Goal: Information Seeking & Learning: Compare options

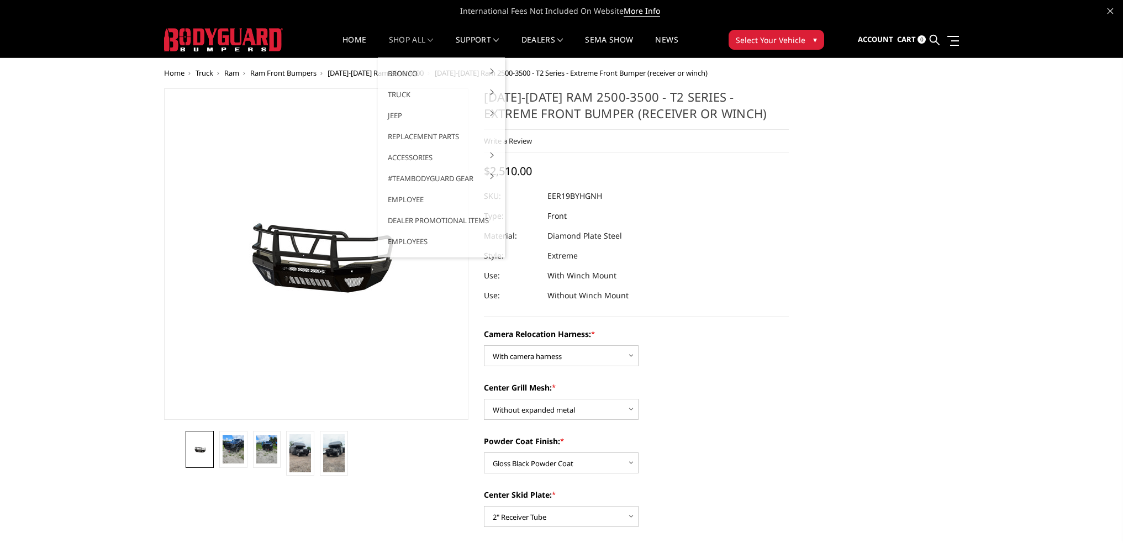
select select "3819"
select select "3818"
select select "3815"
select select "3811"
select select "3810"
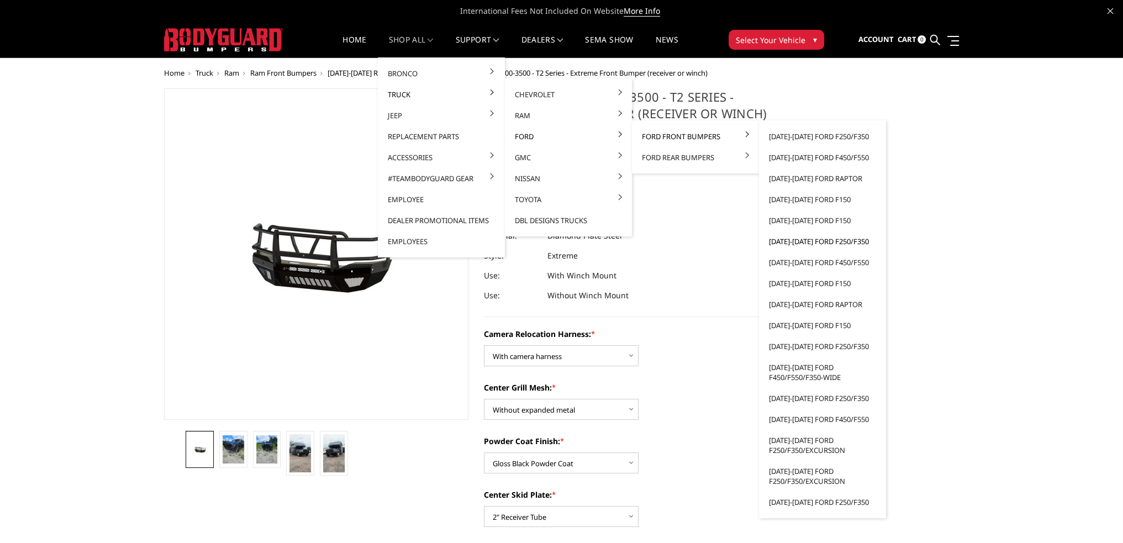
click at [817, 243] on link "[DATE]-[DATE] Ford F250/F350" at bounding box center [823, 241] width 118 height 21
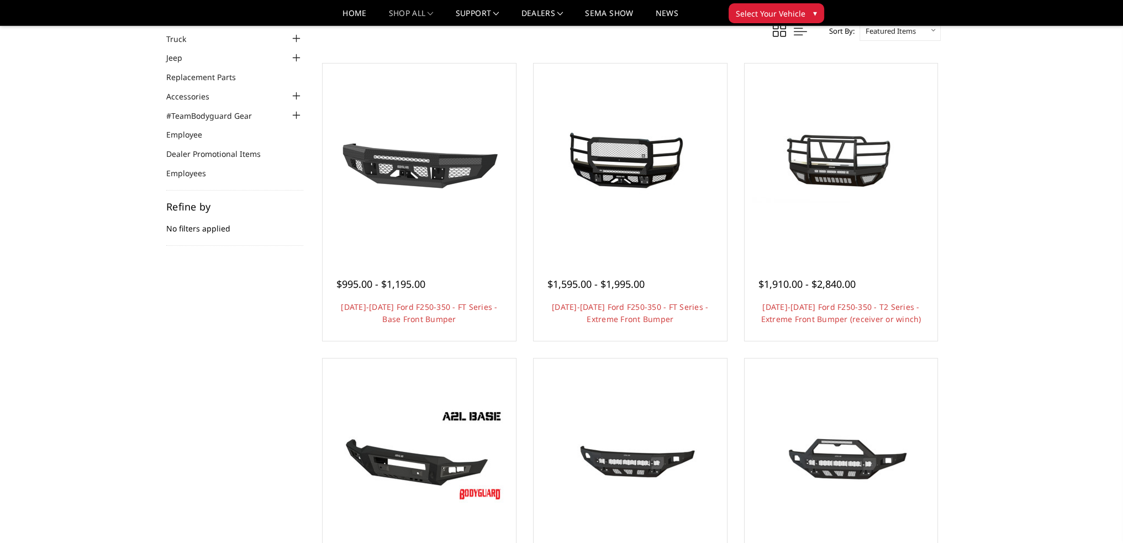
scroll to position [55, 0]
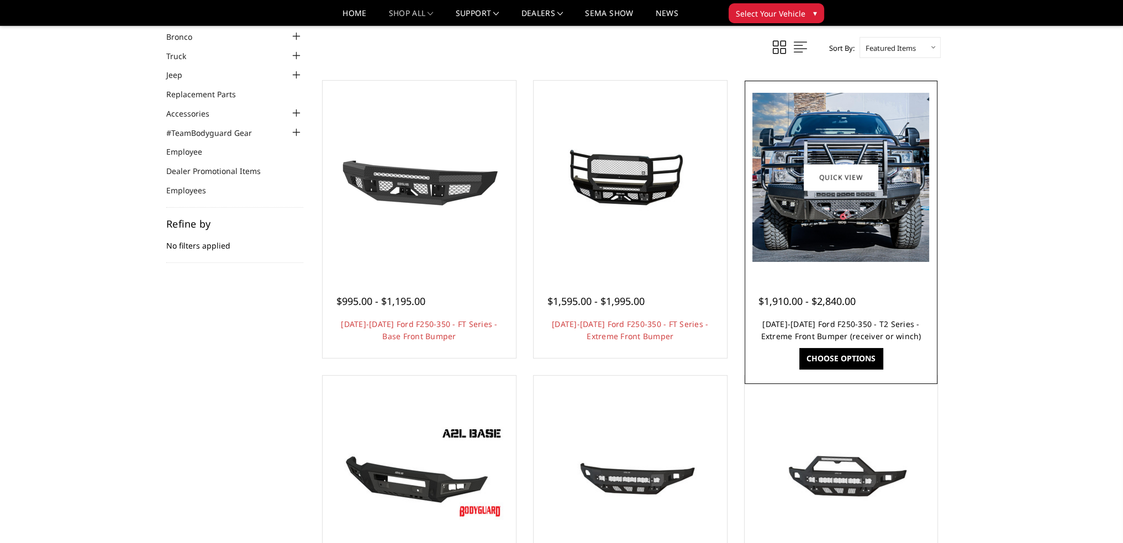
click at [857, 325] on link "[DATE]-[DATE] Ford F250-350 - T2 Series - Extreme Front Bumper (receiver or win…" at bounding box center [841, 330] width 160 height 23
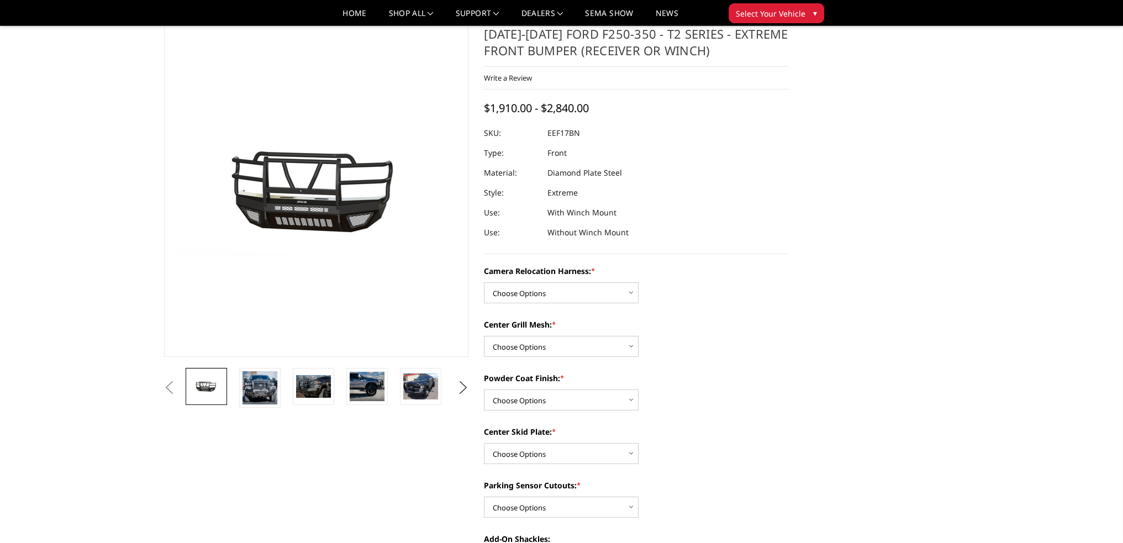
scroll to position [55, 0]
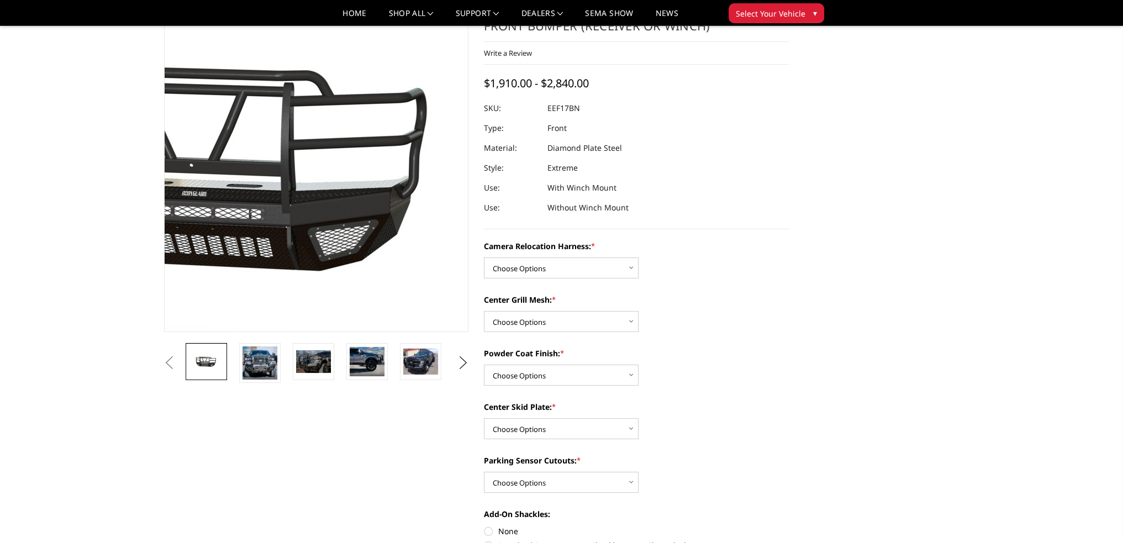
click at [371, 220] on img at bounding box center [230, 166] width 707 height 336
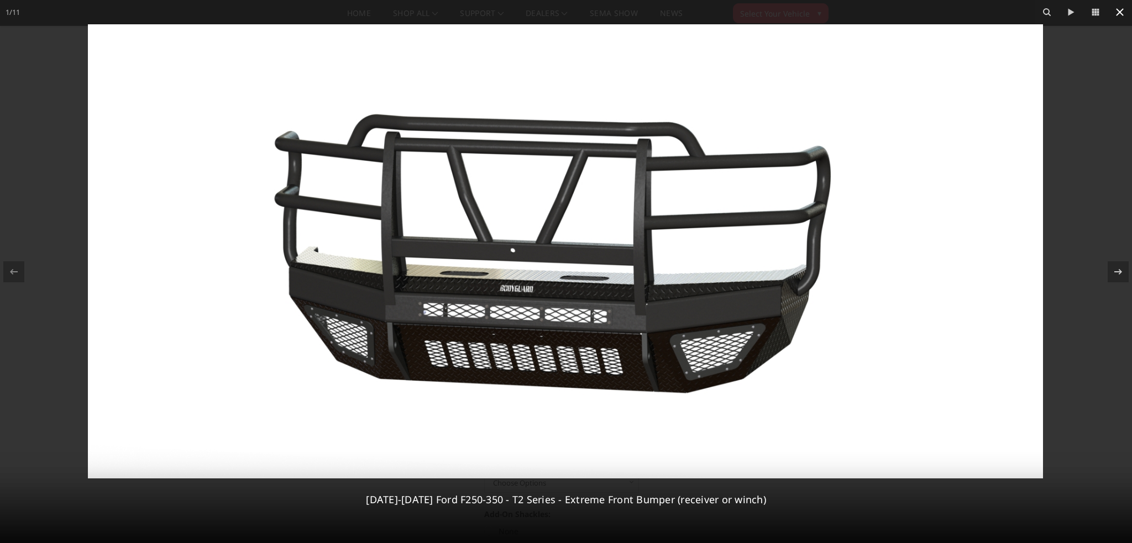
click at [1118, 12] on icon at bounding box center [1120, 12] width 8 height 8
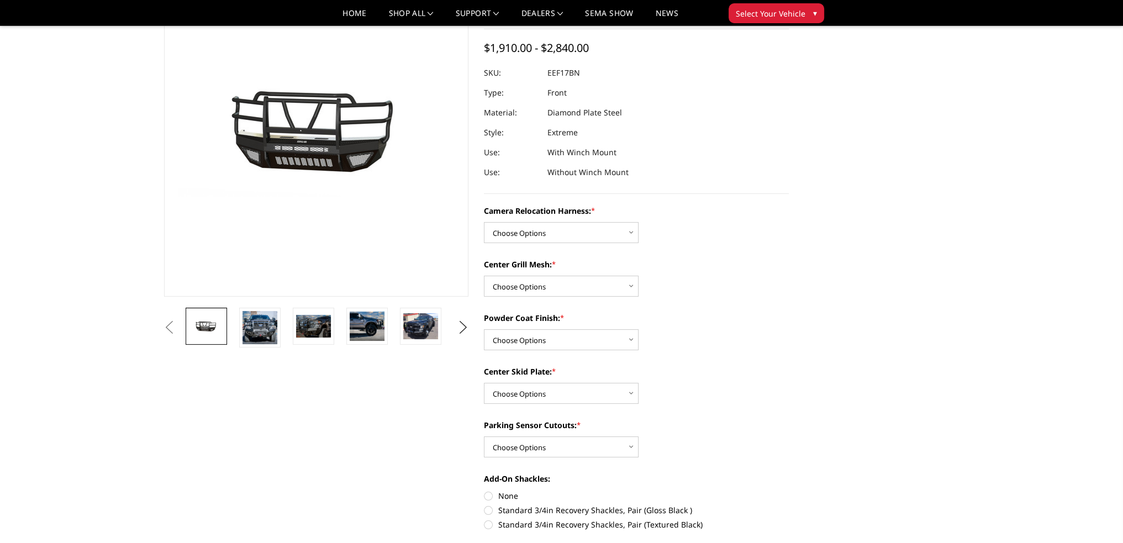
scroll to position [111, 0]
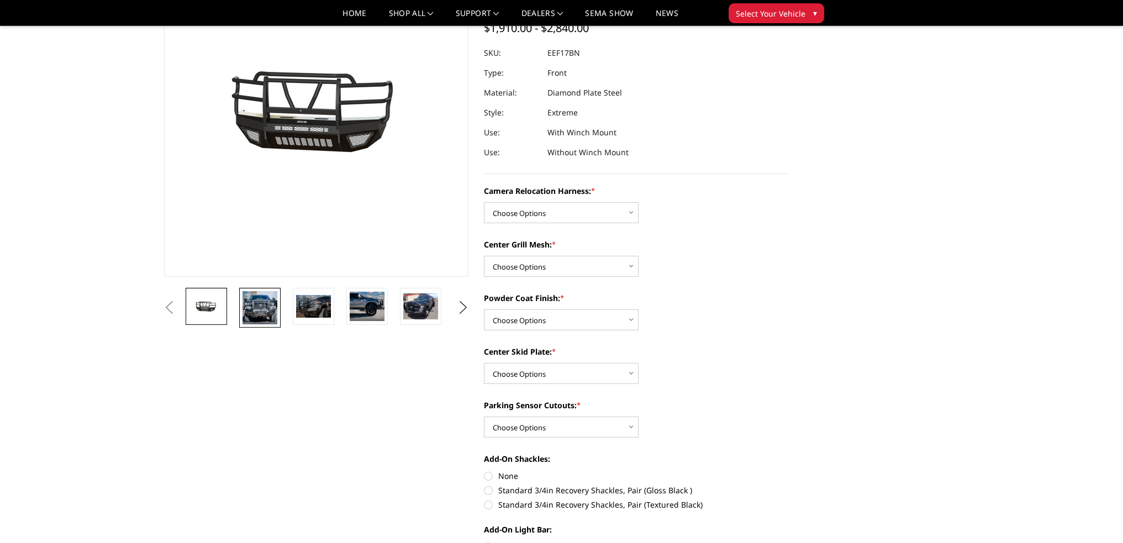
drag, startPoint x: 272, startPoint y: 301, endPoint x: 276, endPoint y: 296, distance: 6.3
click at [272, 301] on img at bounding box center [260, 307] width 35 height 33
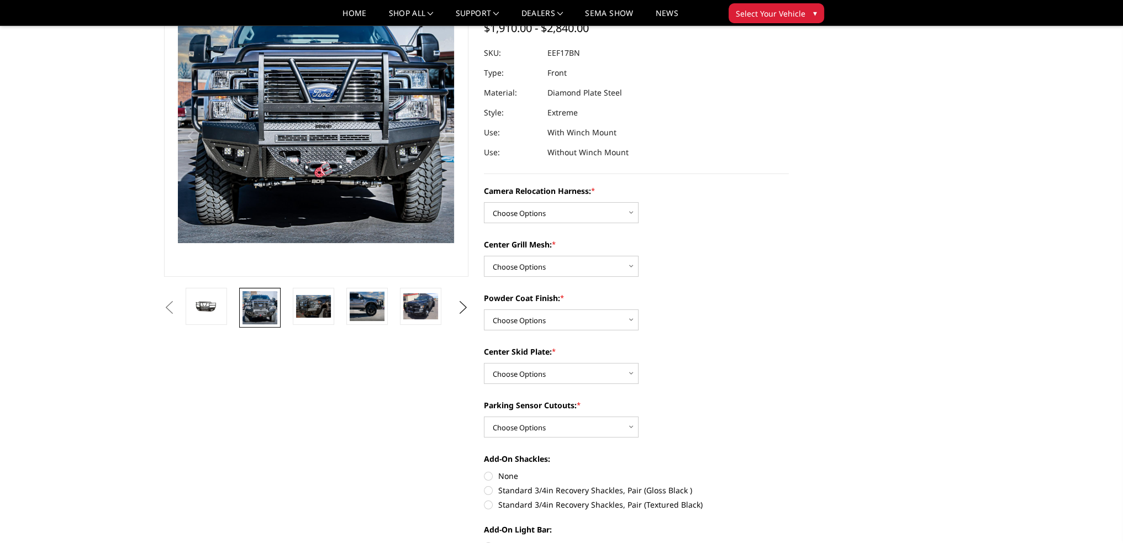
scroll to position [44, 0]
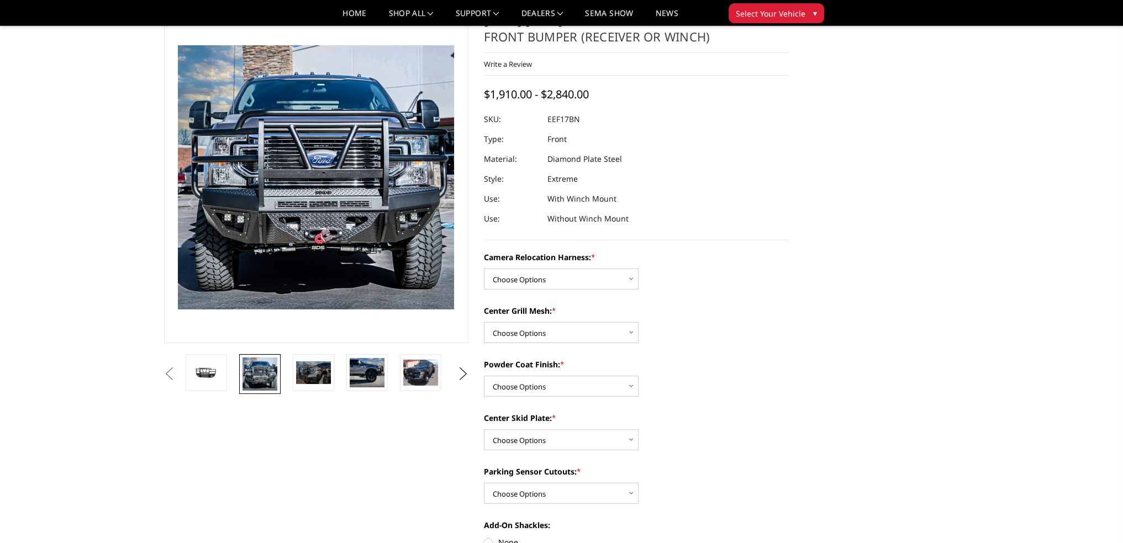
click at [313, 191] on img at bounding box center [316, 177] width 276 height 264
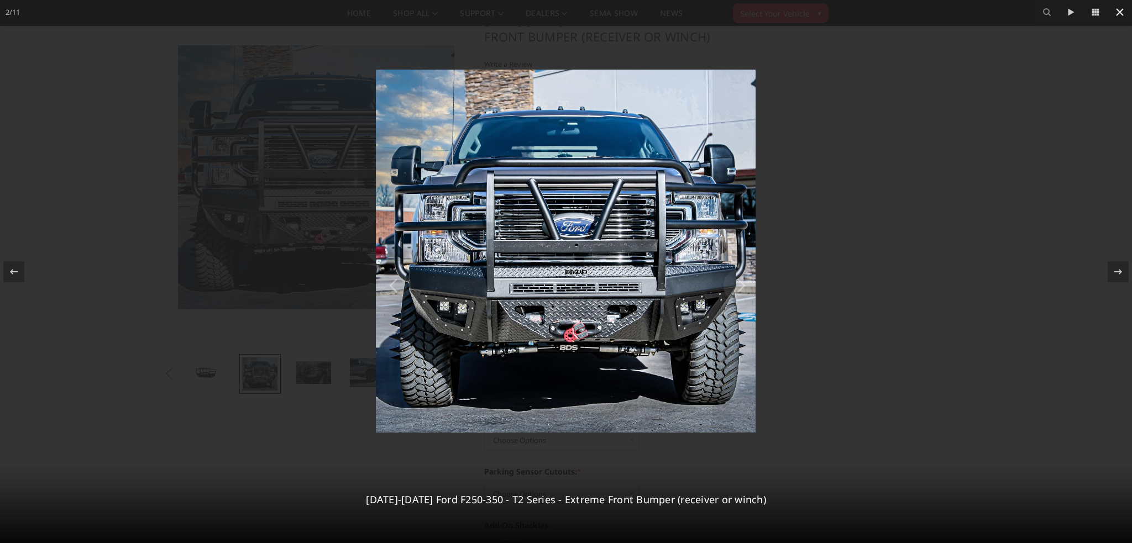
click at [1116, 13] on icon at bounding box center [1119, 12] width 13 height 13
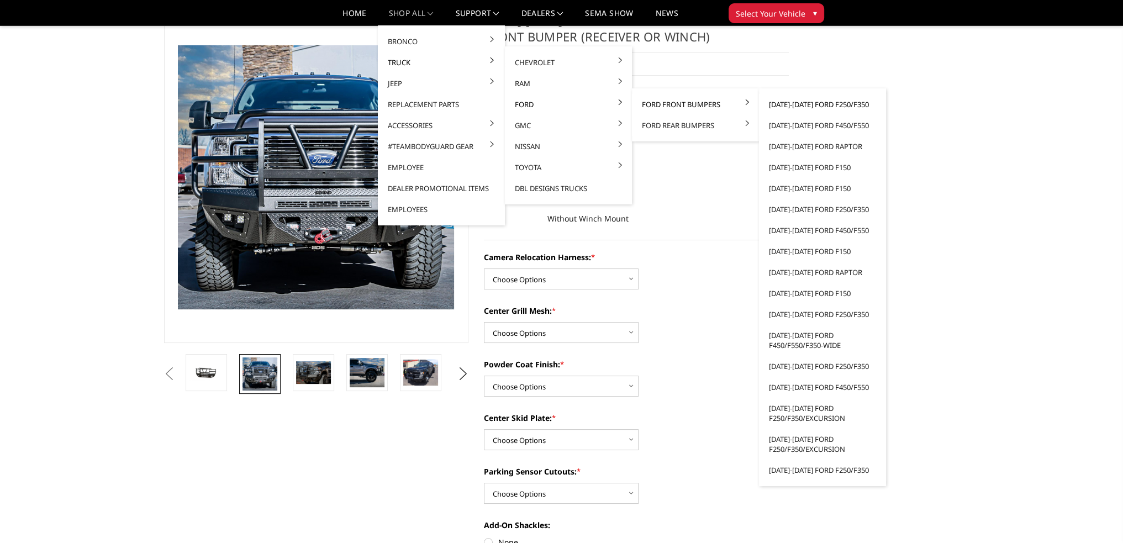
click at [809, 100] on link "[DATE]-[DATE] Ford F250/F350" at bounding box center [823, 104] width 118 height 21
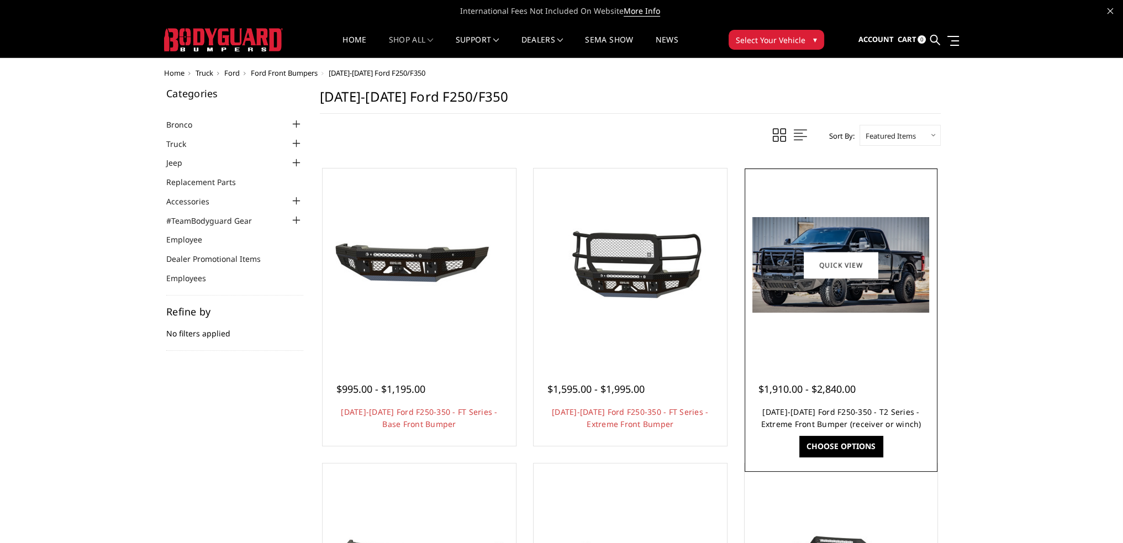
click at [838, 409] on link "2023-2025 Ford F250-350 - T2 Series - Extreme Front Bumper (receiver or winch)" at bounding box center [841, 418] width 160 height 23
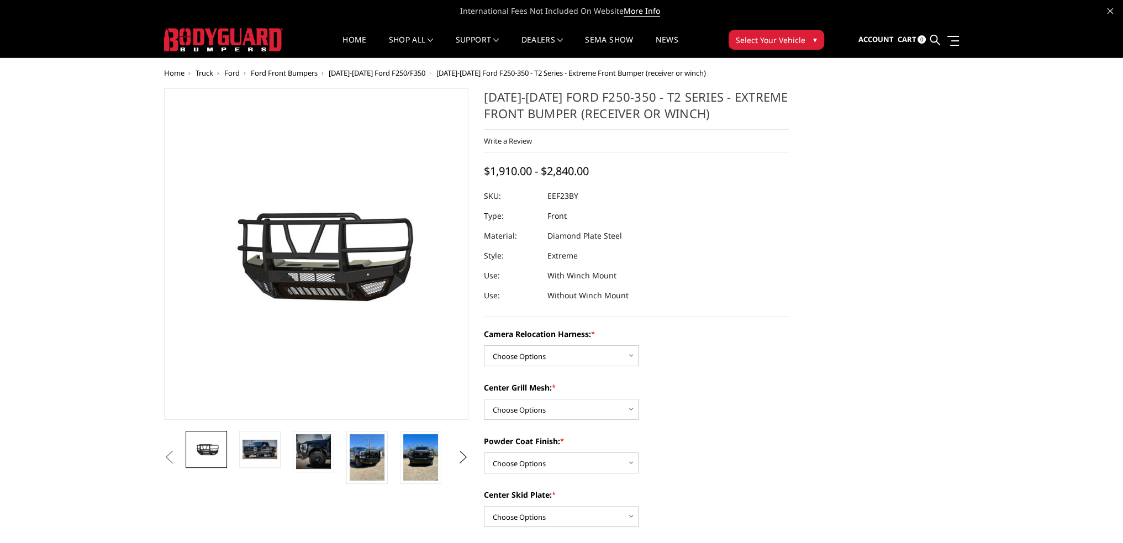
click at [457, 450] on button "Next" at bounding box center [463, 457] width 17 height 17
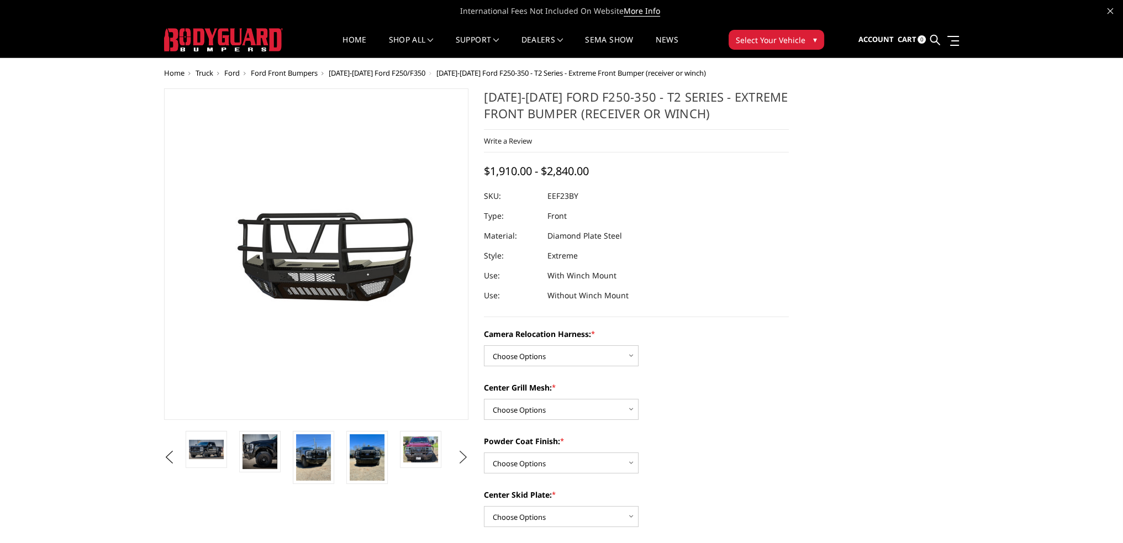
click at [464, 450] on button "Next" at bounding box center [463, 457] width 17 height 17
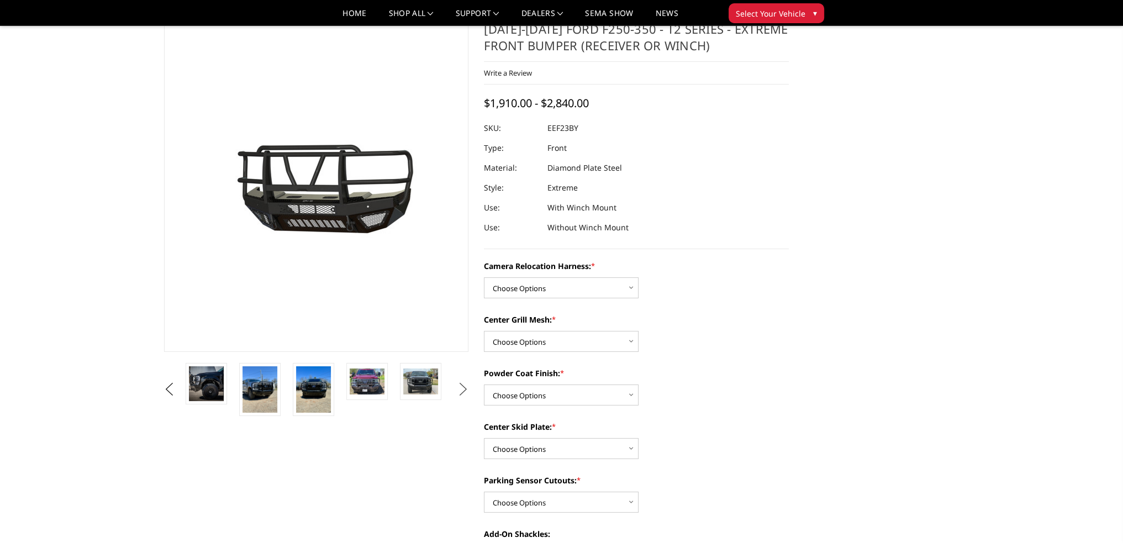
scroll to position [55, 0]
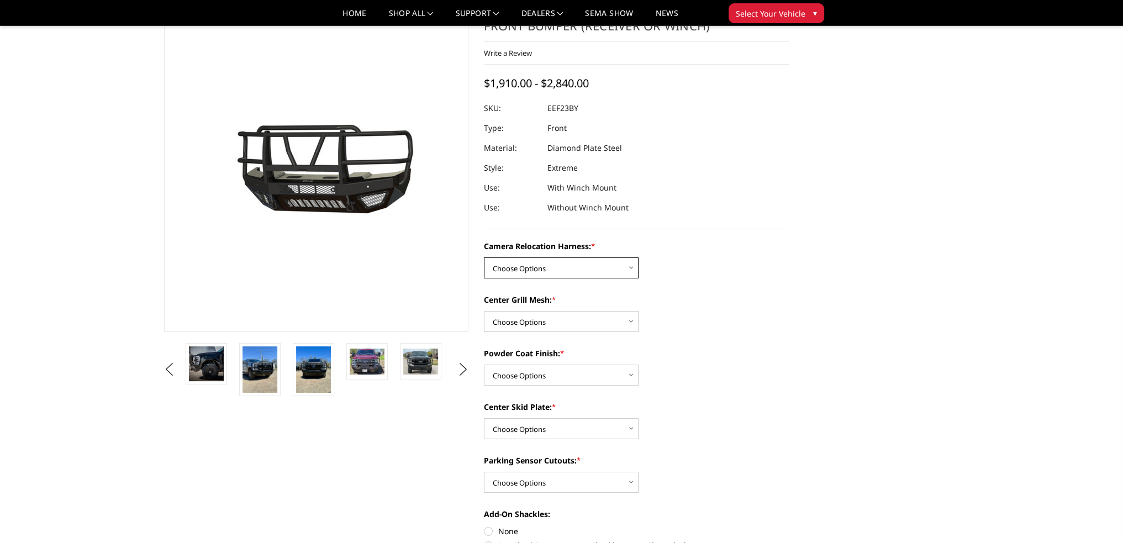
click at [526, 269] on select "Choose Options Without camera harness With camera harness" at bounding box center [561, 267] width 155 height 21
select select "3754"
click at [484, 257] on select "Choose Options Without camera harness With camera harness" at bounding box center [561, 267] width 155 height 21
click at [521, 317] on select "Choose Options Without expanded metal With expanded metal" at bounding box center [561, 321] width 155 height 21
select select "3752"
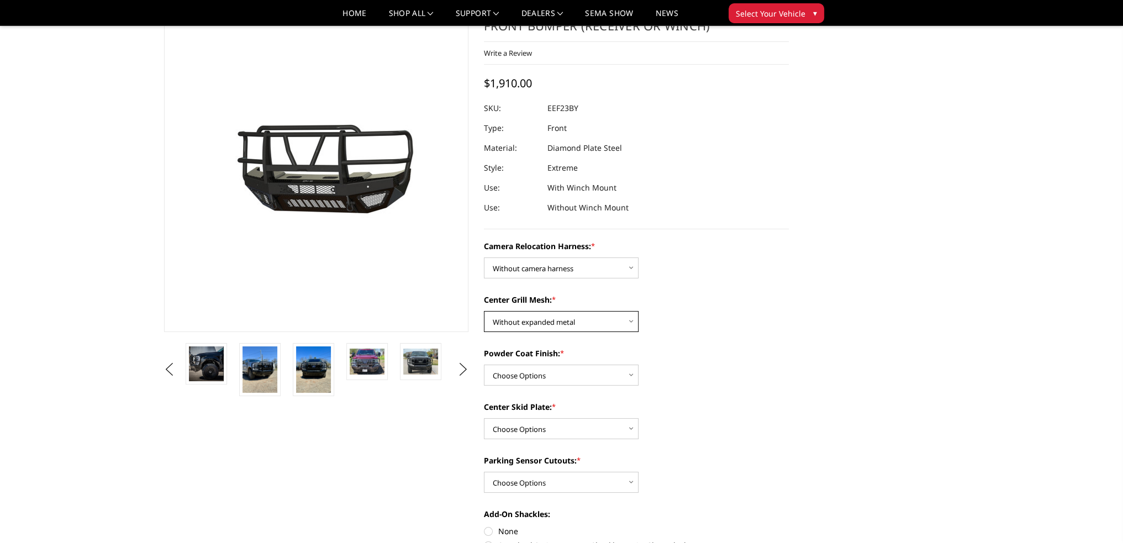
click at [484, 311] on select "Choose Options Without expanded metal With expanded metal" at bounding box center [561, 321] width 155 height 21
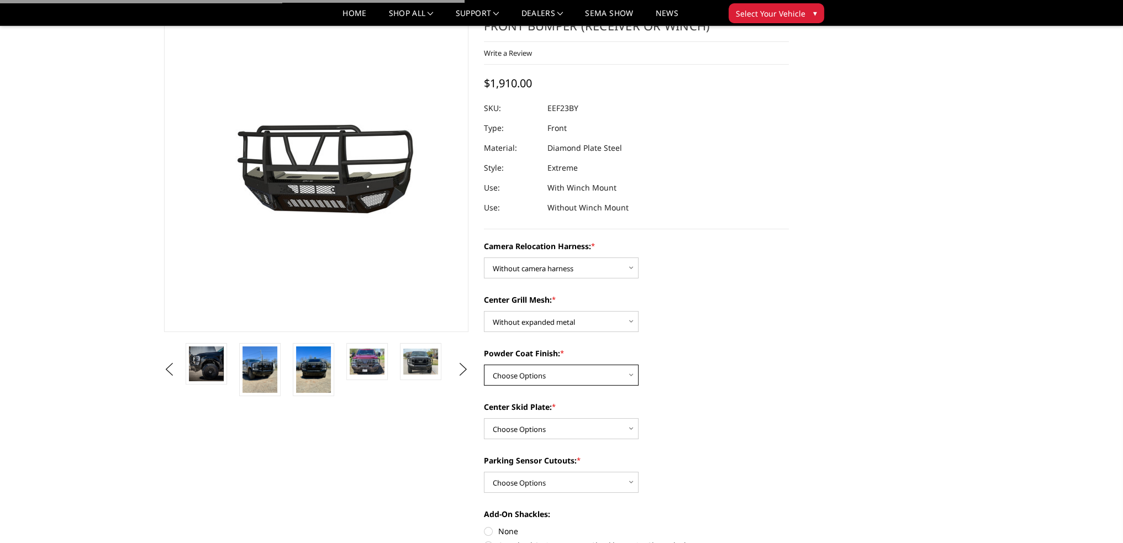
click at [524, 371] on select "Choose Options Textured Black Powder Coat Gloss Black Powder Coat Bare Metal" at bounding box center [561, 375] width 155 height 21
select select "3749"
click at [484, 365] on select "Choose Options Textured Black Powder Coat Gloss Black Powder Coat Bare Metal" at bounding box center [561, 375] width 155 height 21
click at [514, 428] on select "Choose Options Winch Mount Skid Plate Standard Skid Plate (included) 2" Receive…" at bounding box center [561, 428] width 155 height 21
select select "3745"
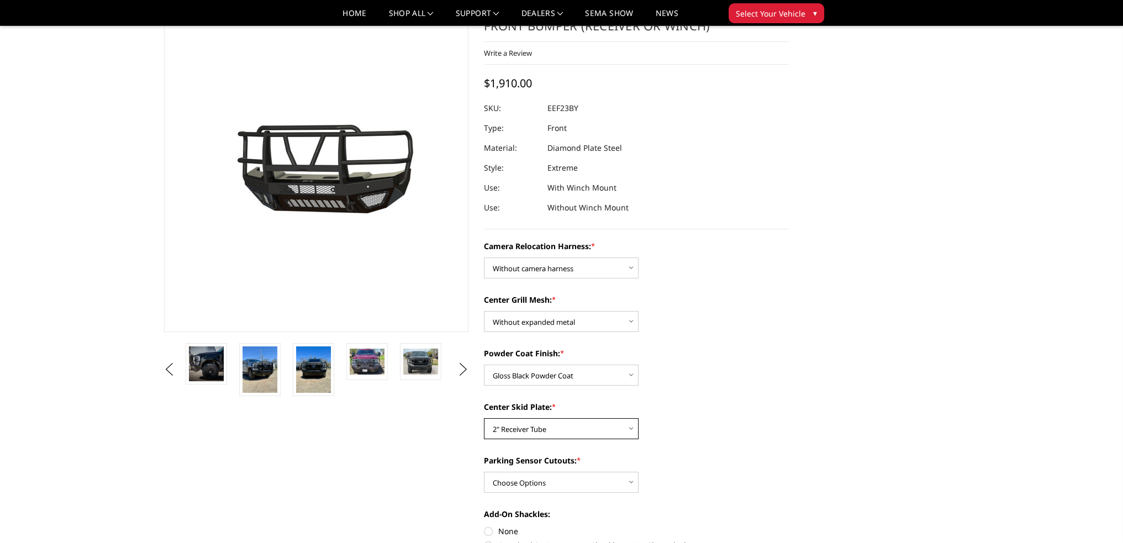
click at [484, 418] on select "Choose Options Winch Mount Skid Plate Standard Skid Plate (included) 2" Receive…" at bounding box center [561, 428] width 155 height 21
click at [546, 484] on select "Choose Options Yes - With Parking Sensor Cutouts" at bounding box center [561, 482] width 155 height 21
select select "3744"
click at [484, 472] on select "Choose Options Yes - With Parking Sensor Cutouts" at bounding box center [561, 482] width 155 height 21
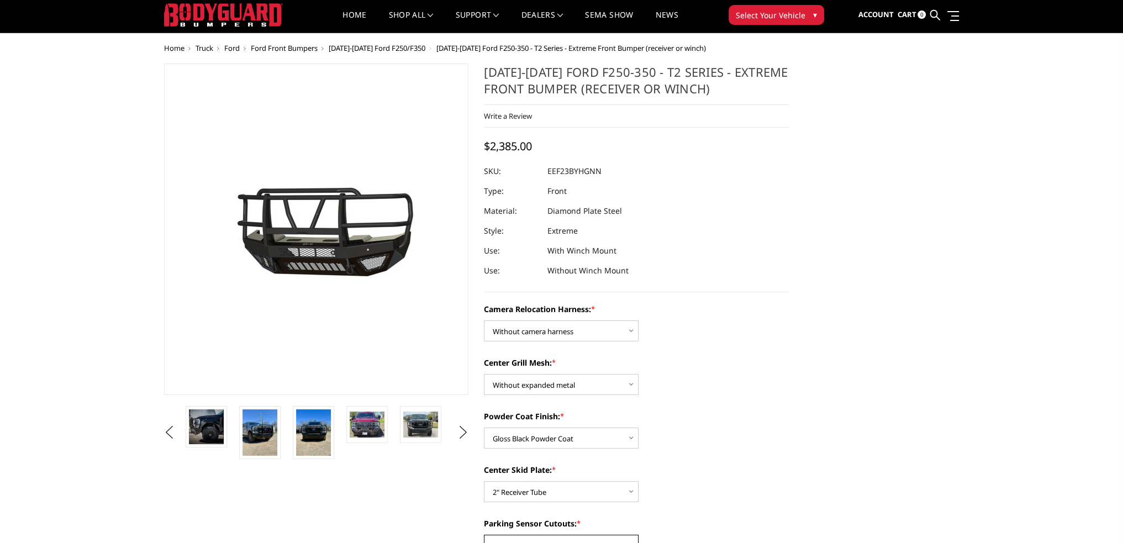
scroll to position [0, 0]
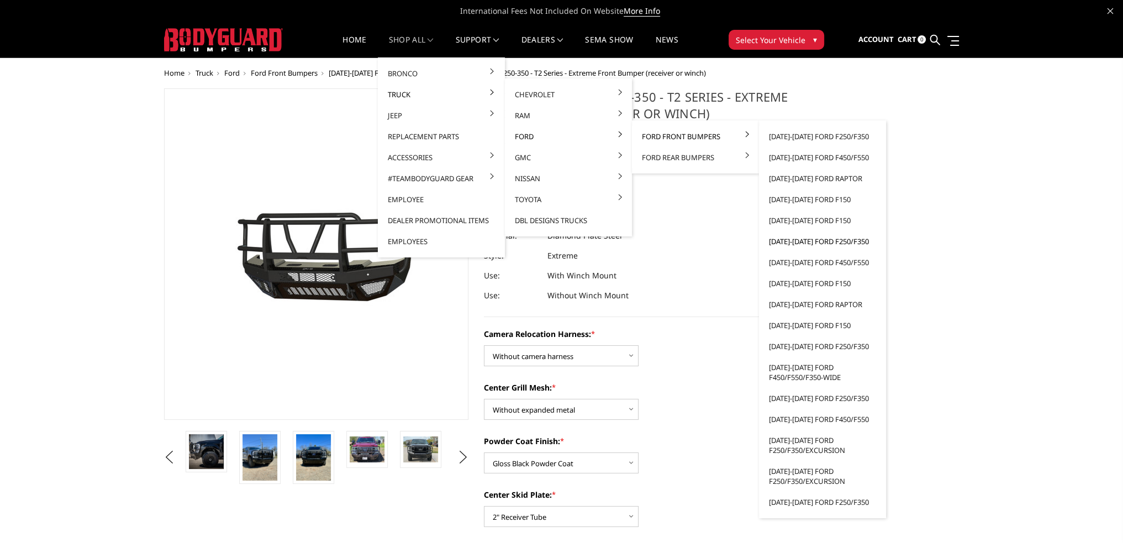
click at [827, 241] on link "[DATE]-[DATE] Ford F250/F350" at bounding box center [823, 241] width 118 height 21
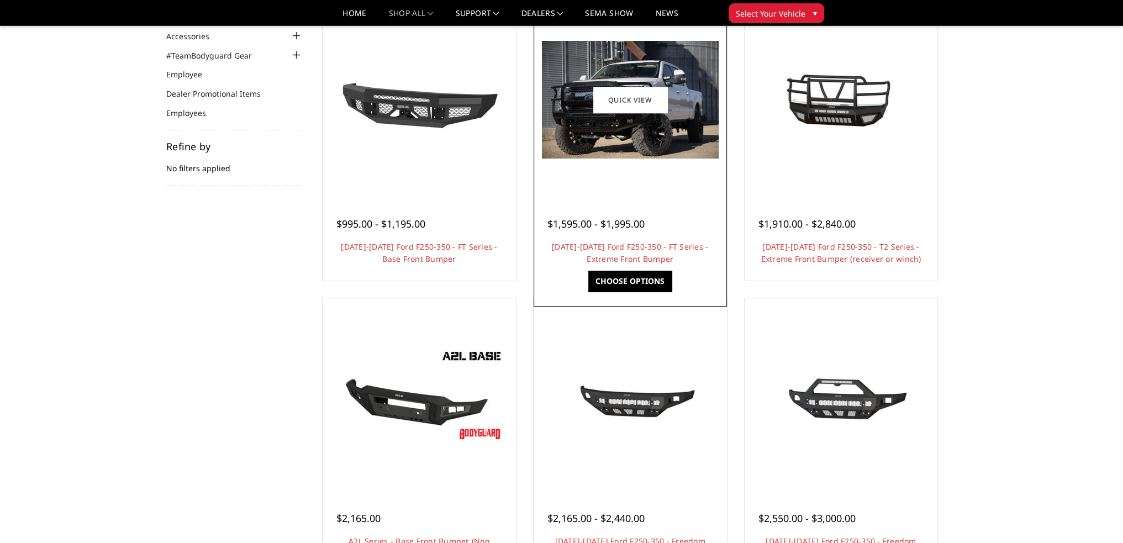
scroll to position [133, 0]
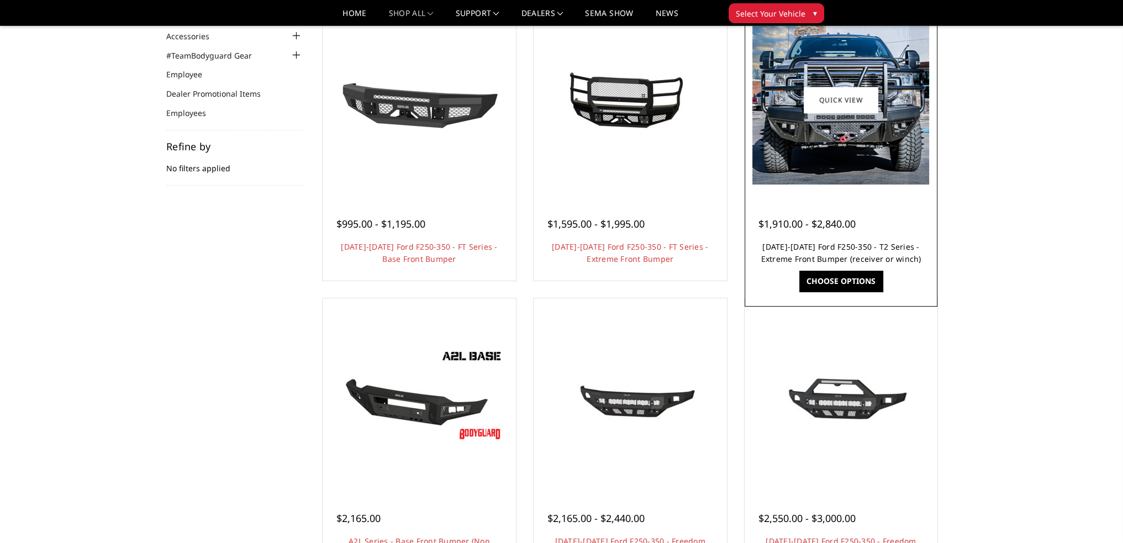
click at [788, 250] on link "[DATE]-[DATE] Ford F250-350 - T2 Series - Extreme Front Bumper (receiver or win…" at bounding box center [841, 252] width 160 height 23
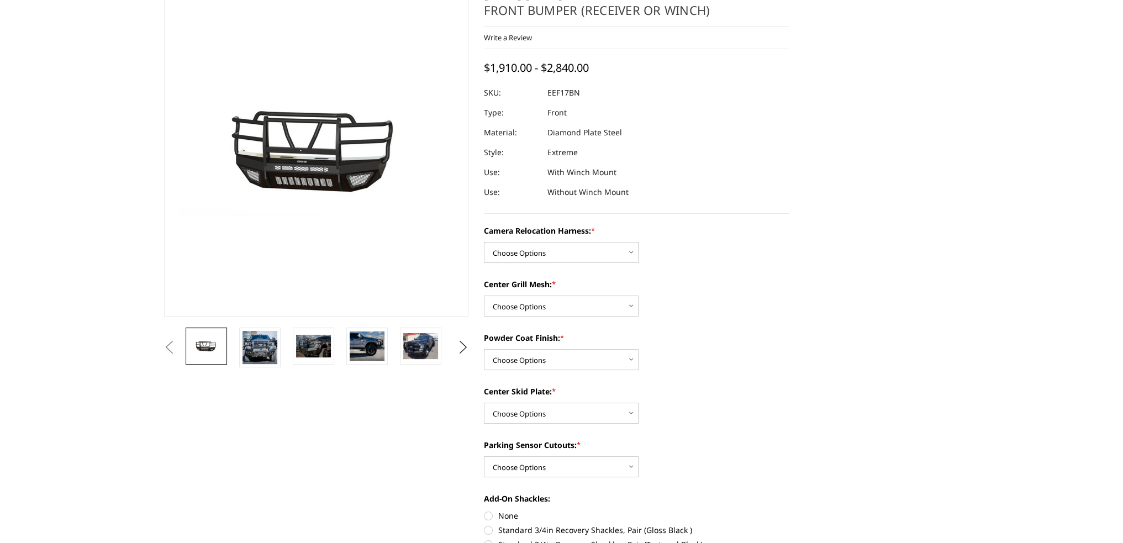
scroll to position [111, 0]
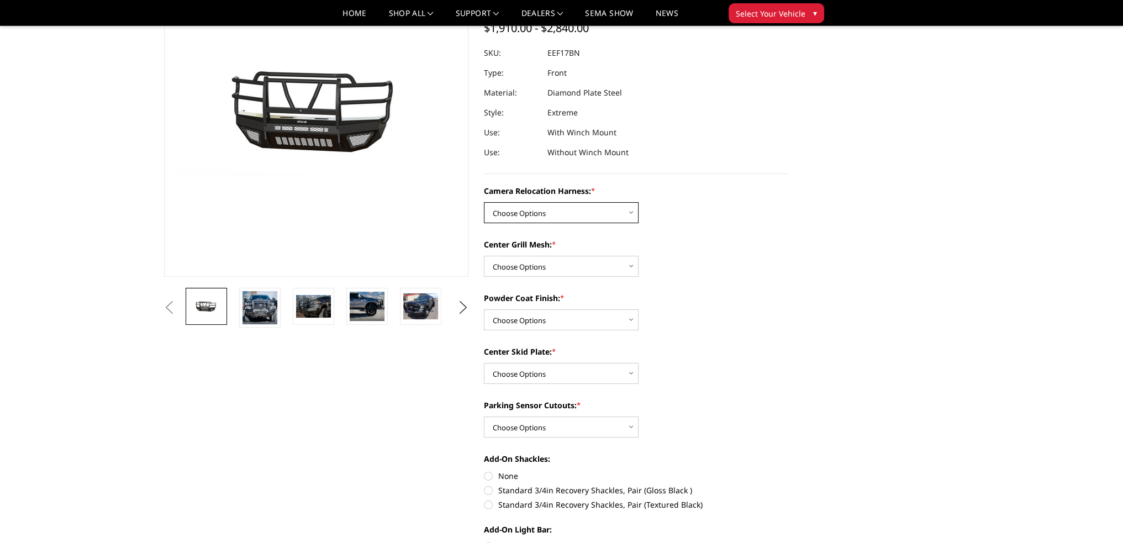
click at [521, 220] on select "Choose Options Without camera harness With camera harness" at bounding box center [561, 212] width 155 height 21
click at [484, 202] on select "Choose Options Without camera harness With camera harness" at bounding box center [561, 212] width 155 height 21
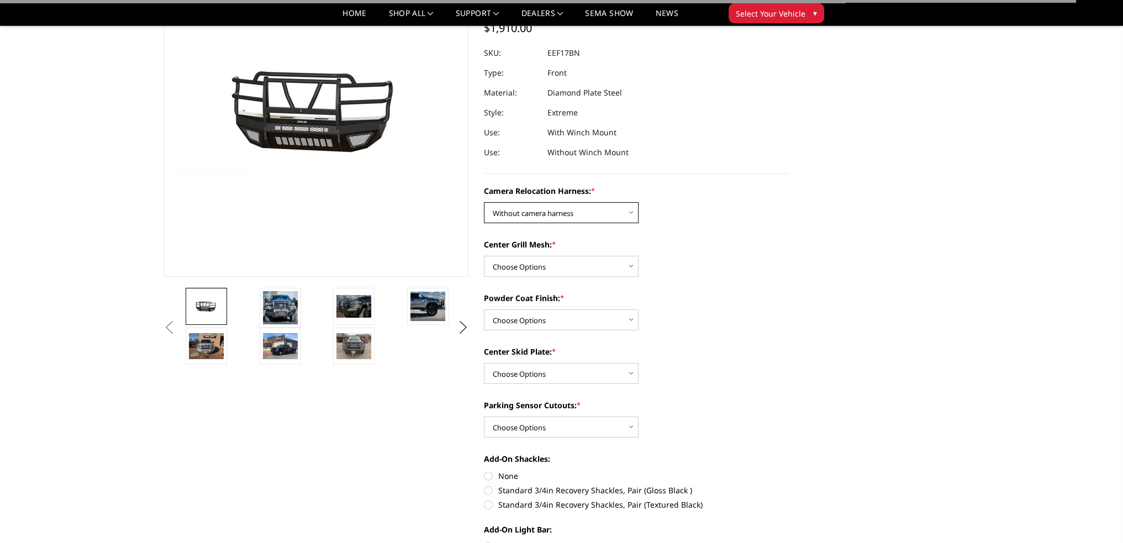
click at [524, 218] on select "Choose Options Without camera harness With camera harness" at bounding box center [561, 212] width 155 height 21
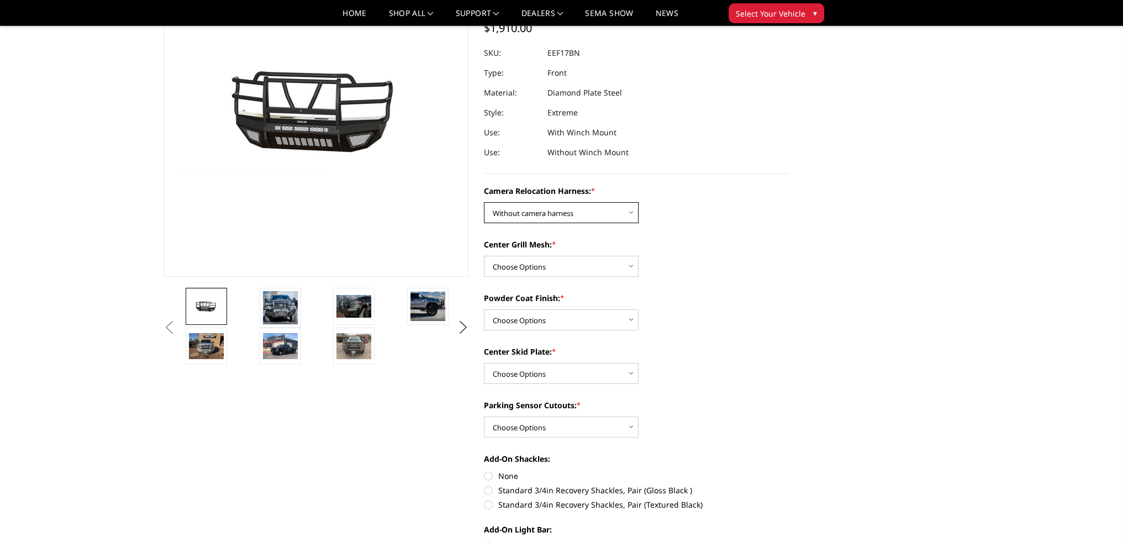
select select "3786"
click at [484, 202] on select "Choose Options Without camera harness With camera harness" at bounding box center [561, 212] width 155 height 21
click at [520, 265] on select "Choose Options Without expanded metal With expanded metal" at bounding box center [561, 266] width 155 height 21
click at [281, 300] on img at bounding box center [280, 307] width 35 height 33
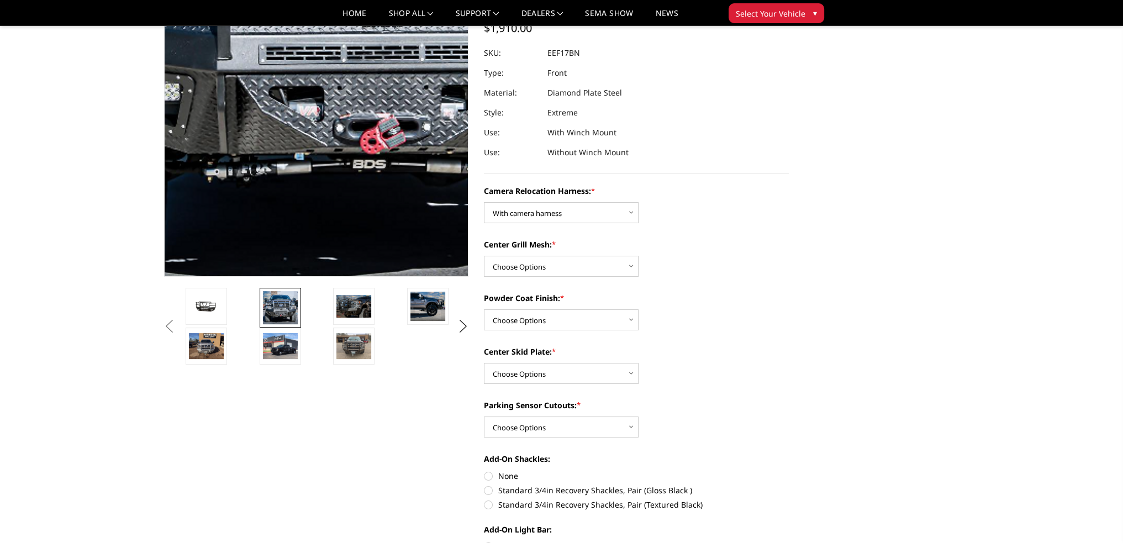
scroll to position [44, 0]
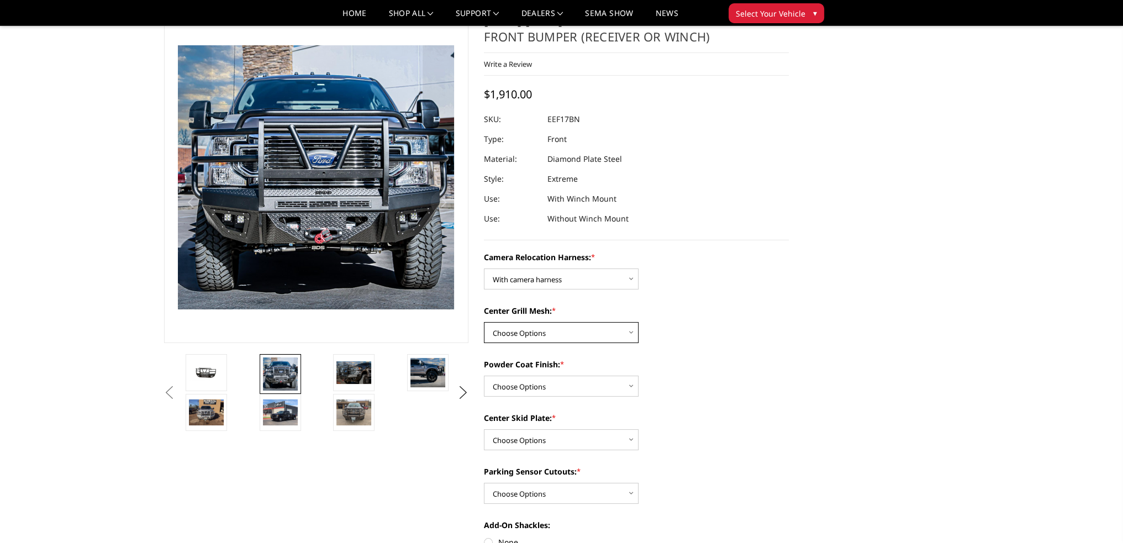
click at [519, 333] on select "Choose Options Without expanded metal With expanded metal" at bounding box center [561, 332] width 155 height 21
click at [537, 331] on select "Choose Options Without expanded metal With expanded metal" at bounding box center [561, 332] width 155 height 21
click at [544, 334] on select "Choose Options Without expanded metal With expanded metal" at bounding box center [561, 332] width 155 height 21
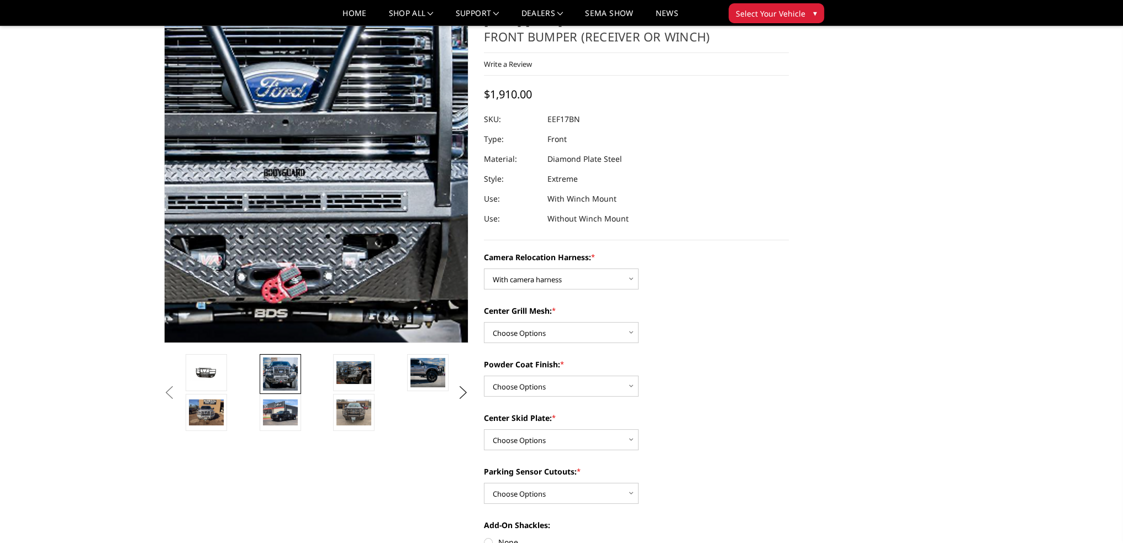
click at [355, 220] on img at bounding box center [265, 133] width 707 height 676
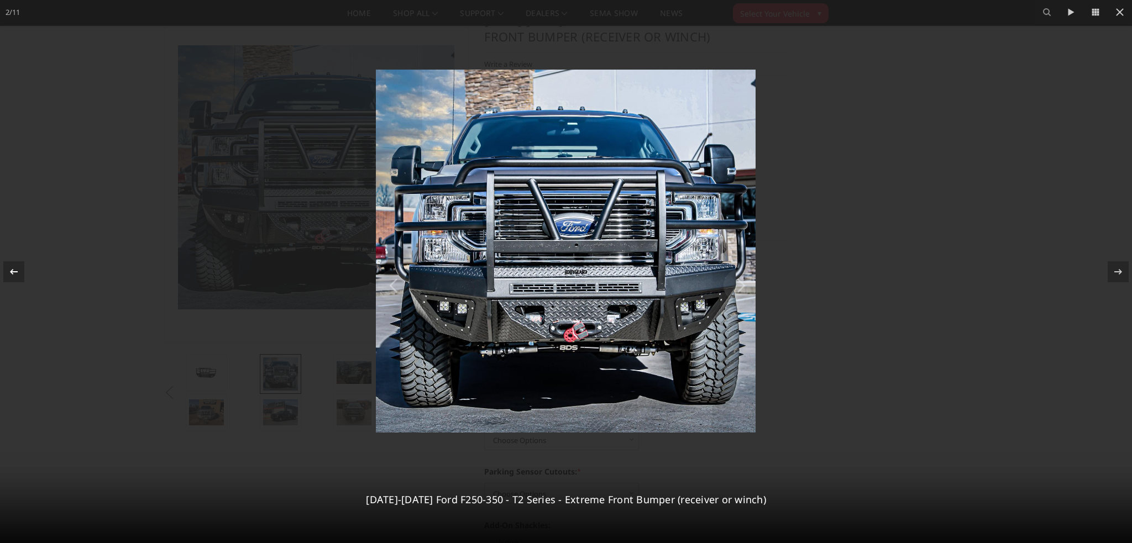
click at [18, 275] on icon at bounding box center [13, 271] width 13 height 13
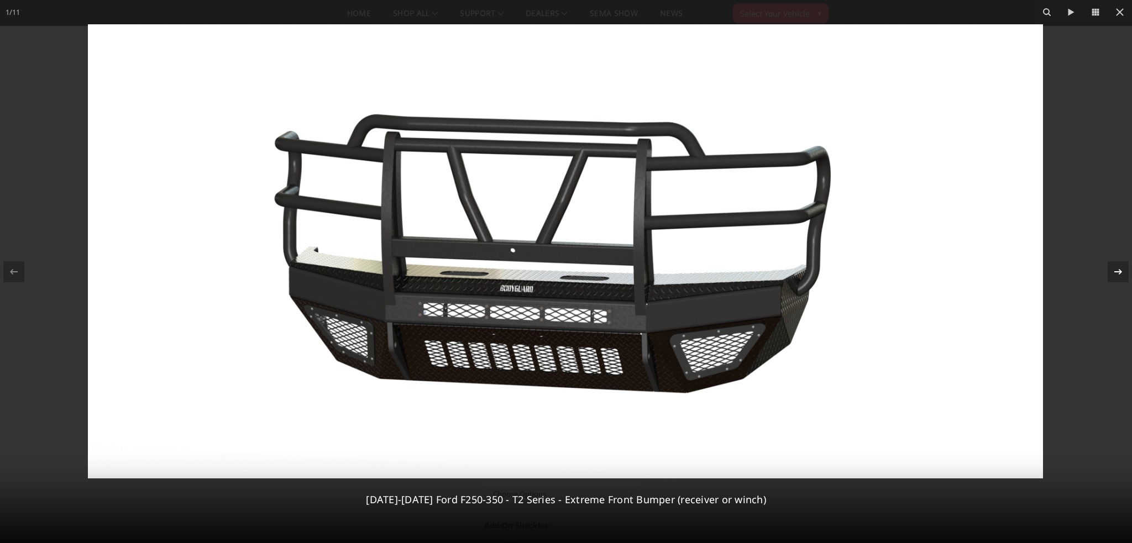
click at [1112, 273] on icon at bounding box center [1117, 271] width 13 height 13
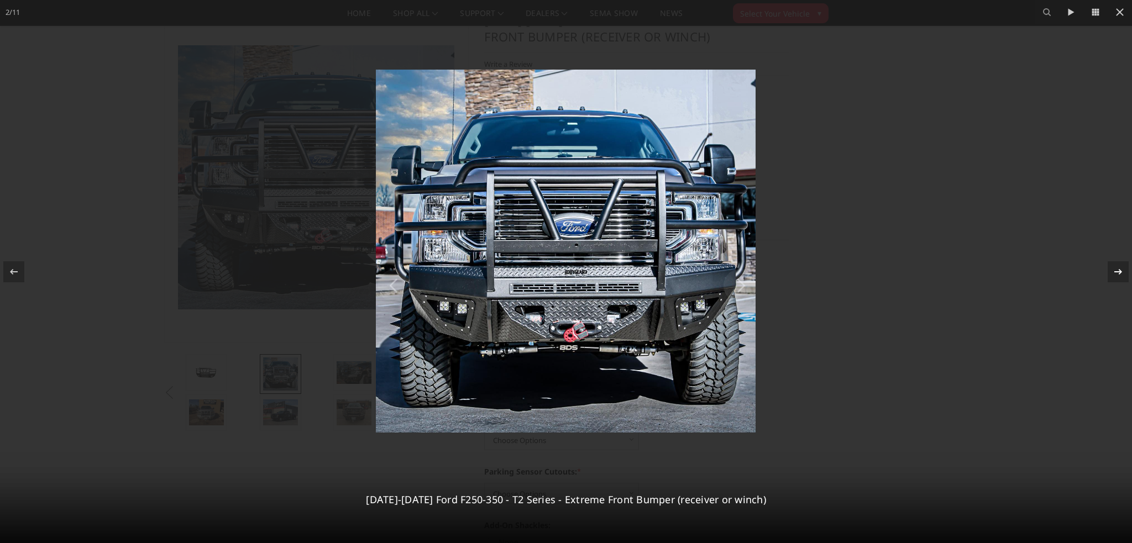
click at [1113, 272] on icon at bounding box center [1117, 271] width 13 height 13
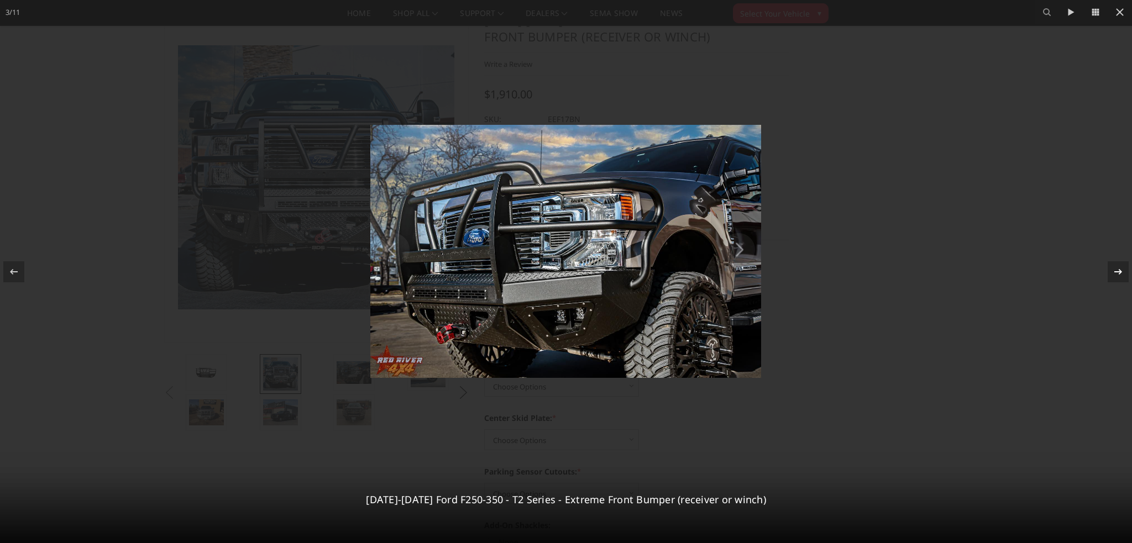
click at [1114, 271] on icon at bounding box center [1117, 271] width 13 height 13
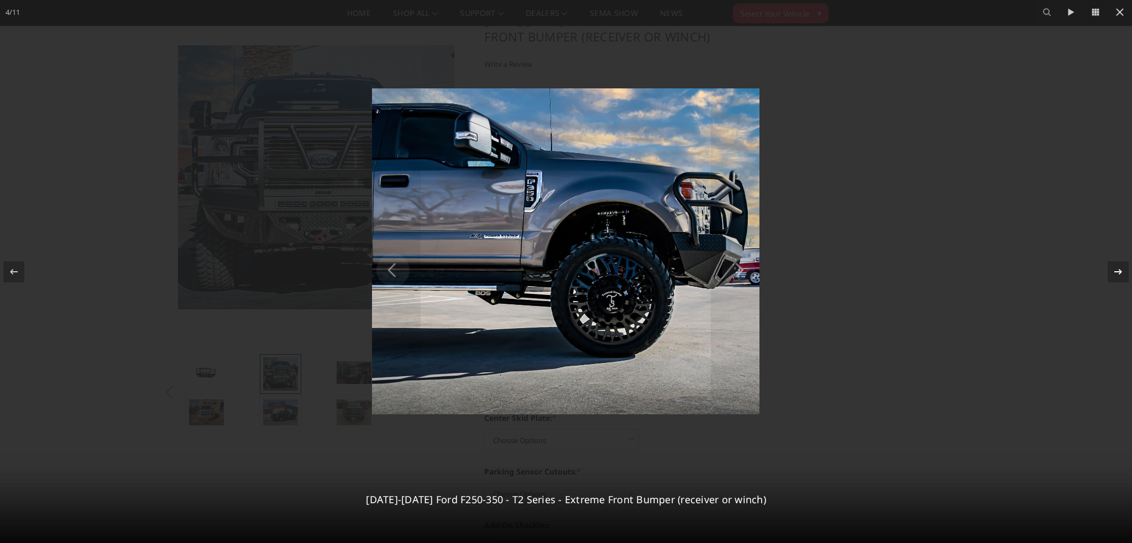
click at [1114, 271] on icon at bounding box center [1117, 271] width 13 height 13
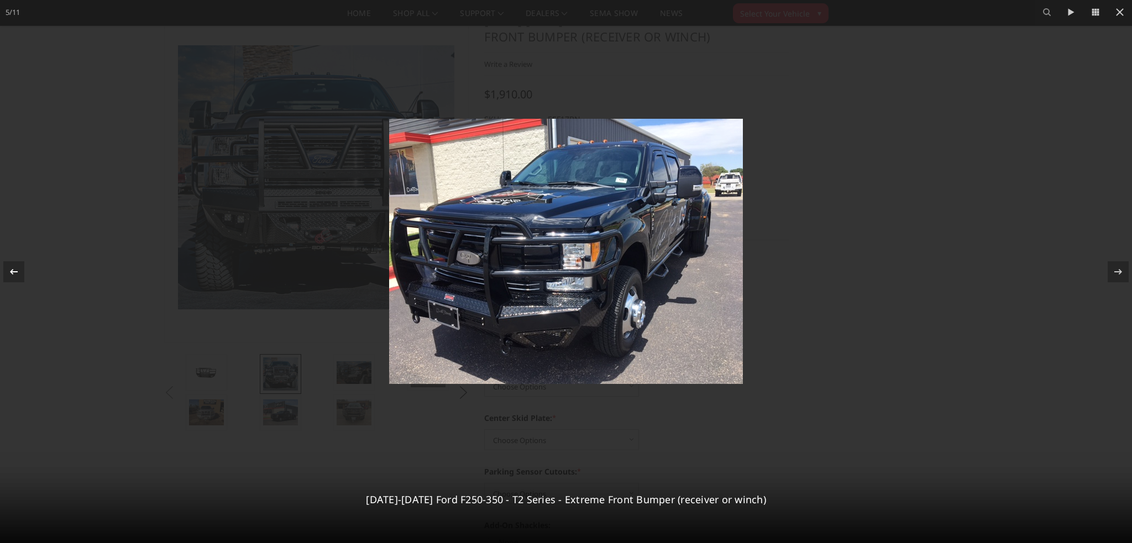
click at [8, 270] on icon at bounding box center [13, 271] width 13 height 13
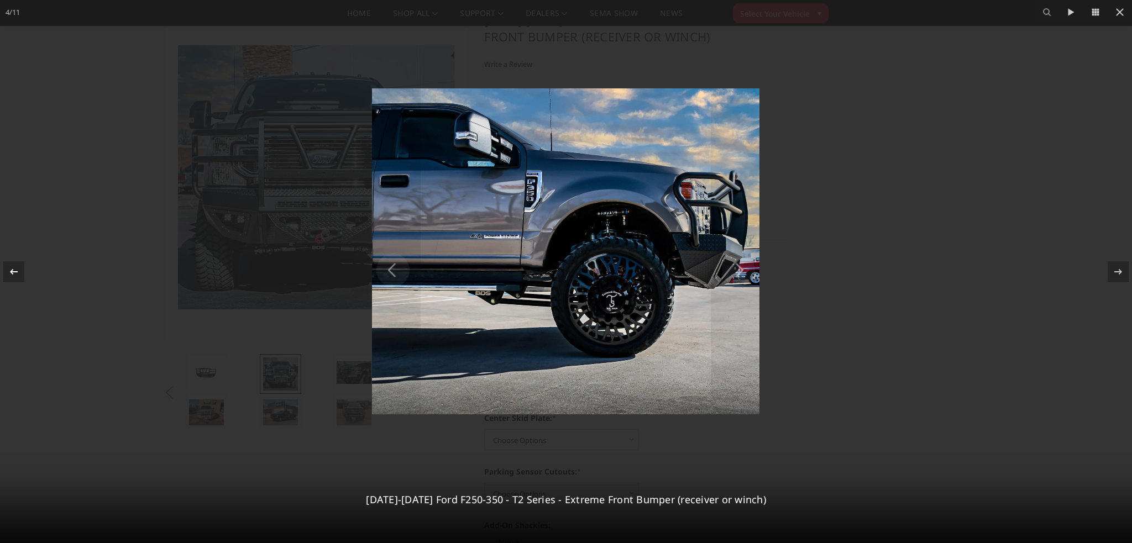
click at [11, 271] on icon at bounding box center [13, 271] width 13 height 13
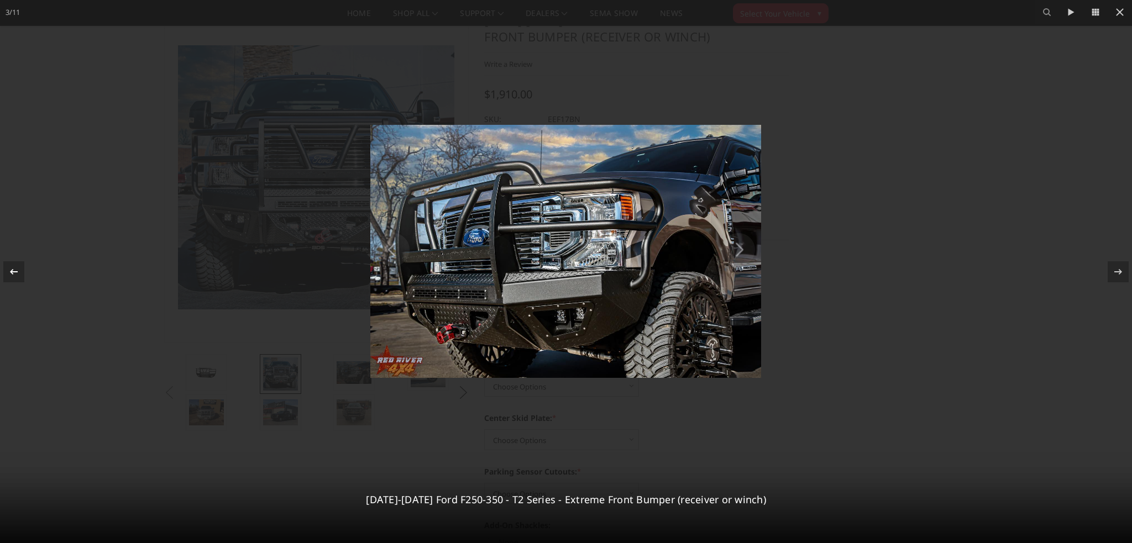
click at [11, 271] on icon at bounding box center [14, 272] width 8 height 6
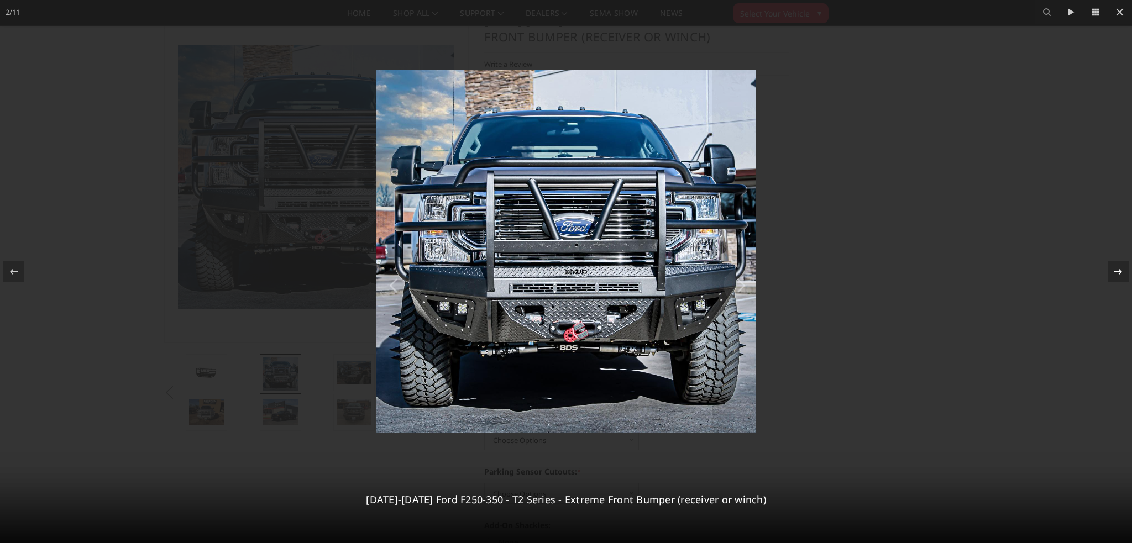
click at [1117, 272] on icon at bounding box center [1117, 271] width 13 height 13
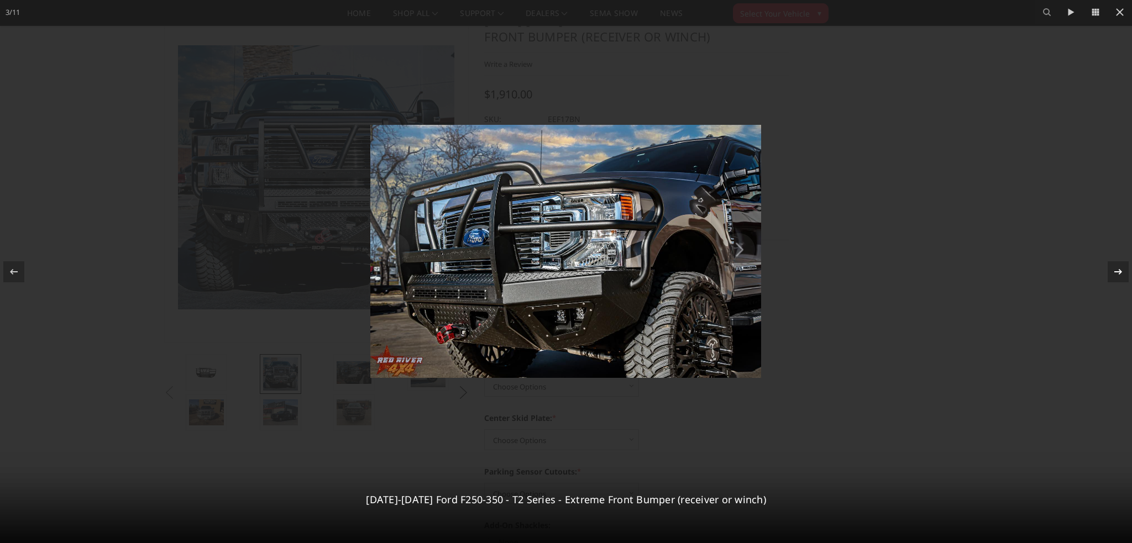
click at [1117, 272] on icon at bounding box center [1117, 271] width 13 height 13
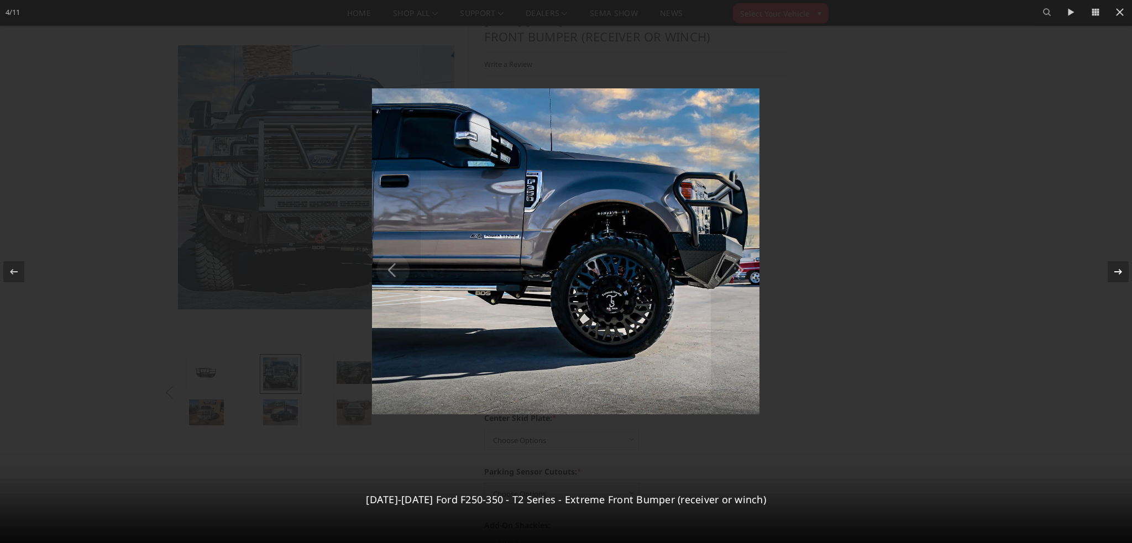
click at [1117, 272] on icon at bounding box center [1117, 271] width 13 height 13
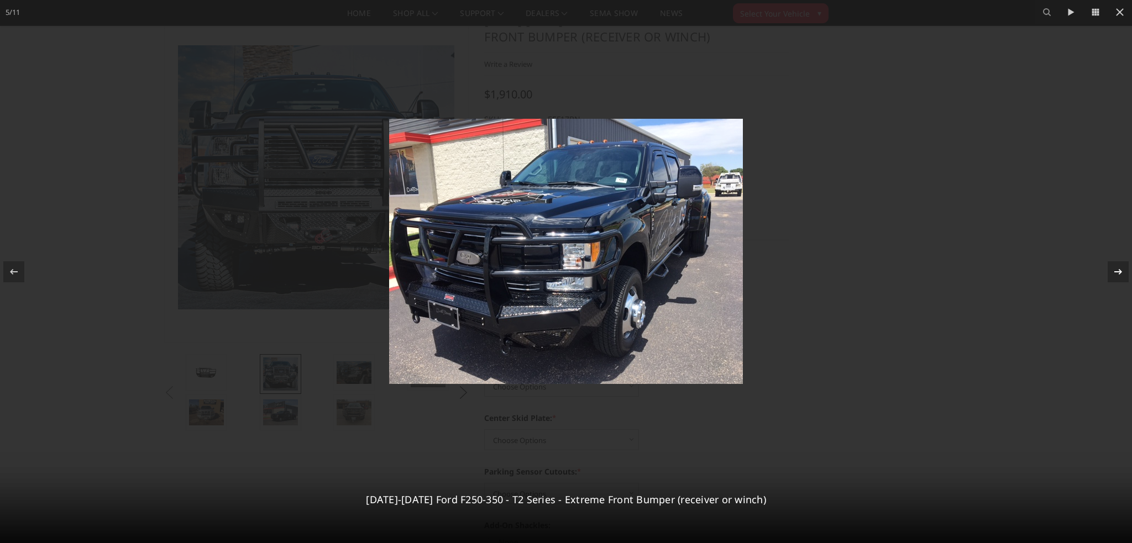
click at [1117, 272] on icon at bounding box center [1117, 271] width 13 height 13
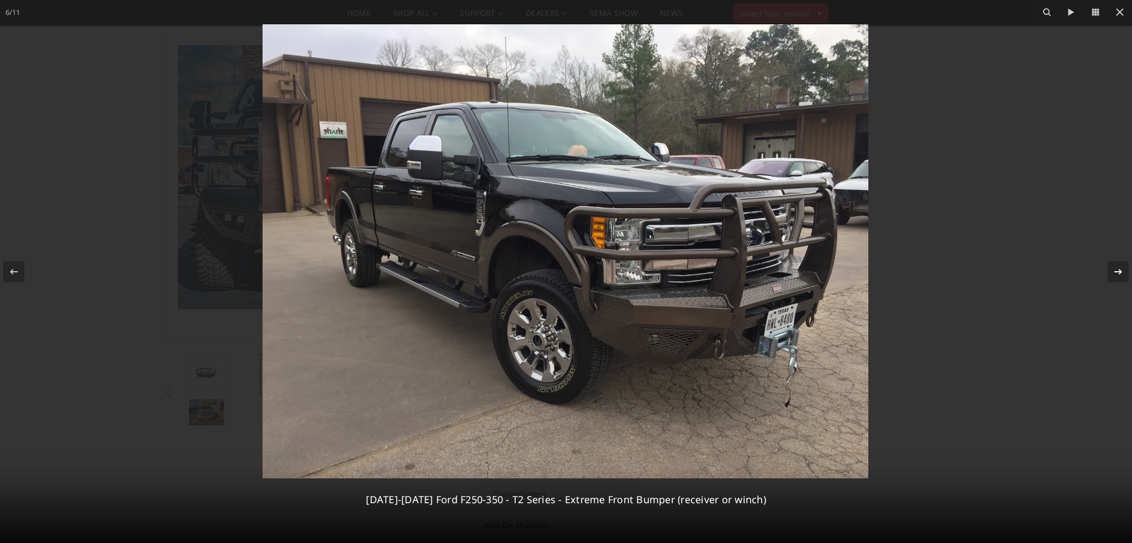
click at [1117, 272] on icon at bounding box center [1117, 271] width 13 height 13
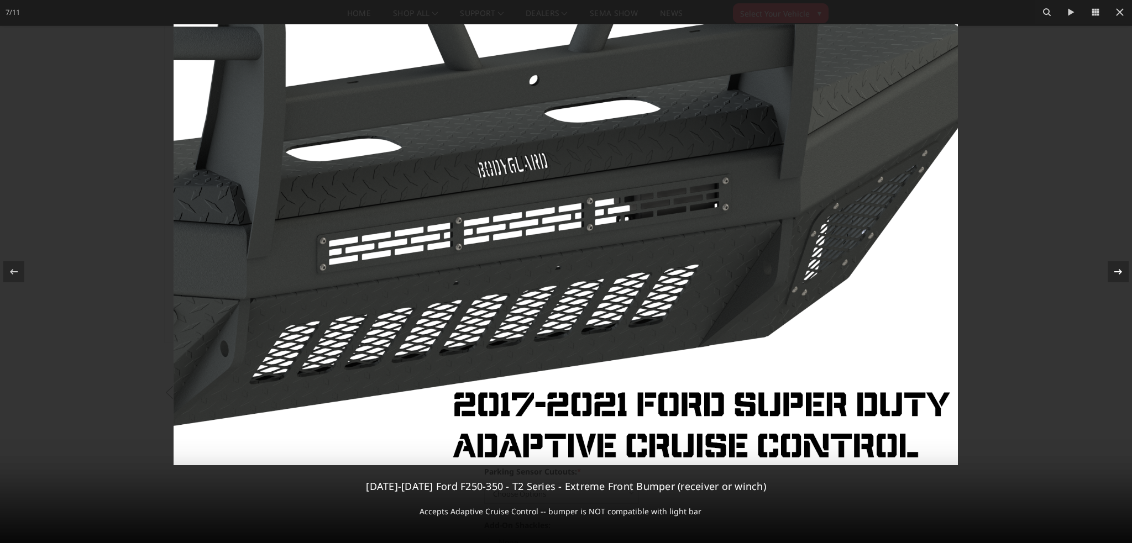
click at [1117, 272] on icon at bounding box center [1117, 271] width 13 height 13
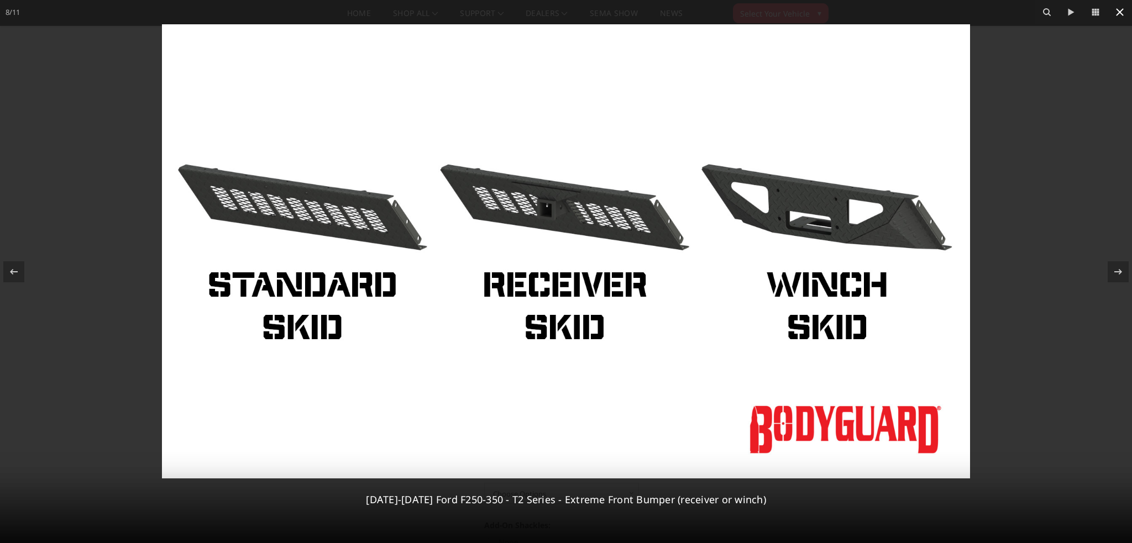
click at [1121, 12] on icon at bounding box center [1119, 12] width 13 height 13
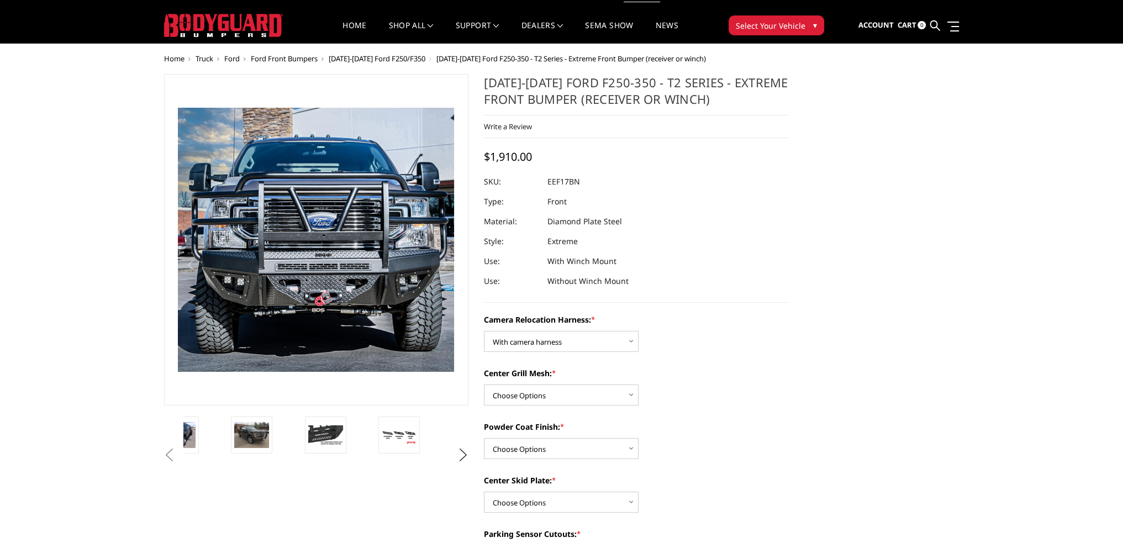
scroll to position [0, 0]
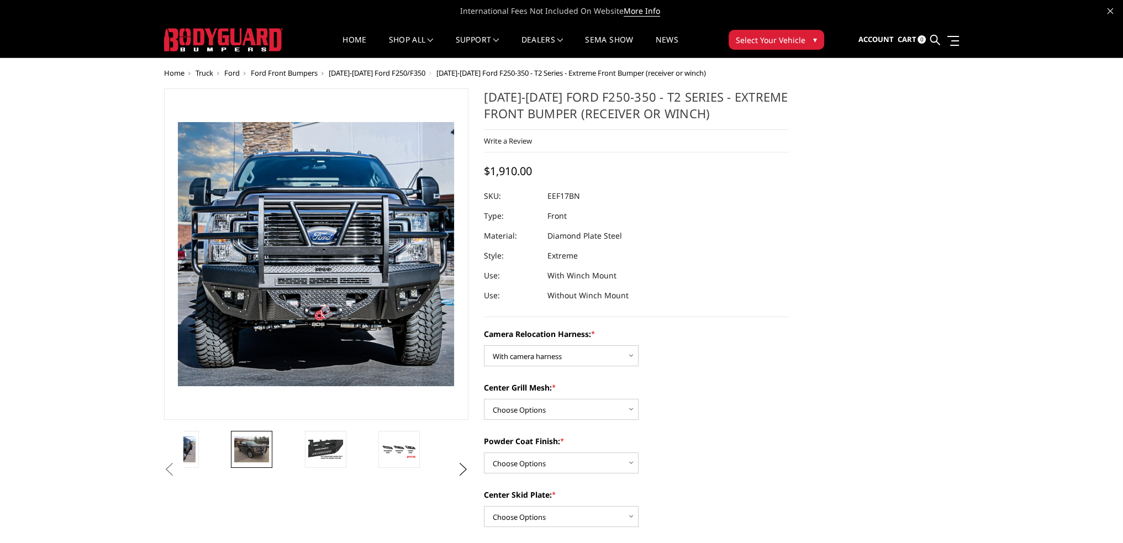
click at [259, 445] on img at bounding box center [251, 449] width 35 height 26
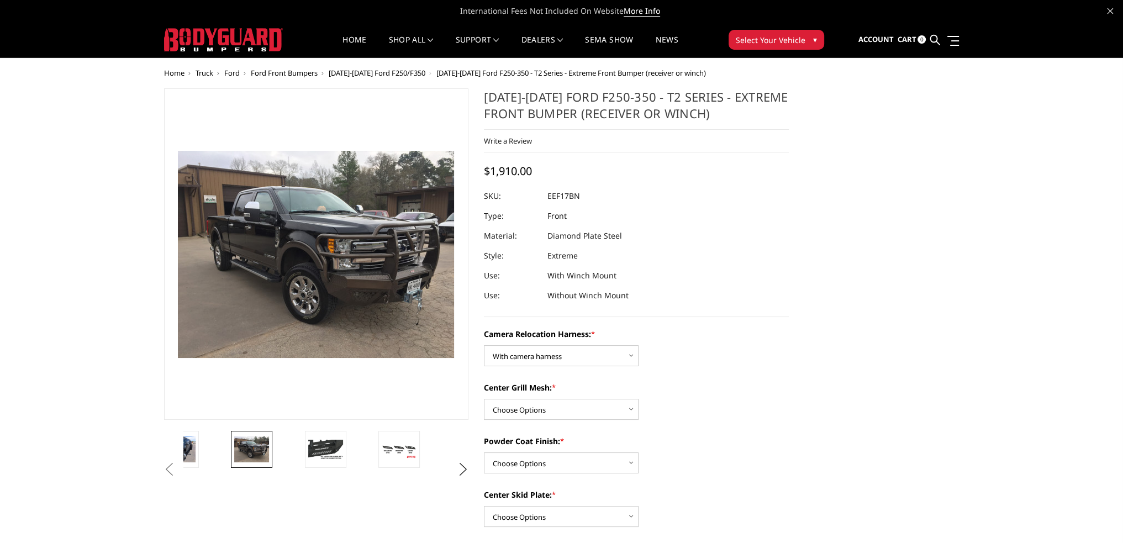
click at [403, 326] on img at bounding box center [201, 211] width 707 height 530
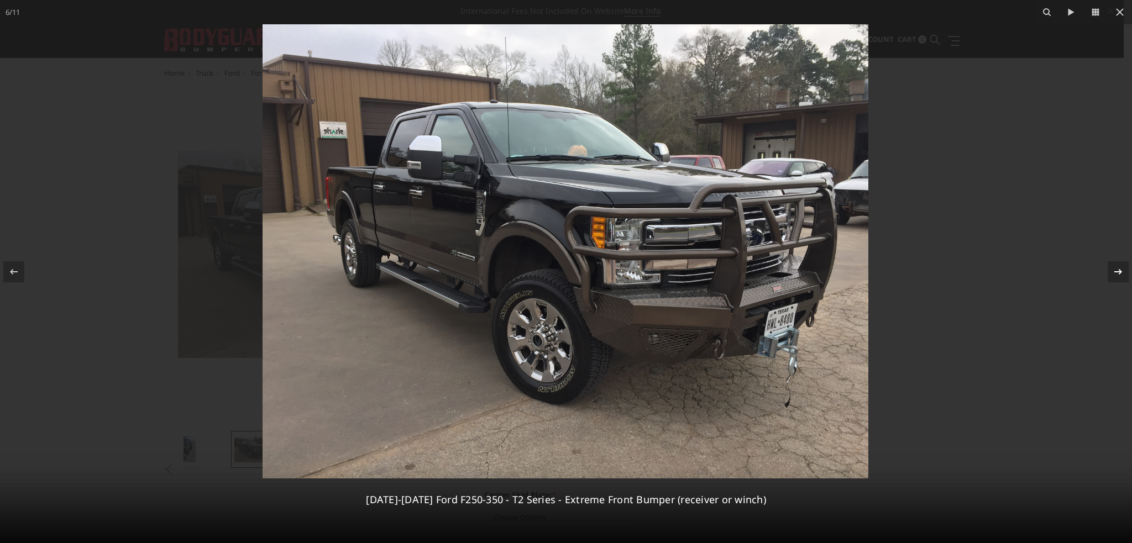
click at [1119, 273] on icon at bounding box center [1117, 271] width 13 height 13
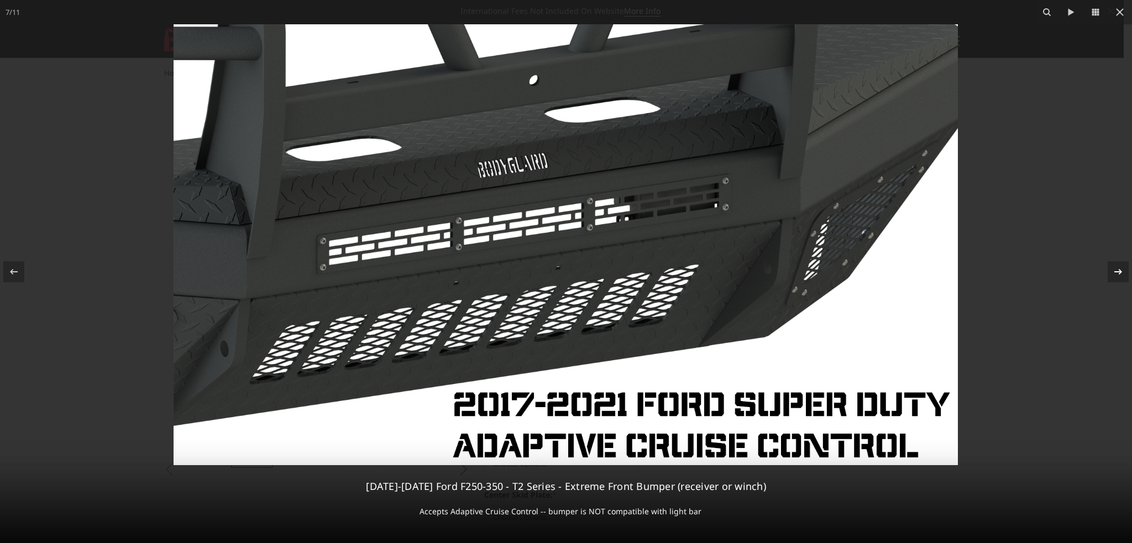
click at [1118, 273] on icon at bounding box center [1117, 271] width 13 height 13
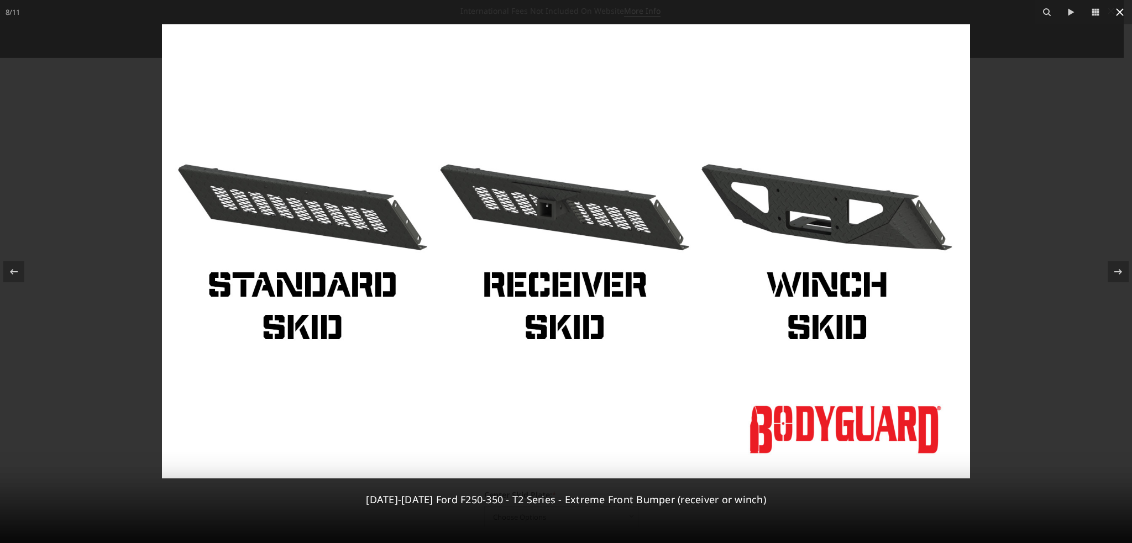
click at [1114, 15] on icon at bounding box center [1119, 12] width 13 height 13
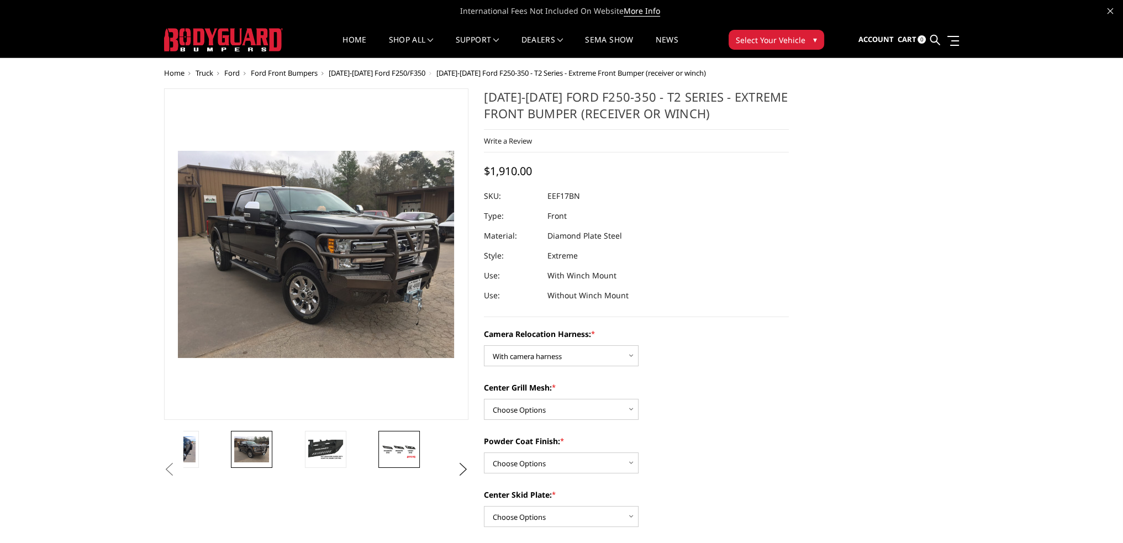
click at [391, 450] on img at bounding box center [399, 449] width 35 height 19
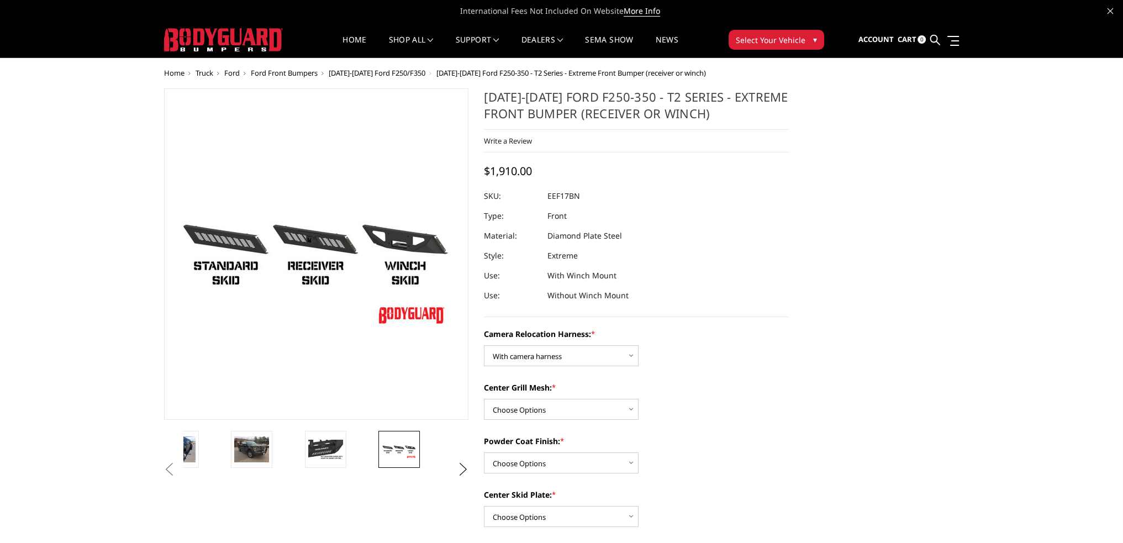
click at [356, 302] on img at bounding box center [518, 288] width 707 height 398
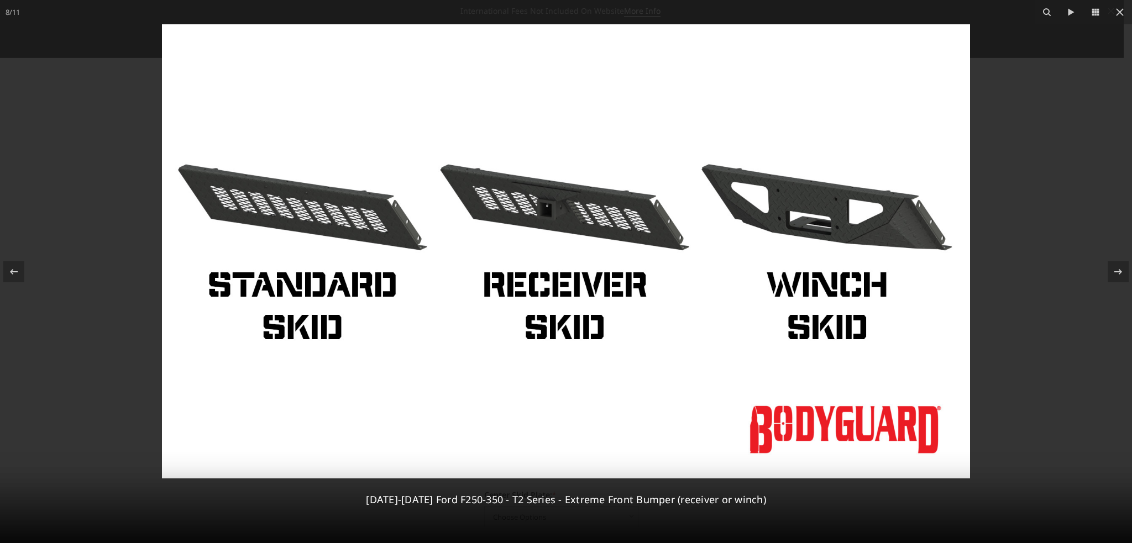
click at [821, 228] on img at bounding box center [566, 251] width 808 height 454
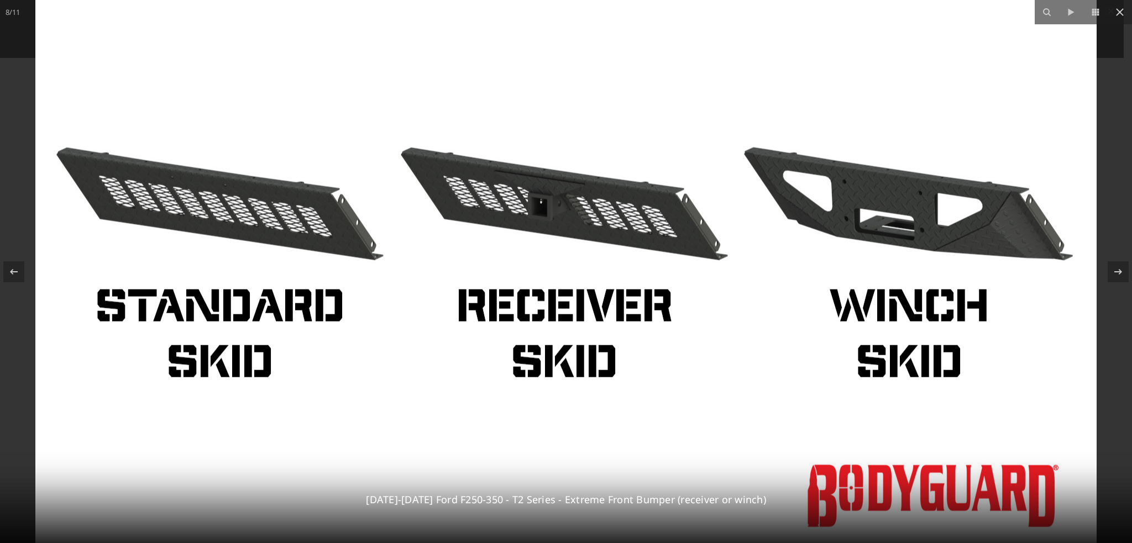
drag, startPoint x: 887, startPoint y: 232, endPoint x: 880, endPoint y: 233, distance: 7.3
click at [836, 235] on img at bounding box center [565, 262] width 1061 height 597
click at [1116, 16] on icon at bounding box center [1119, 12] width 13 height 13
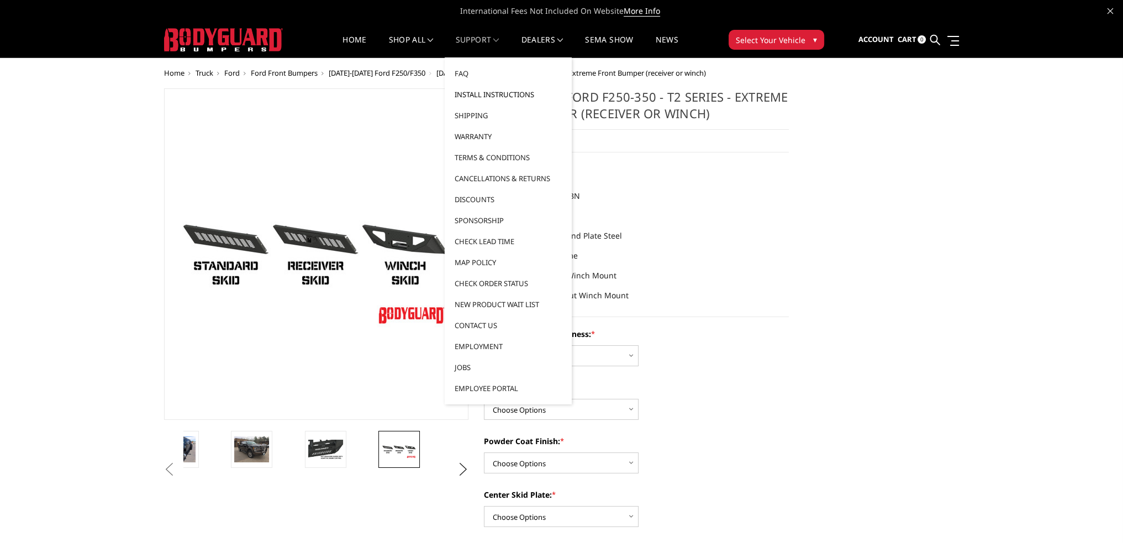
click at [472, 94] on link "Install Instructions" at bounding box center [508, 94] width 118 height 21
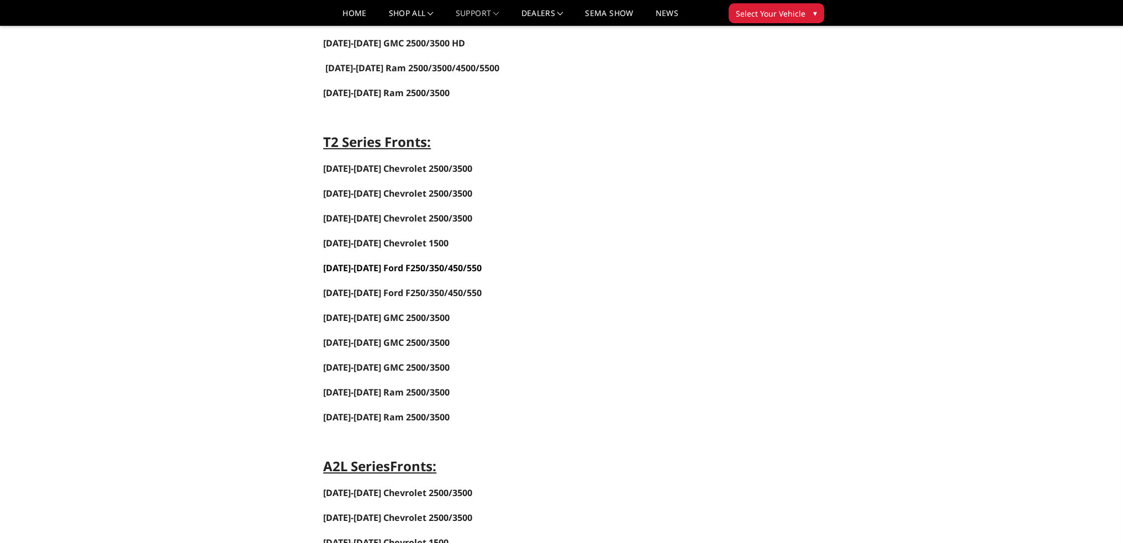
scroll to position [995, 0]
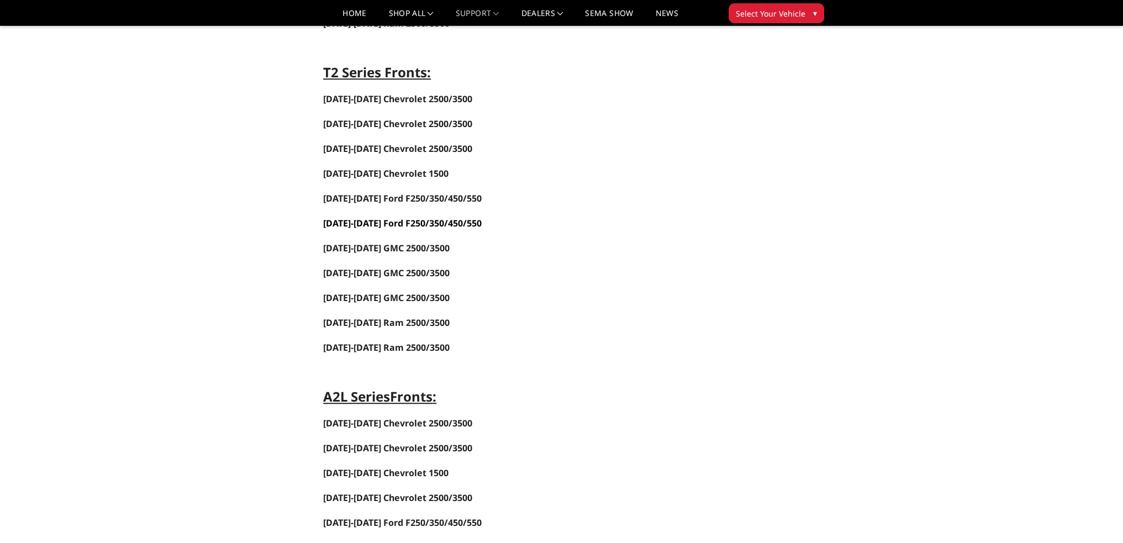
click at [387, 217] on link "2017-2022 Ford F250/350/450/550" at bounding box center [402, 223] width 159 height 12
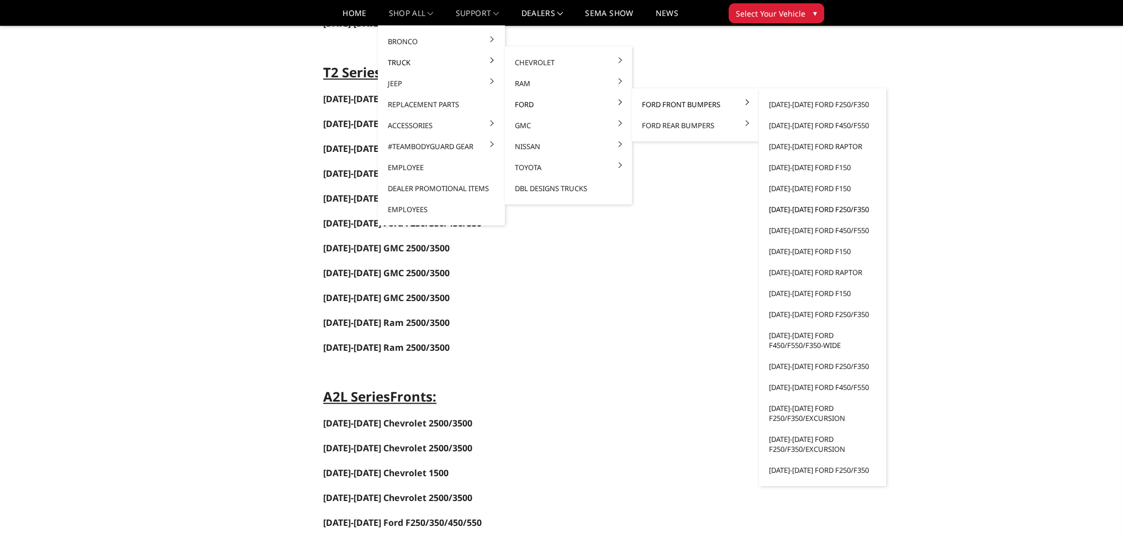
click at [806, 208] on link "[DATE]-[DATE] Ford F250/F350" at bounding box center [823, 209] width 118 height 21
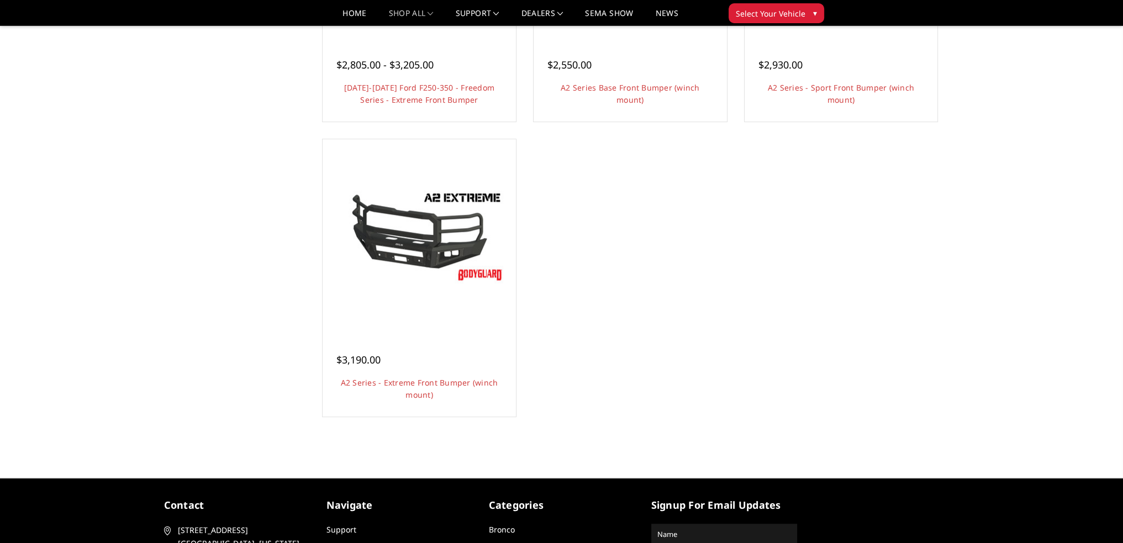
scroll to position [884, 0]
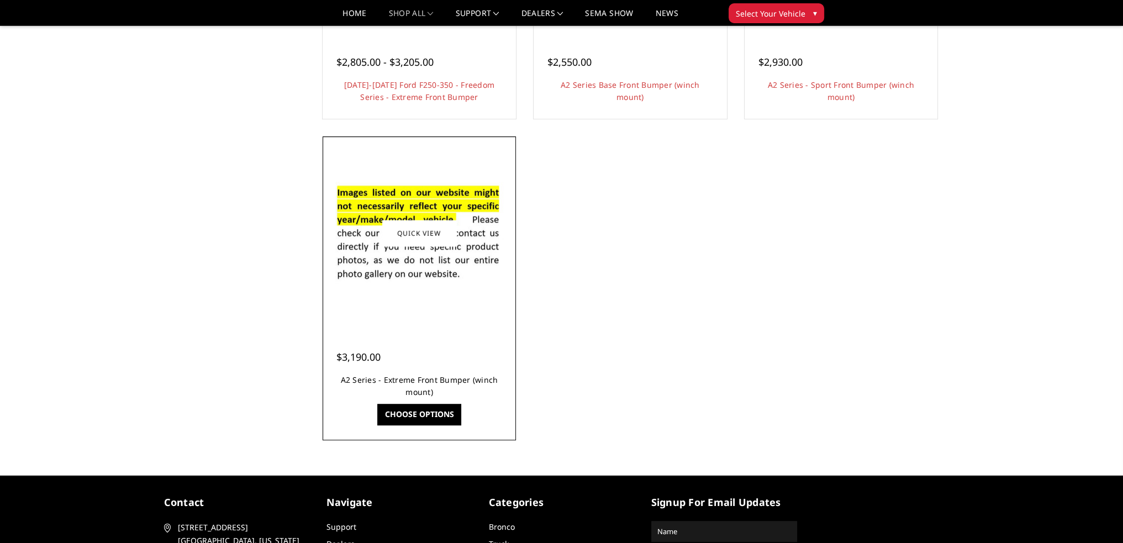
click at [443, 380] on link "A2 Series - Extreme Front Bumper (winch mount)" at bounding box center [419, 386] width 157 height 23
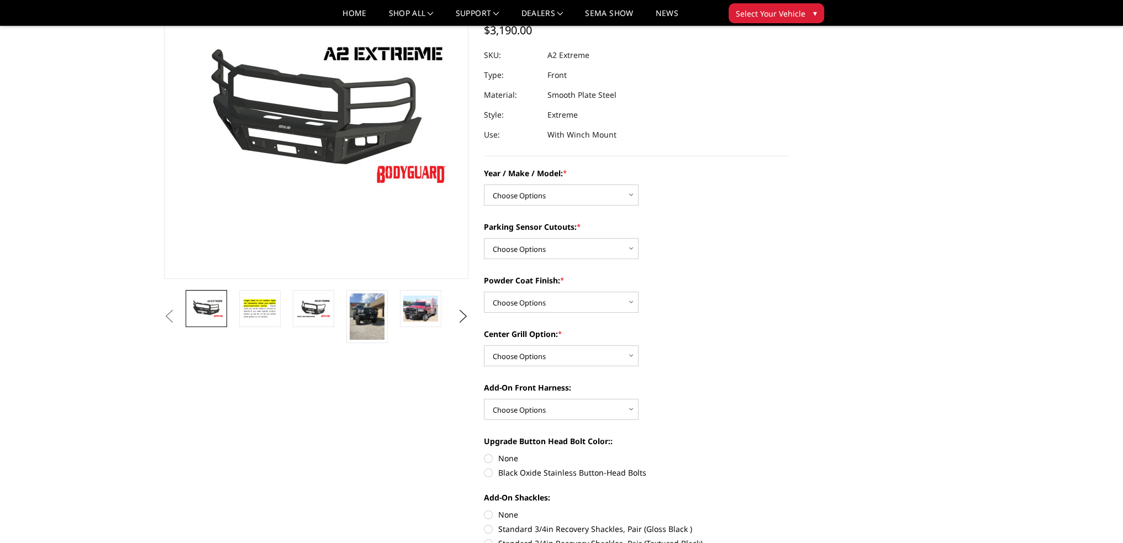
scroll to position [111, 0]
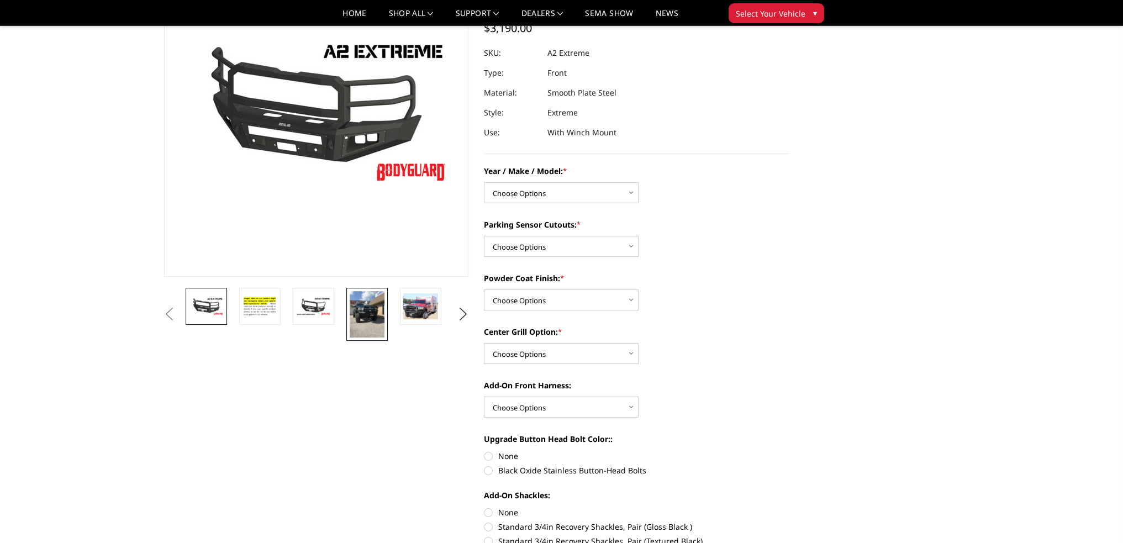
click at [371, 311] on img at bounding box center [367, 314] width 35 height 46
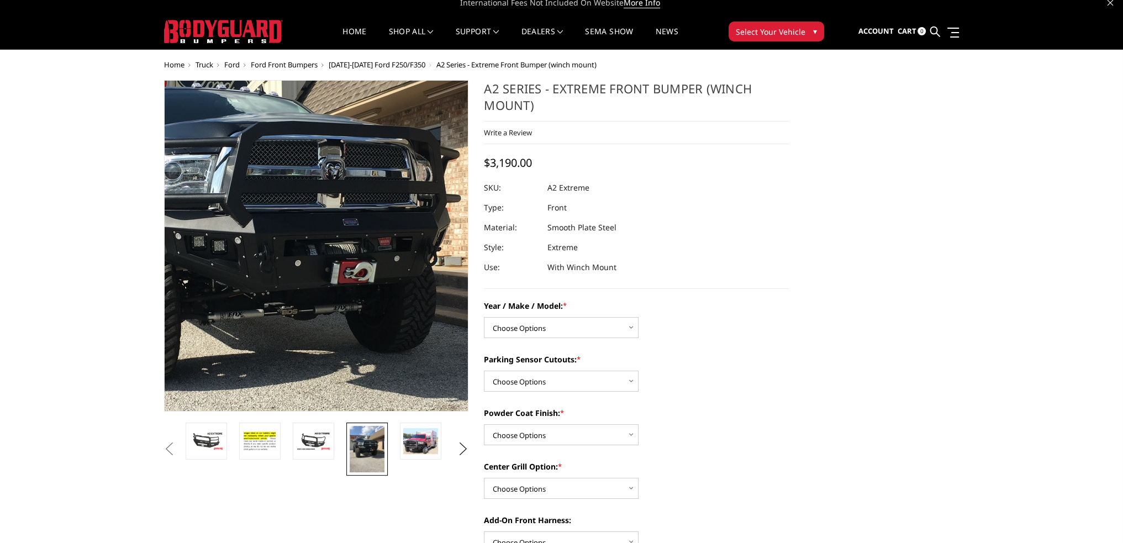
scroll to position [0, 0]
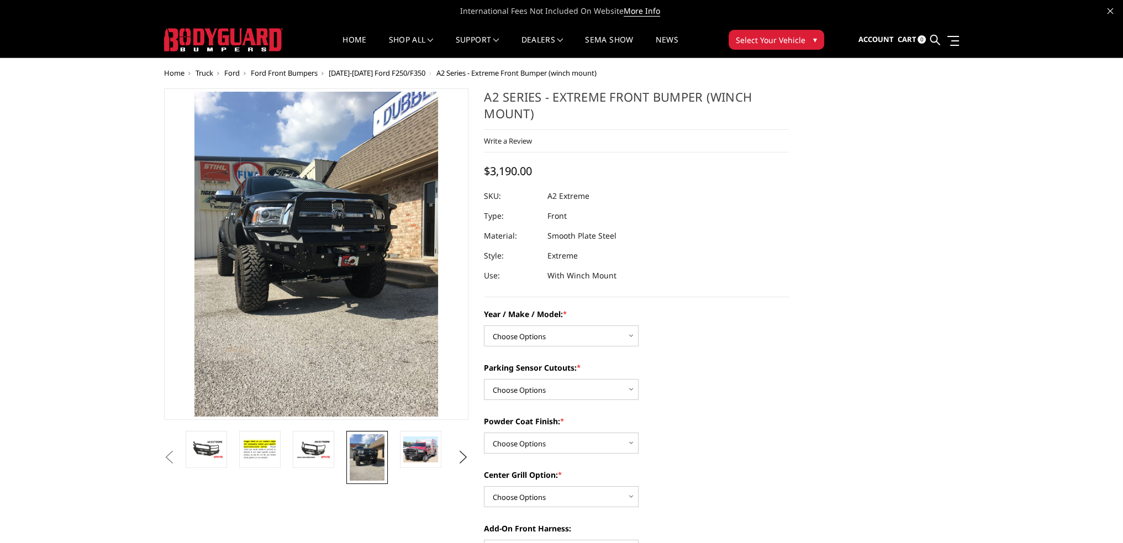
click at [178, 449] on button "Previous" at bounding box center [169, 457] width 17 height 17
click at [211, 444] on img at bounding box center [206, 449] width 35 height 19
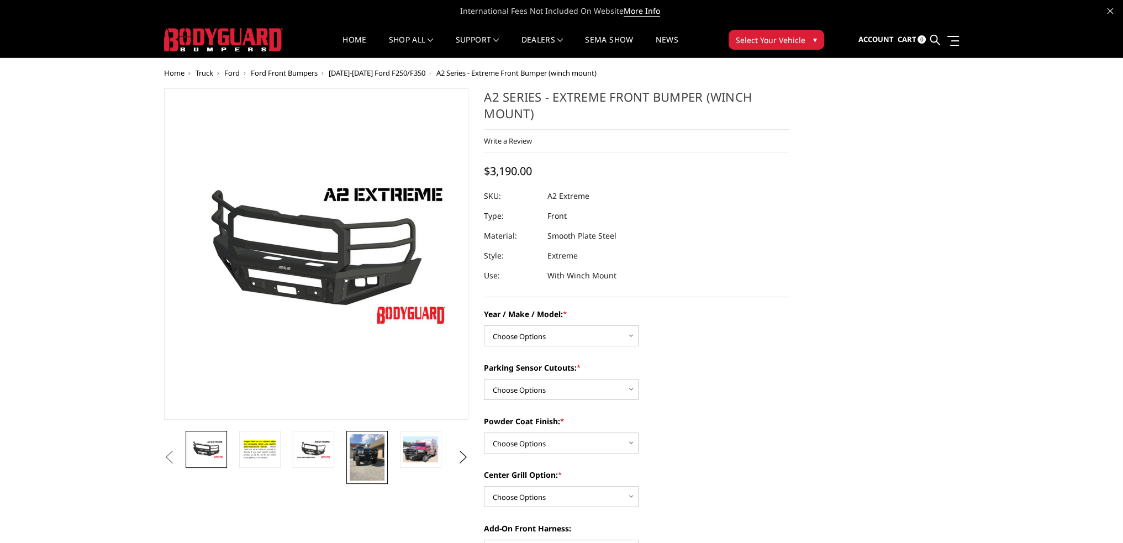
click at [378, 450] on img at bounding box center [367, 457] width 35 height 46
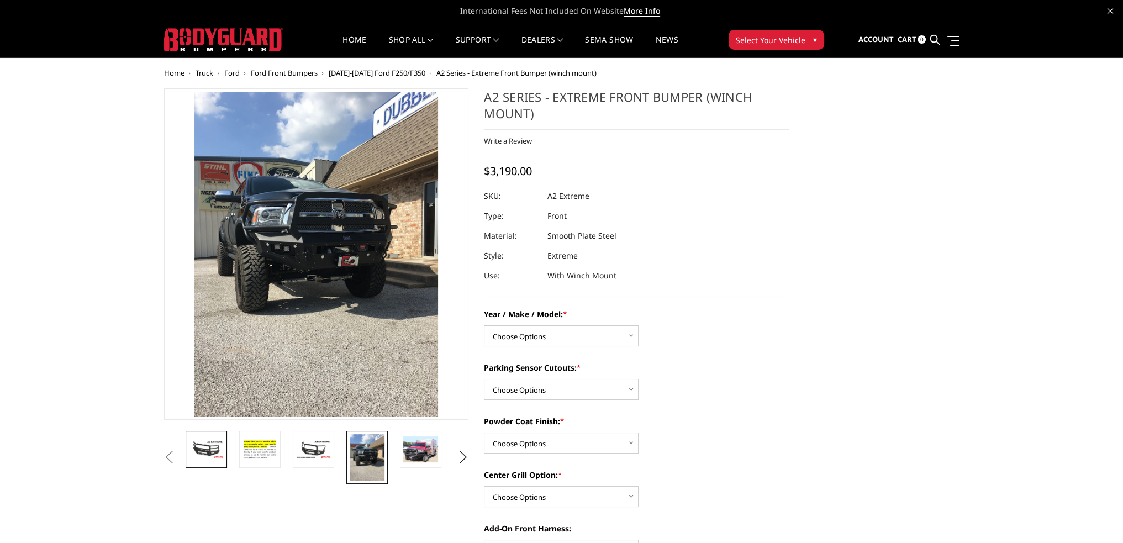
click at [210, 446] on img at bounding box center [206, 449] width 35 height 19
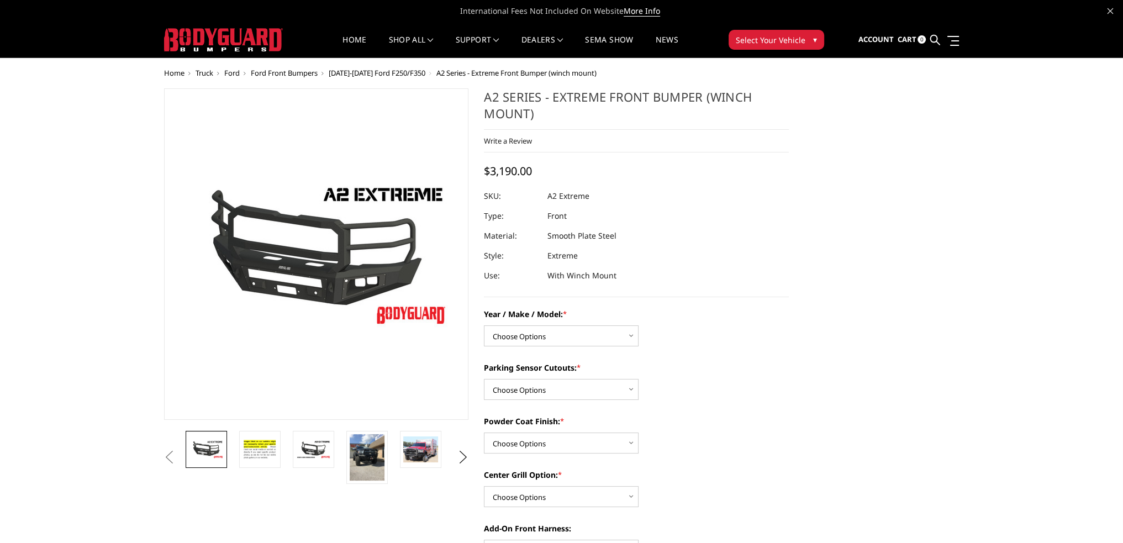
click at [356, 72] on span "[DATE]-[DATE] Ford F250/F350" at bounding box center [377, 73] width 97 height 10
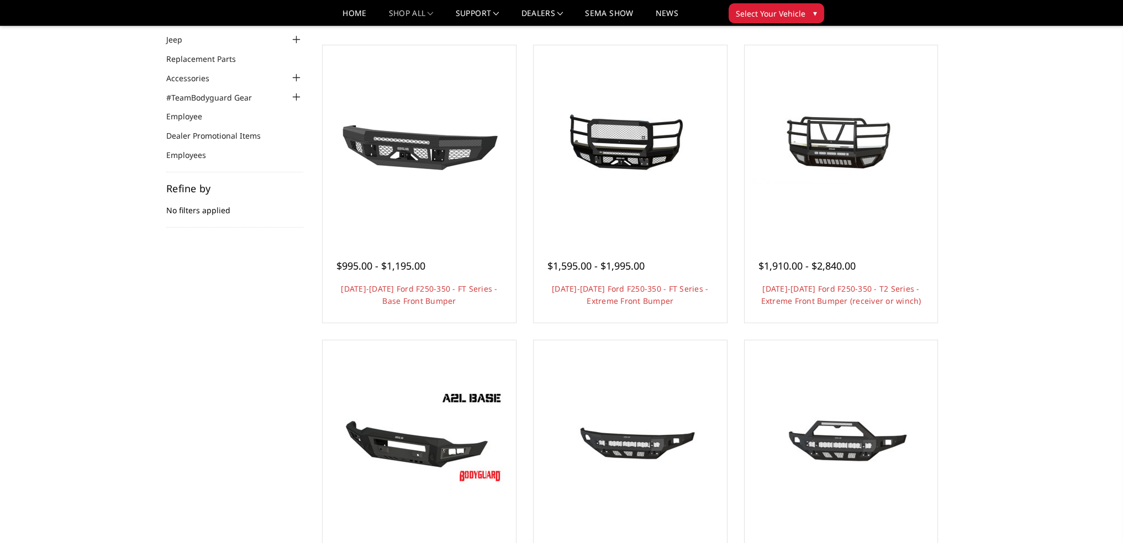
scroll to position [111, 0]
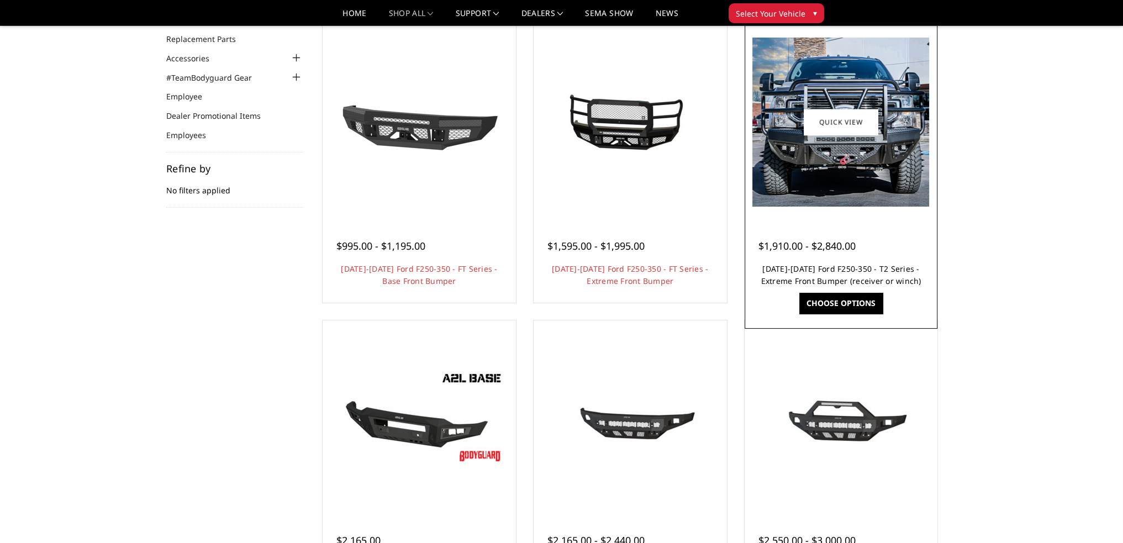
click at [856, 280] on link "[DATE]-[DATE] Ford F250-350 - T2 Series - Extreme Front Bumper (receiver or win…" at bounding box center [841, 275] width 160 height 23
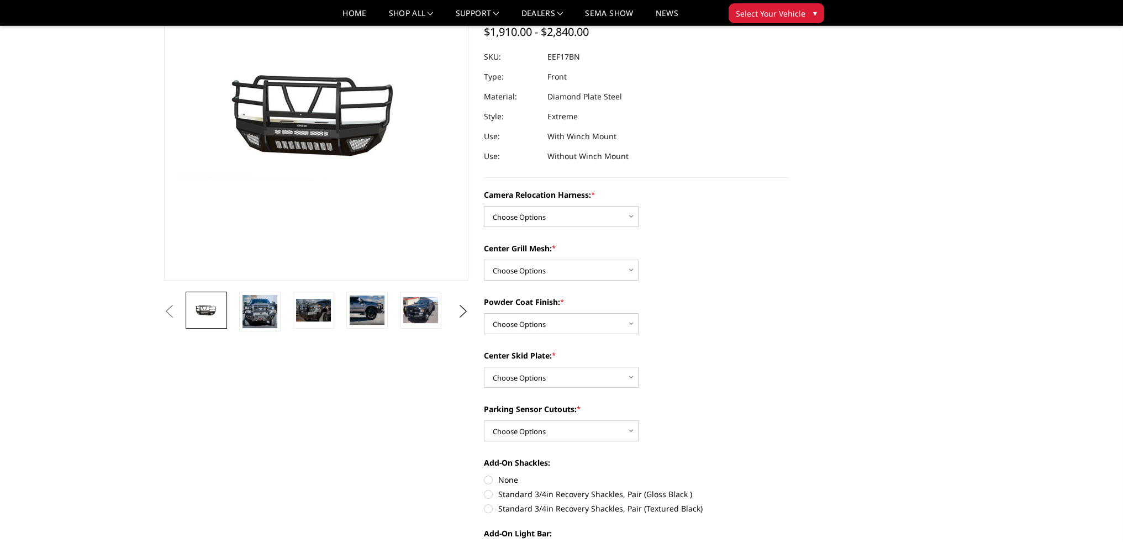
scroll to position [55, 0]
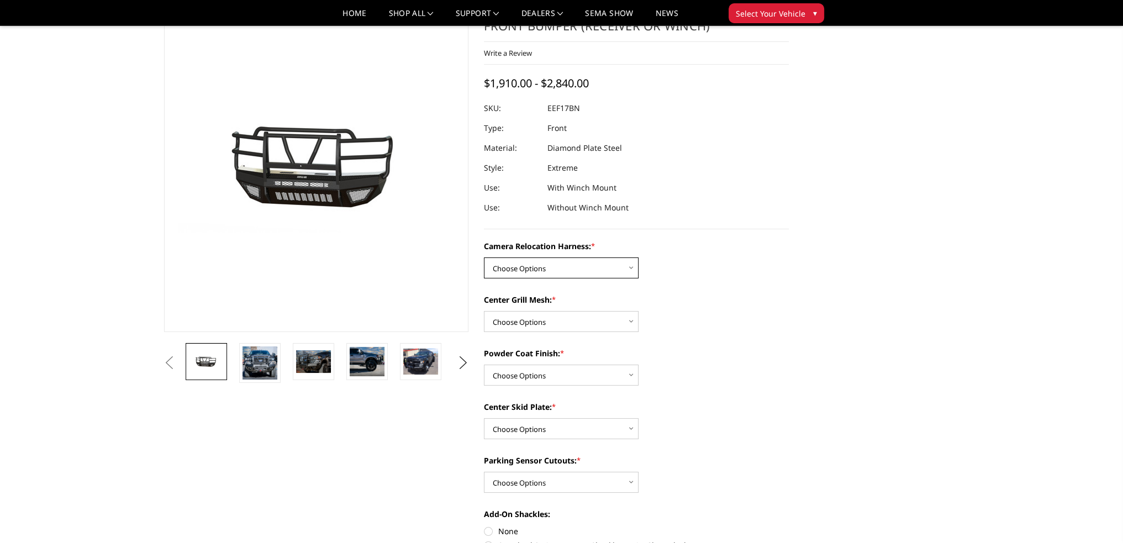
click at [540, 268] on select "Choose Options Without camera harness With camera harness" at bounding box center [561, 267] width 155 height 21
select select "3786"
click at [484, 257] on select "Choose Options Without camera harness With camera harness" at bounding box center [561, 267] width 155 height 21
click at [522, 320] on select "Choose Options Without expanded metal With expanded metal" at bounding box center [561, 321] width 155 height 21
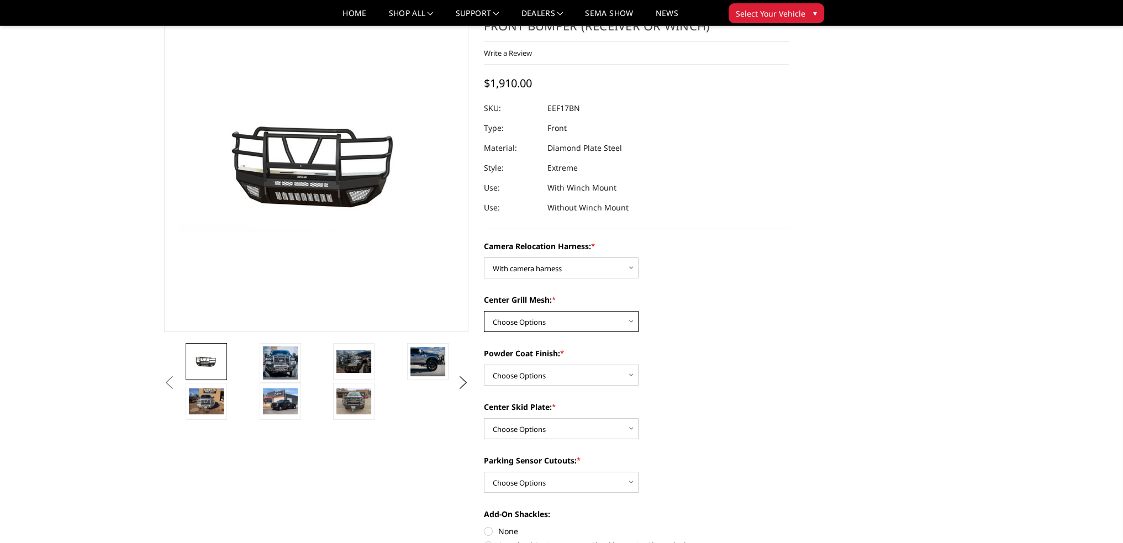
select select "3785"
click at [484, 311] on select "Choose Options Without expanded metal With expanded metal" at bounding box center [561, 321] width 155 height 21
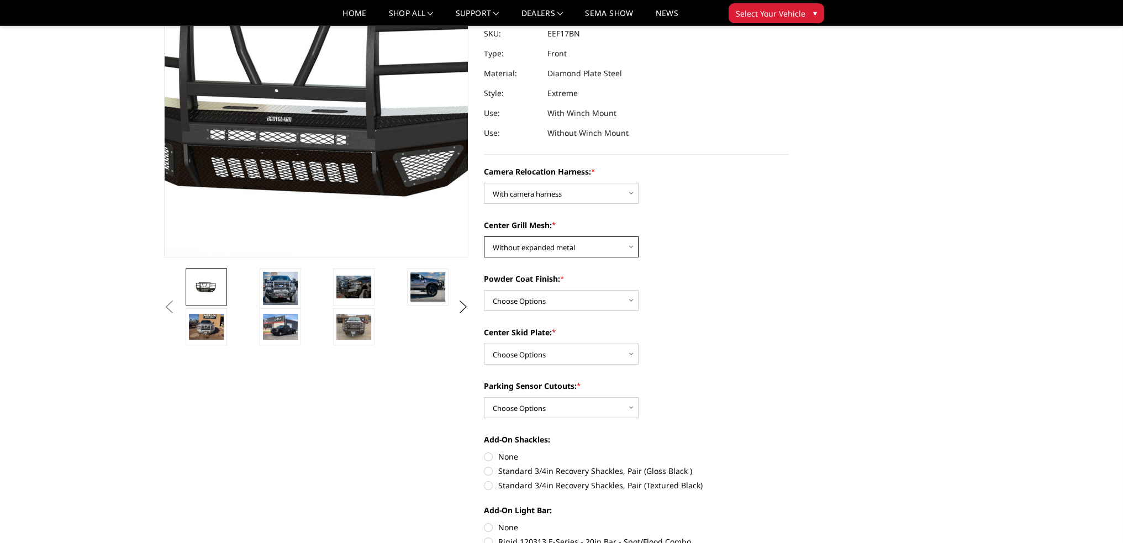
scroll to position [111, 0]
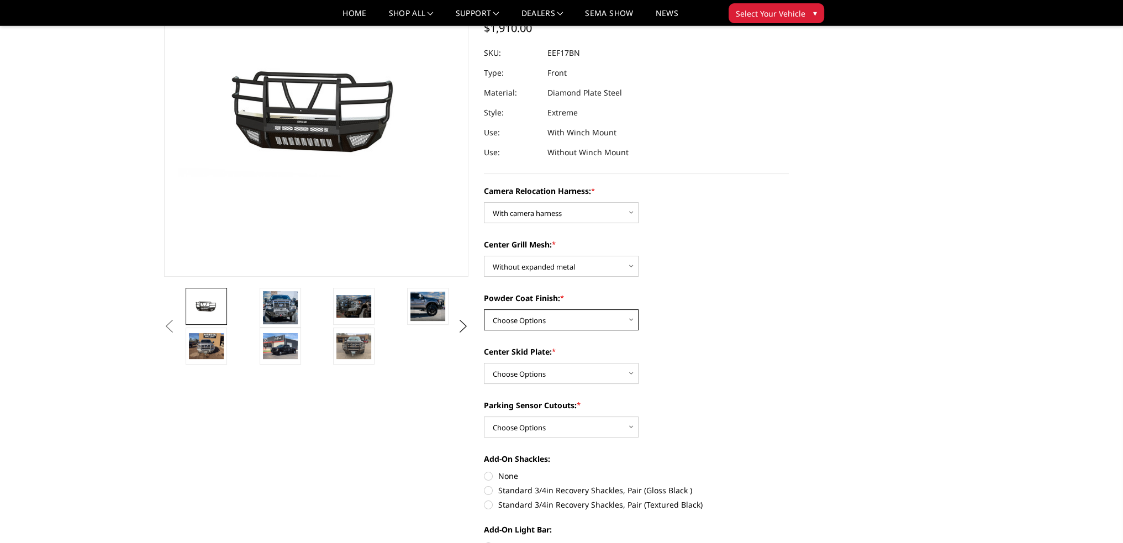
click at [541, 318] on select "Choose Options Textured Black Powder Coat Gloss Black Powder Coat Bare Metal" at bounding box center [561, 319] width 155 height 21
click at [484, 309] on select "Choose Options Textured Black Powder Coat Gloss Black Powder Coat Bare Metal" at bounding box center [561, 319] width 155 height 21
click at [548, 323] on select "Choose Options Textured Black Powder Coat Gloss Black Powder Coat Bare Metal" at bounding box center [561, 319] width 155 height 21
select select "3783"
click at [484, 309] on select "Choose Options Textured Black Powder Coat Gloss Black Powder Coat Bare Metal" at bounding box center [561, 319] width 155 height 21
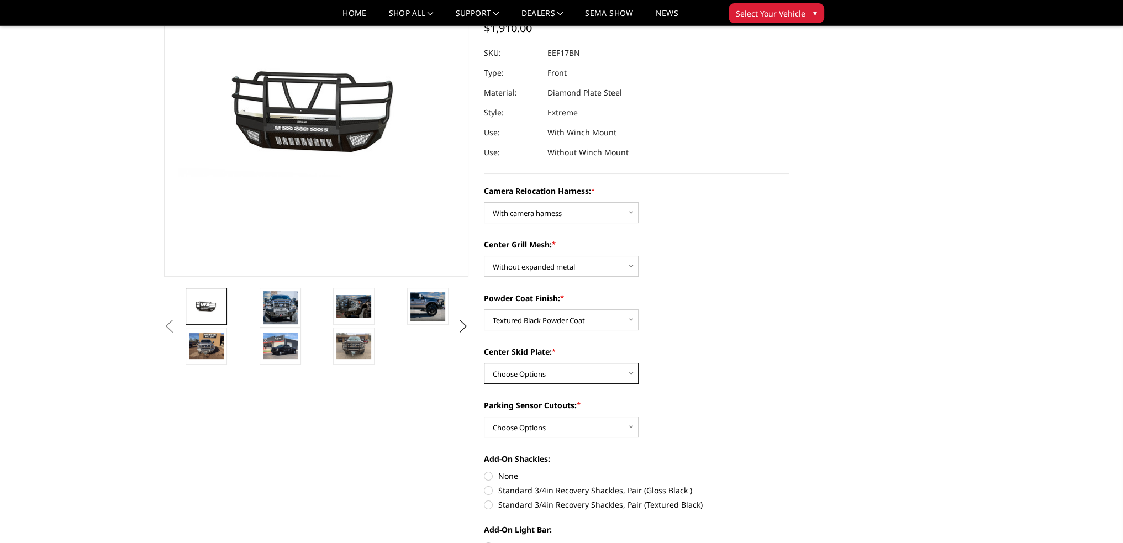
click at [540, 371] on select "Choose Options Winch Mount Skid Plate Standard Skid Plate (included) 2" Receive…" at bounding box center [561, 373] width 155 height 21
select select "3780"
click at [484, 363] on select "Choose Options Winch Mount Skid Plate Standard Skid Plate (included) 2" Receive…" at bounding box center [561, 373] width 155 height 21
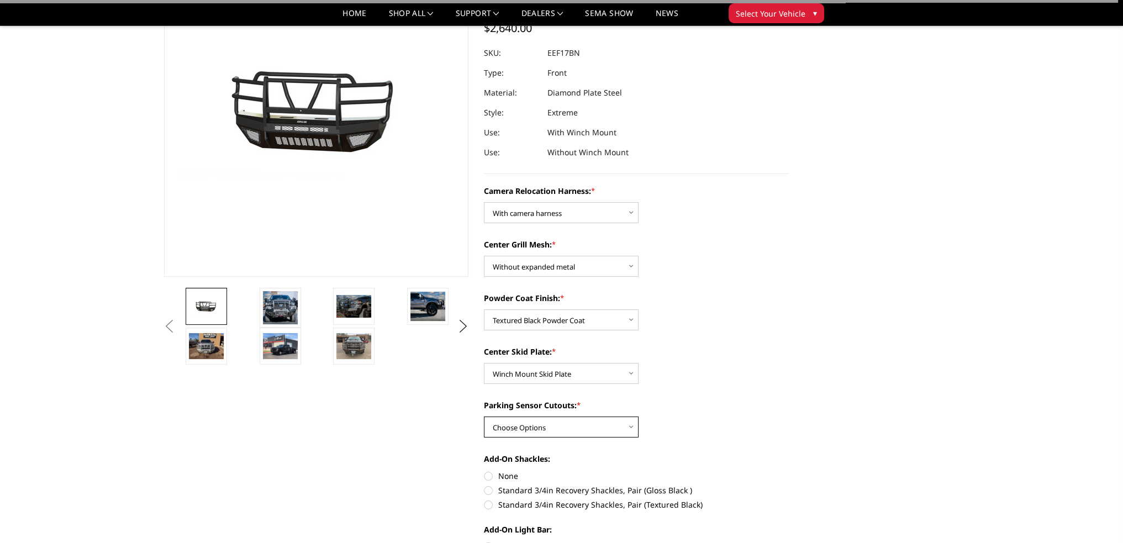
click at [533, 429] on select "Choose Options No - Without Parking Sensor Cutouts" at bounding box center [561, 427] width 155 height 21
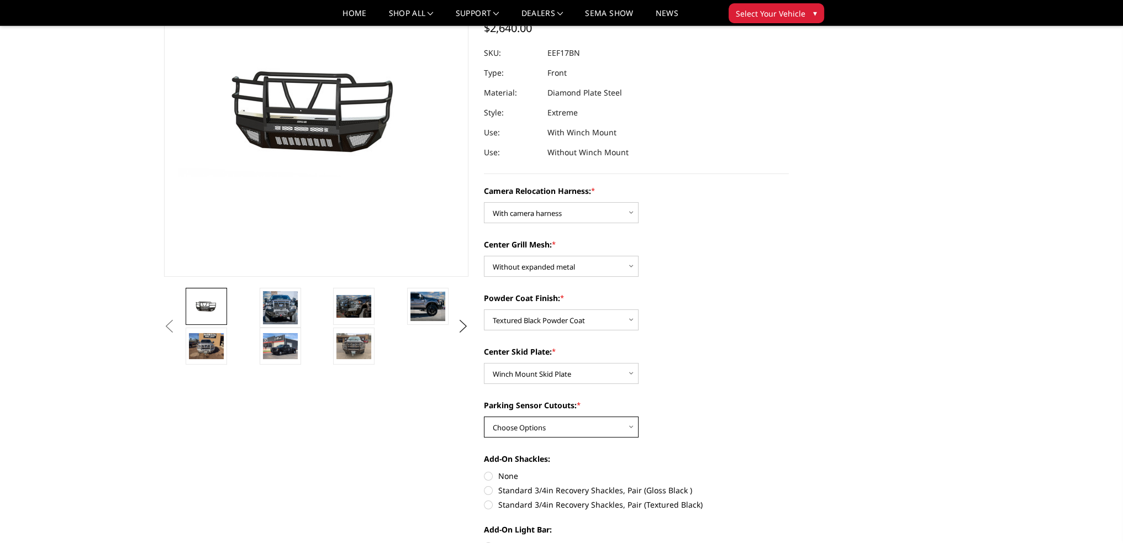
select select "3777"
click at [484, 417] on select "Choose Options No - Without Parking Sensor Cutouts" at bounding box center [561, 427] width 155 height 21
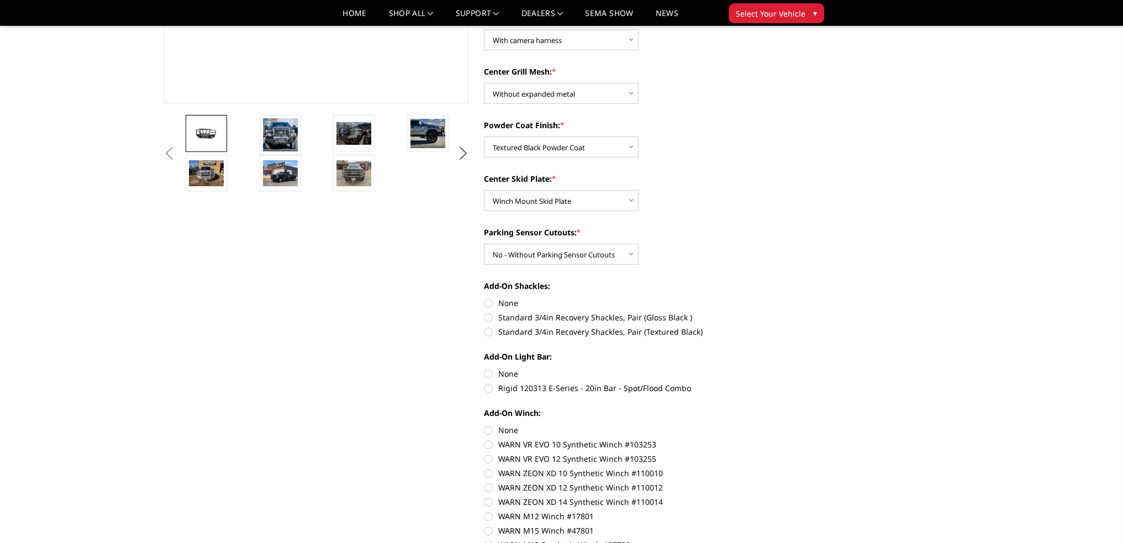
scroll to position [332, 0]
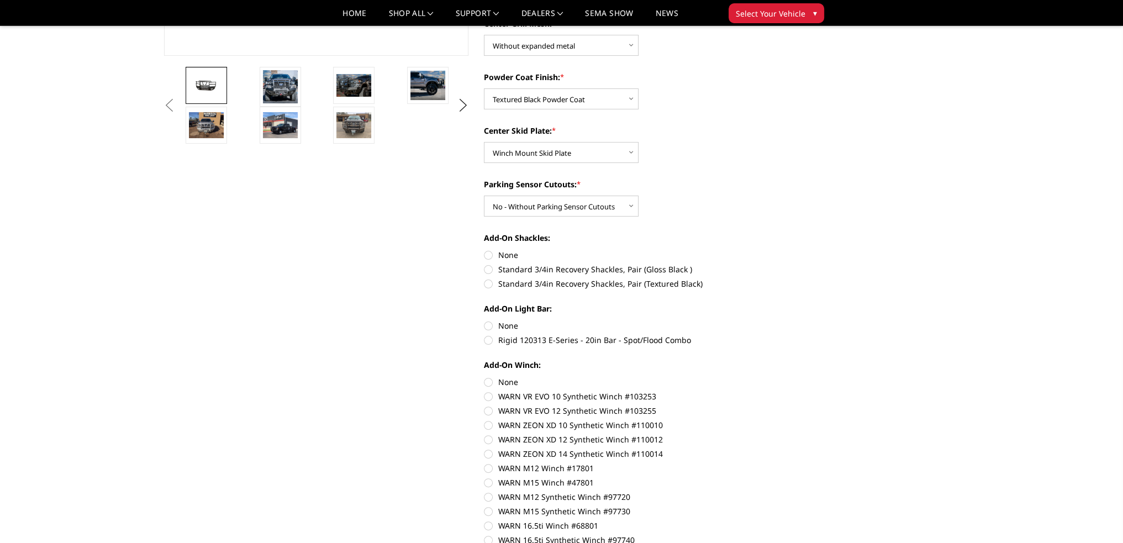
click at [490, 322] on label "None" at bounding box center [636, 326] width 305 height 12
click at [485, 320] on input "None" at bounding box center [484, 320] width 1 height 1
radio input "true"
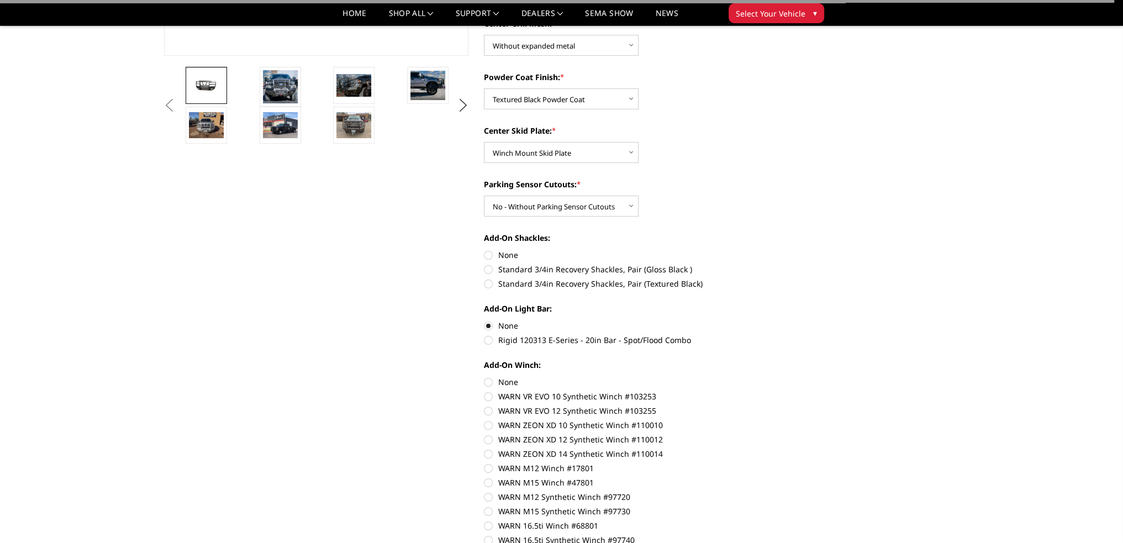
click at [490, 257] on label "None" at bounding box center [636, 255] width 305 height 12
click at [485, 250] on input "None" at bounding box center [484, 249] width 1 height 1
radio input "true"
click at [487, 384] on label "None" at bounding box center [636, 382] width 305 height 12
click at [485, 377] on input "None" at bounding box center [484, 376] width 1 height 1
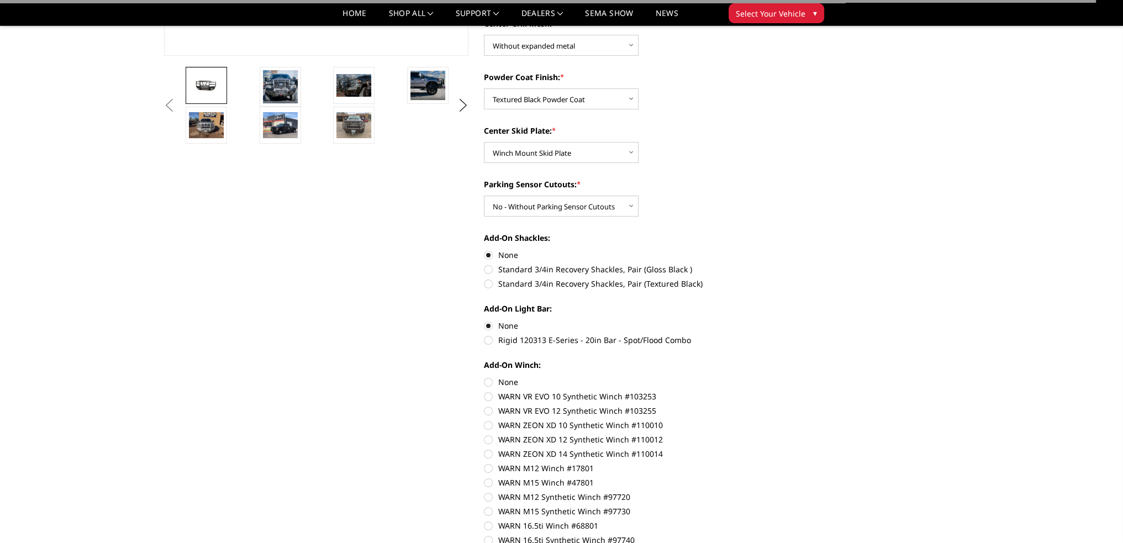
radio input "true"
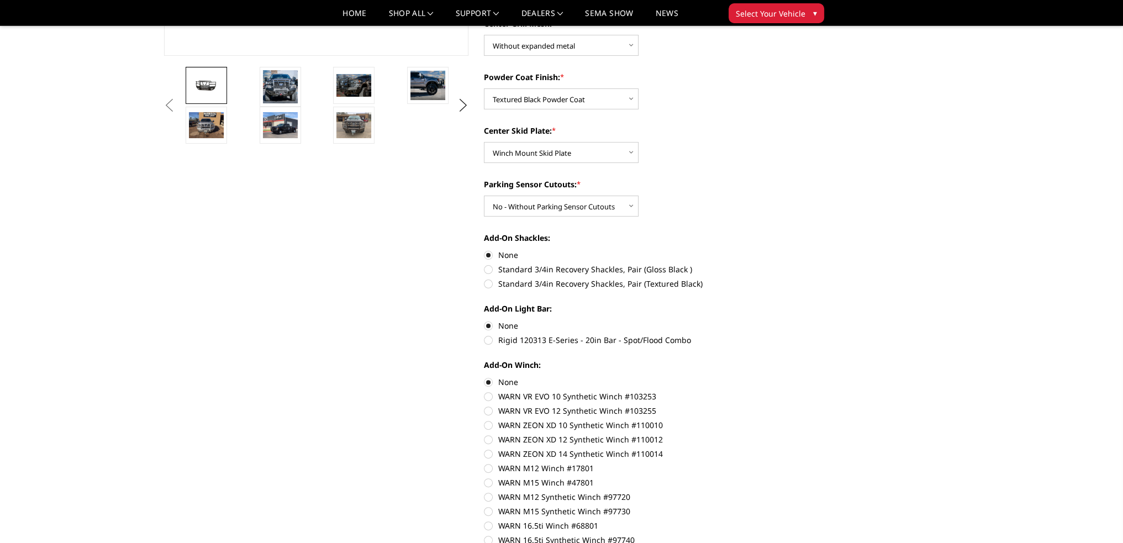
click at [488, 340] on label "Rigid 120313 E-Series - 20in Bar - Spot/Flood Combo" at bounding box center [636, 340] width 305 height 12
click at [789, 320] on input "Rigid 120313 E-Series - 20in Bar - Spot/Flood Combo" at bounding box center [789, 320] width 1 height 1
radio input "true"
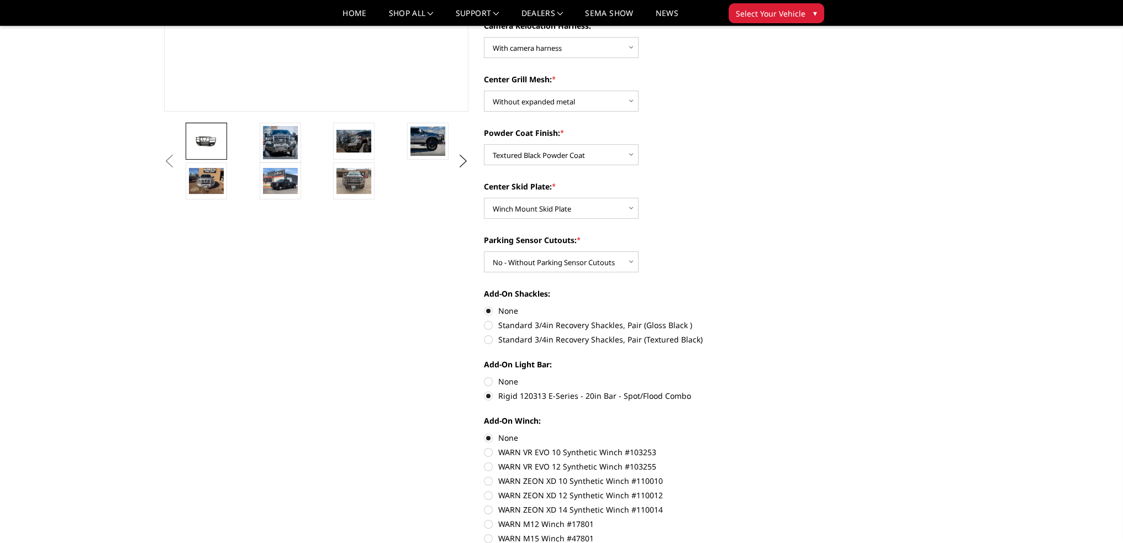
scroll to position [276, 0]
click at [488, 379] on label "None" at bounding box center [636, 381] width 305 height 12
click at [485, 376] on input "None" at bounding box center [484, 375] width 1 height 1
radio input "true"
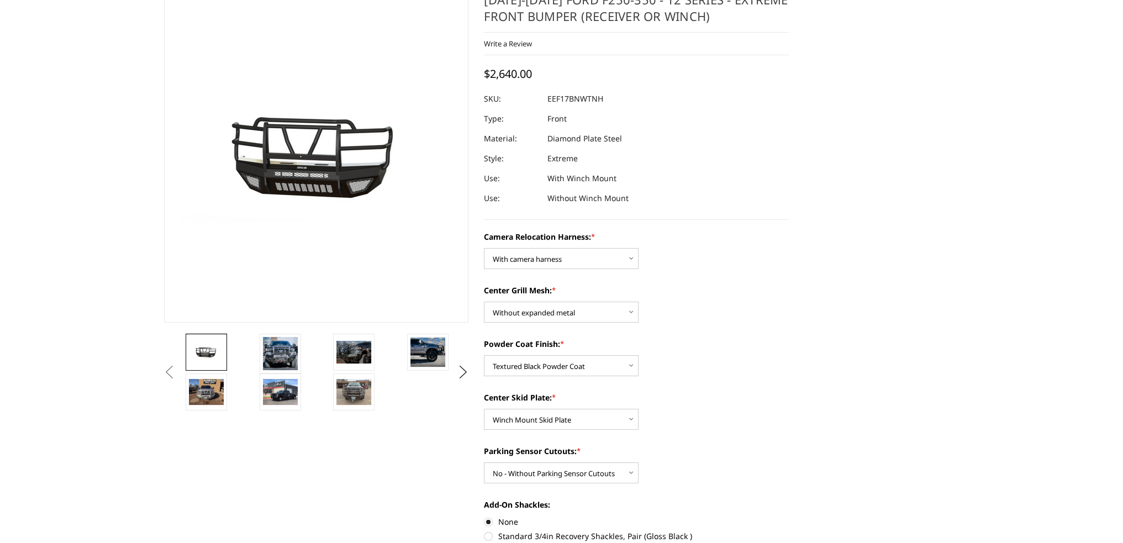
scroll to position [111, 0]
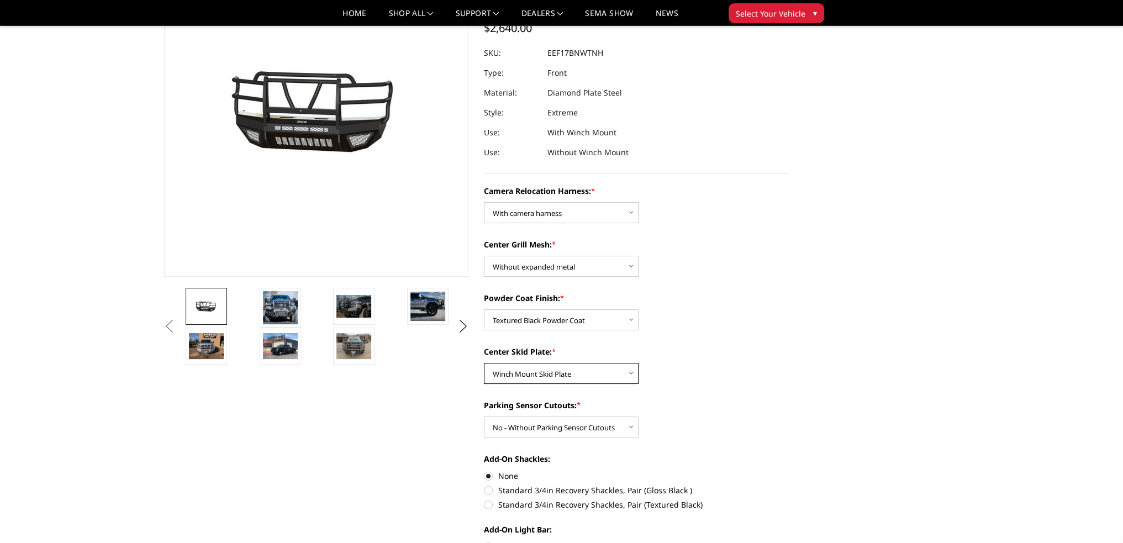
click at [551, 377] on select "Choose Options Winch Mount Skid Plate Standard Skid Plate (included) 2" Receive…" at bounding box center [561, 373] width 155 height 21
click at [484, 363] on select "Choose Options Winch Mount Skid Plate Standard Skid Plate (included) 2" Receive…" at bounding box center [561, 373] width 155 height 21
click at [564, 375] on select "Choose Options Winch Mount Skid Plate Standard Skid Plate (included) 2" Receive…" at bounding box center [561, 373] width 155 height 21
select select "3780"
click at [484, 363] on select "Choose Options Winch Mount Skid Plate Standard Skid Plate (included) 2" Receive…" at bounding box center [561, 373] width 155 height 21
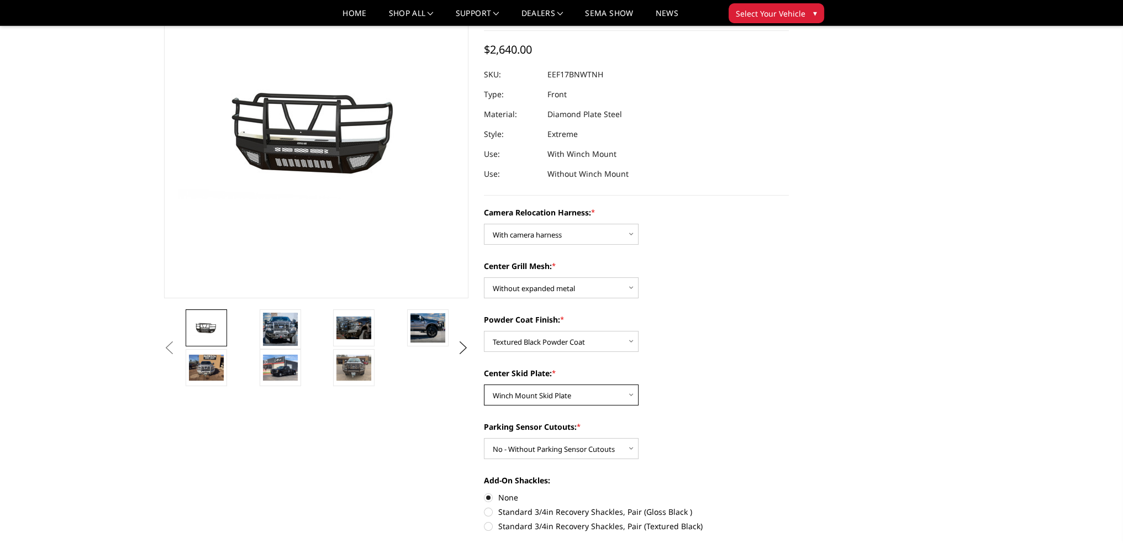
scroll to position [0, 0]
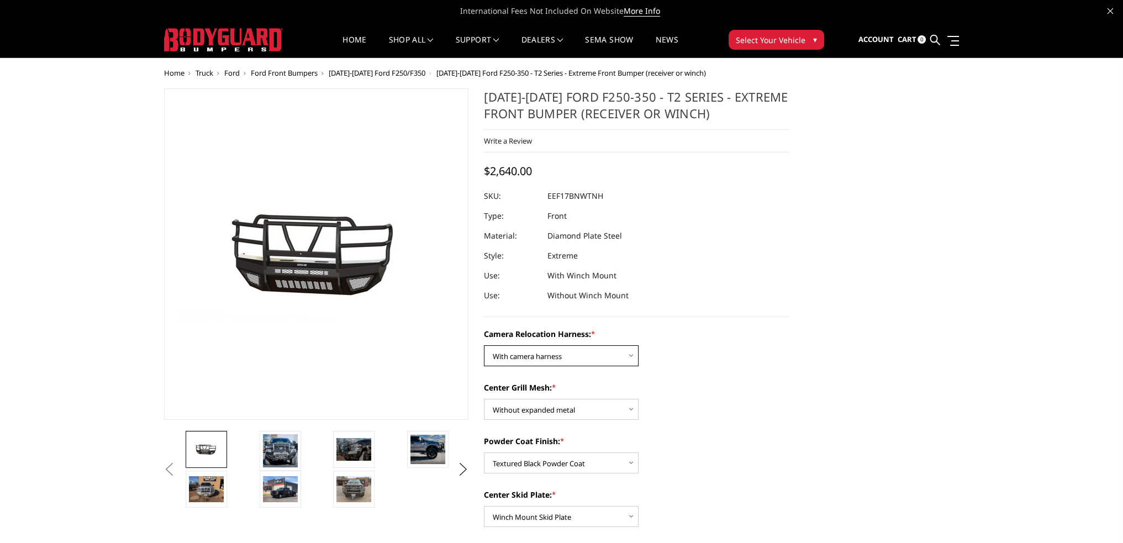
click at [580, 356] on select "Choose Options Without camera harness With camera harness" at bounding box center [561, 355] width 155 height 21
click at [484, 345] on select "Choose Options Without camera harness With camera harness" at bounding box center [561, 355] width 155 height 21
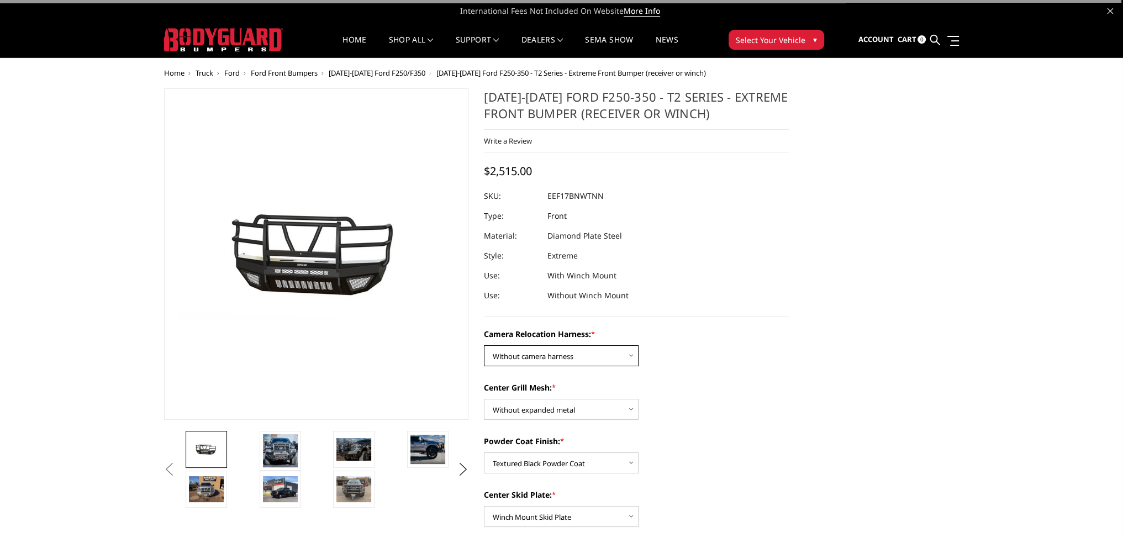
click at [562, 357] on select "Choose Options Without camera harness With camera harness" at bounding box center [561, 355] width 155 height 21
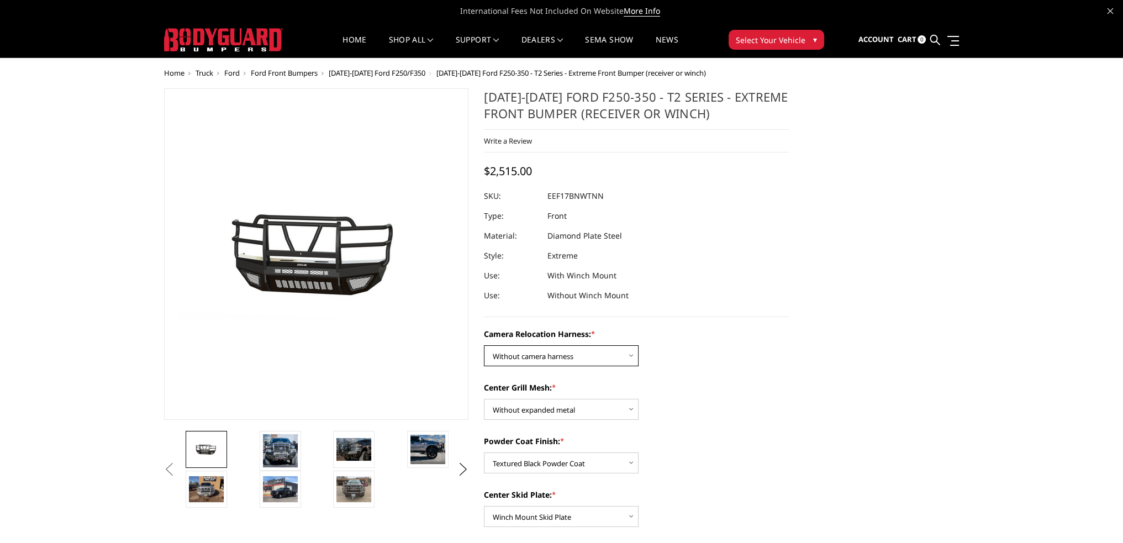
select select "3786"
click at [484, 345] on select "Choose Options Without camera harness With camera harness" at bounding box center [561, 355] width 155 height 21
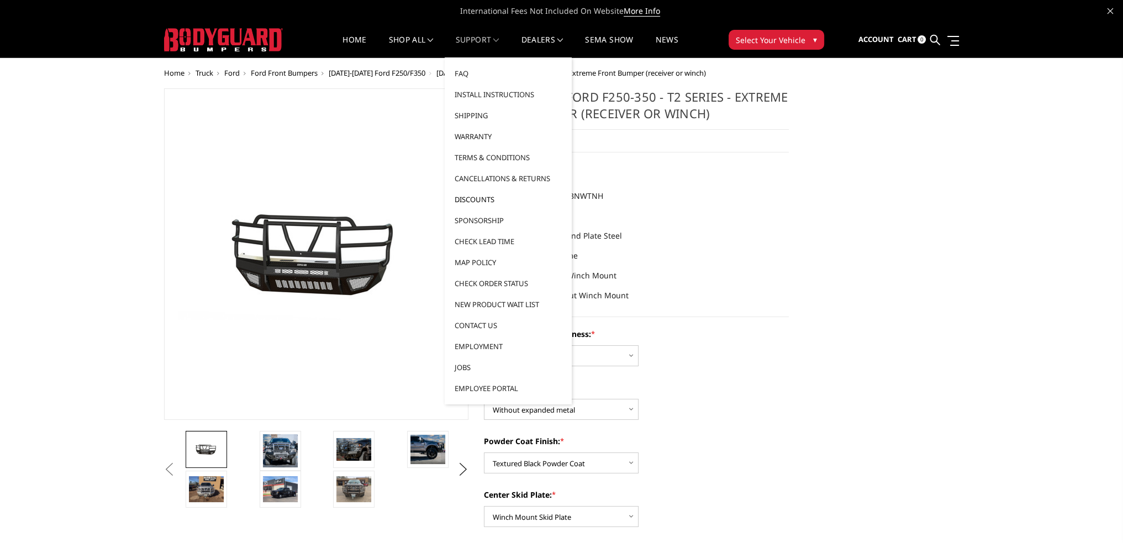
click at [475, 201] on link "Discounts" at bounding box center [508, 199] width 118 height 21
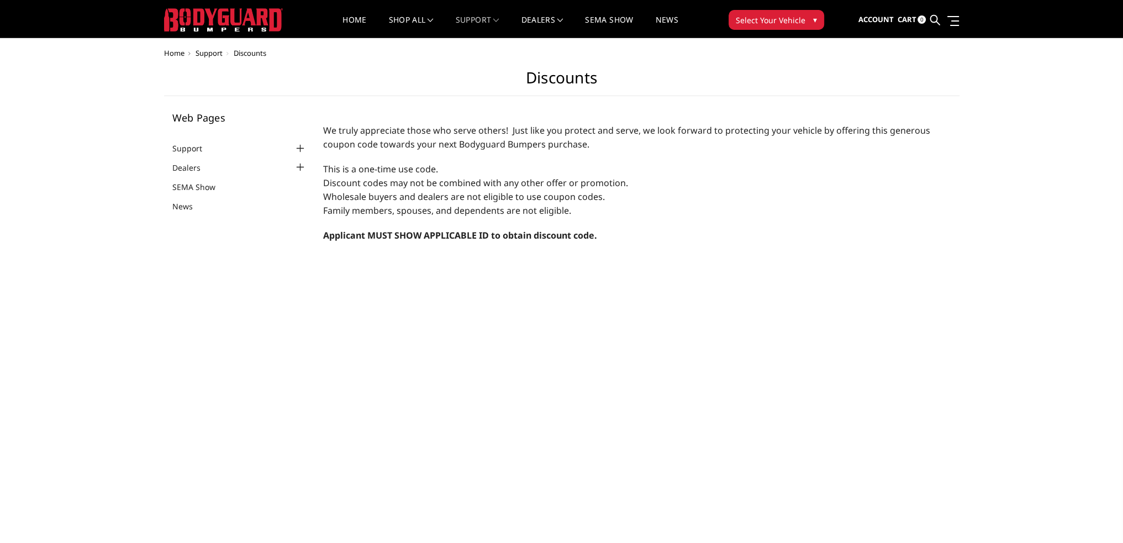
scroll to position [1, 0]
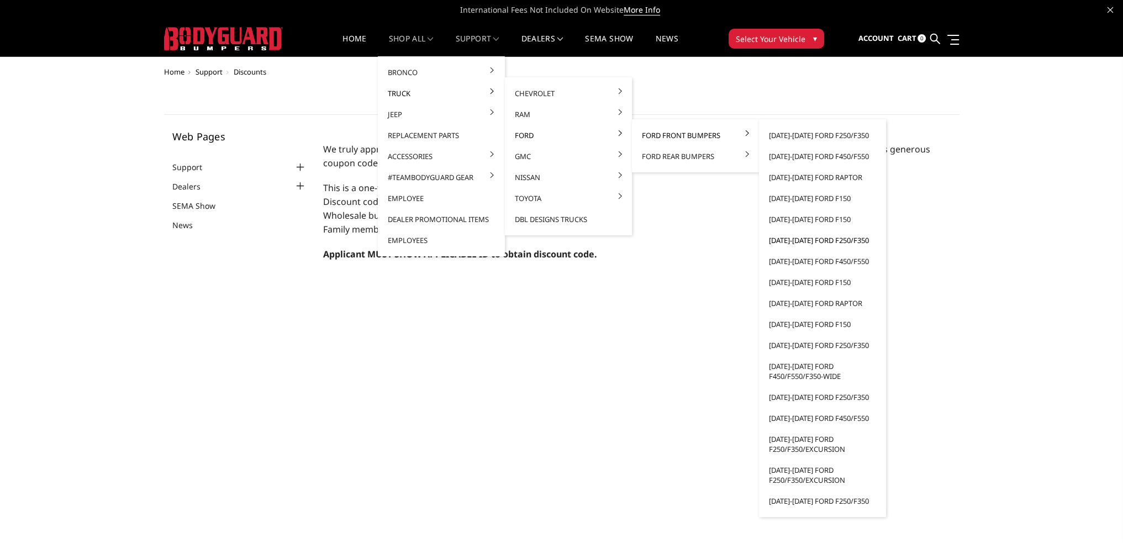
click at [797, 240] on link "[DATE]-[DATE] Ford F250/F350" at bounding box center [823, 240] width 118 height 21
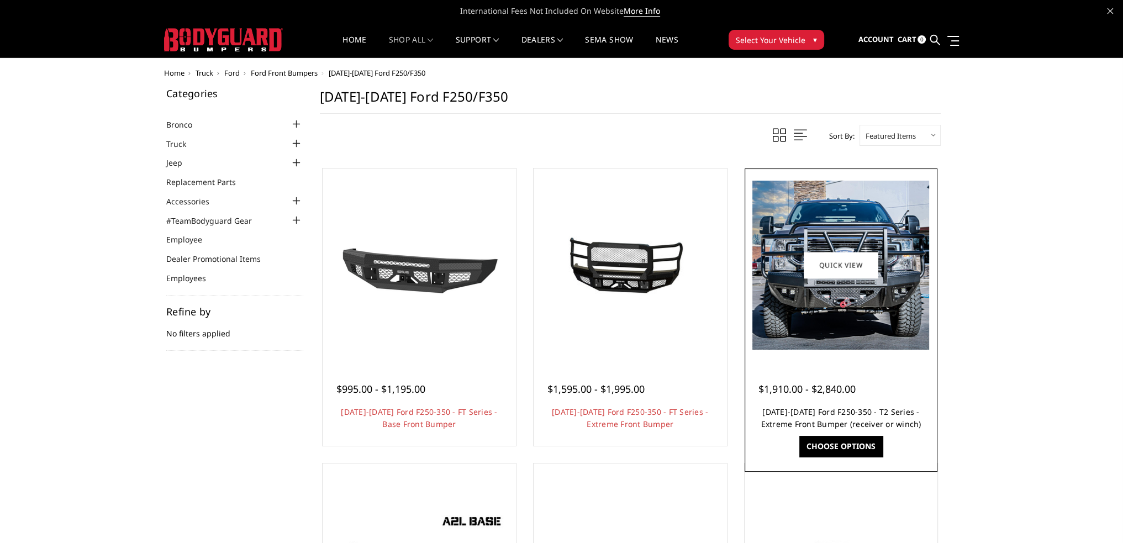
click at [835, 413] on link "[DATE]-[DATE] Ford F250-350 - T2 Series - Extreme Front Bumper (receiver or win…" at bounding box center [841, 418] width 160 height 23
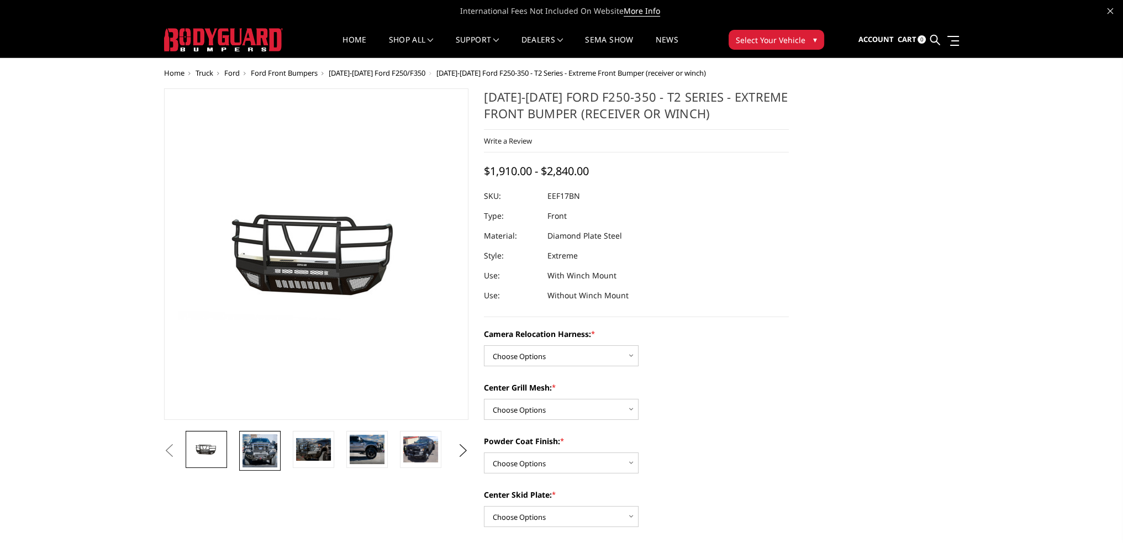
click at [260, 453] on img at bounding box center [260, 450] width 35 height 33
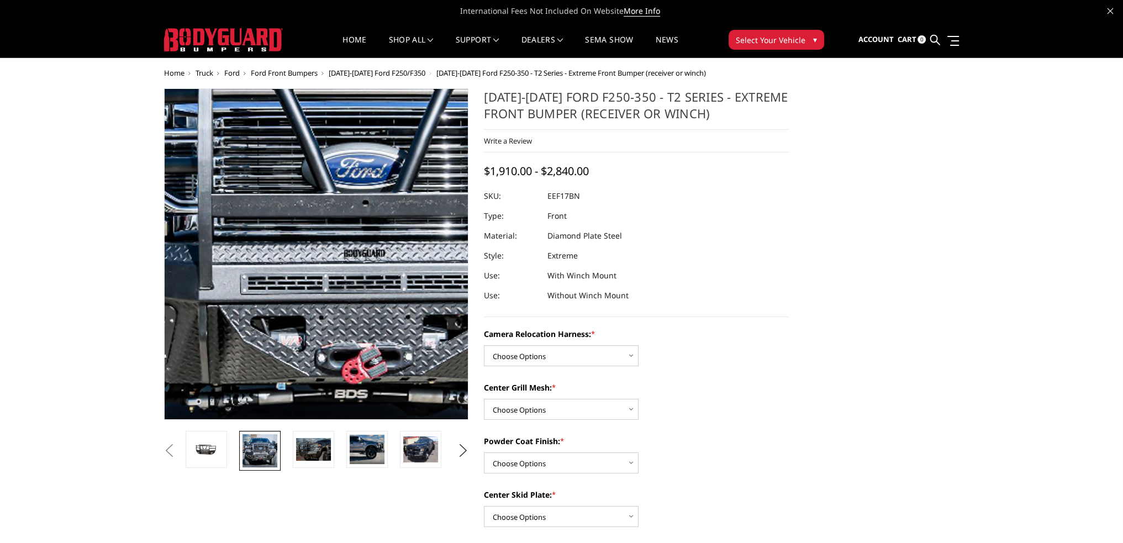
click at [294, 293] on img at bounding box center [345, 214] width 707 height 676
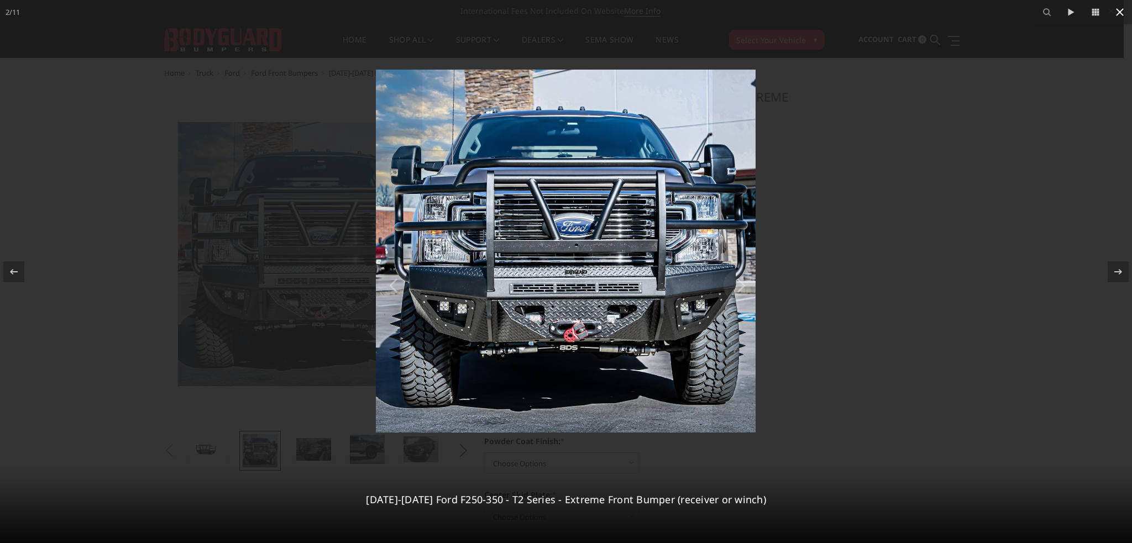
click at [1120, 17] on icon at bounding box center [1119, 12] width 13 height 13
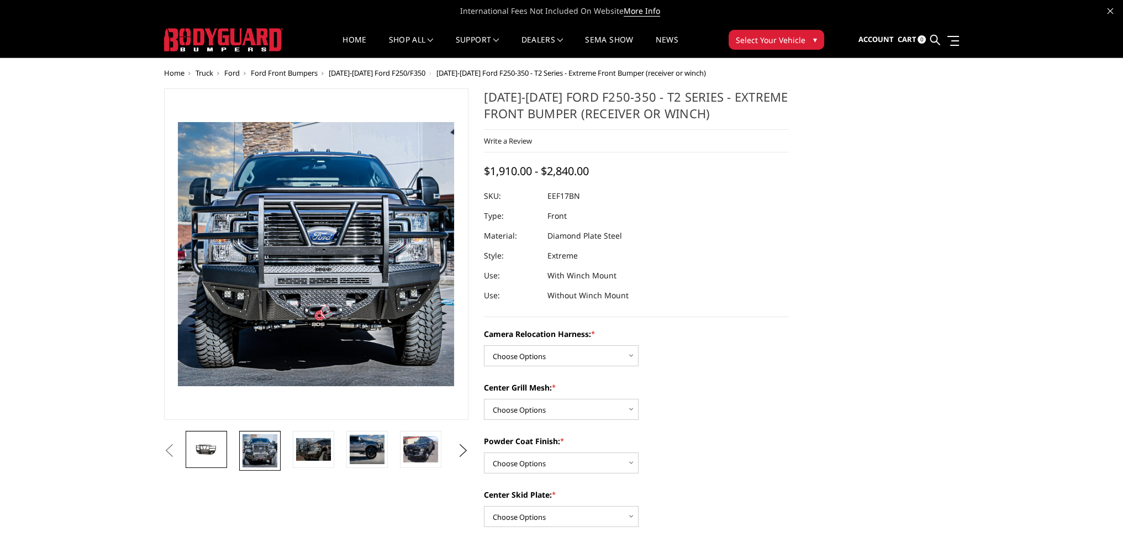
click at [213, 445] on img at bounding box center [206, 449] width 35 height 17
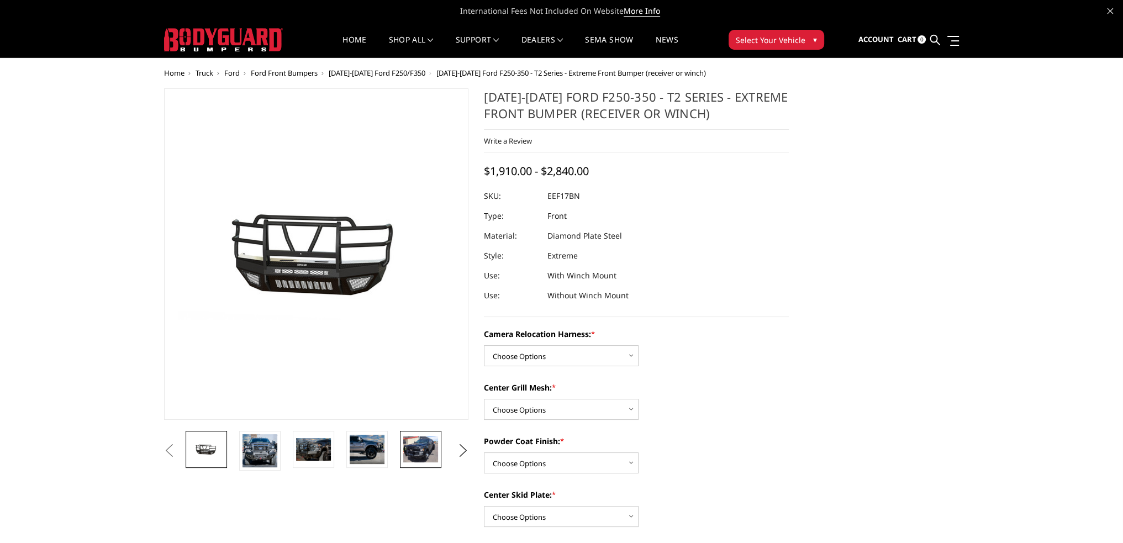
click at [418, 453] on img at bounding box center [420, 449] width 35 height 26
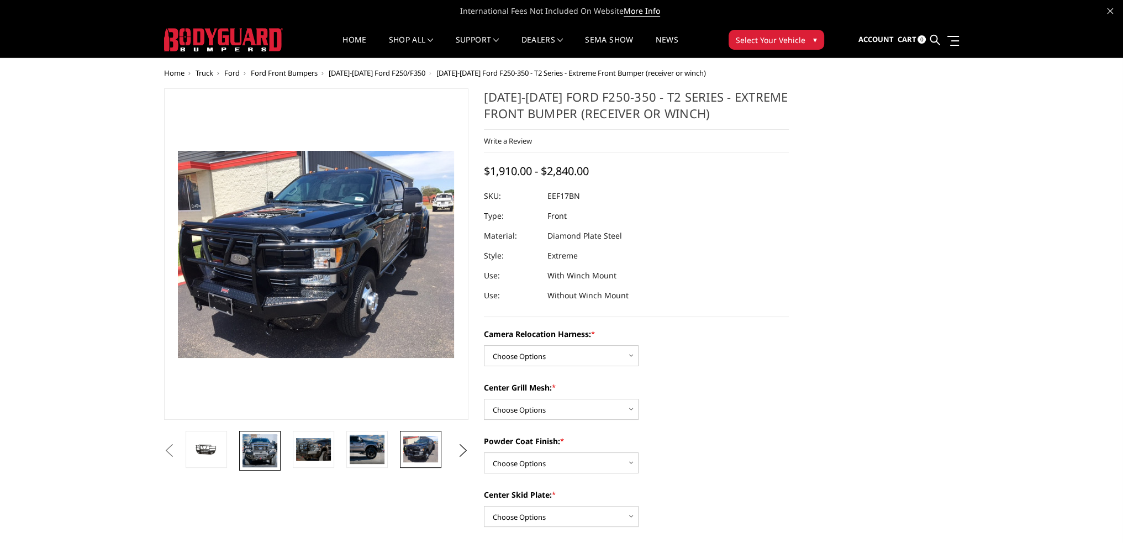
click at [259, 446] on img at bounding box center [260, 450] width 35 height 33
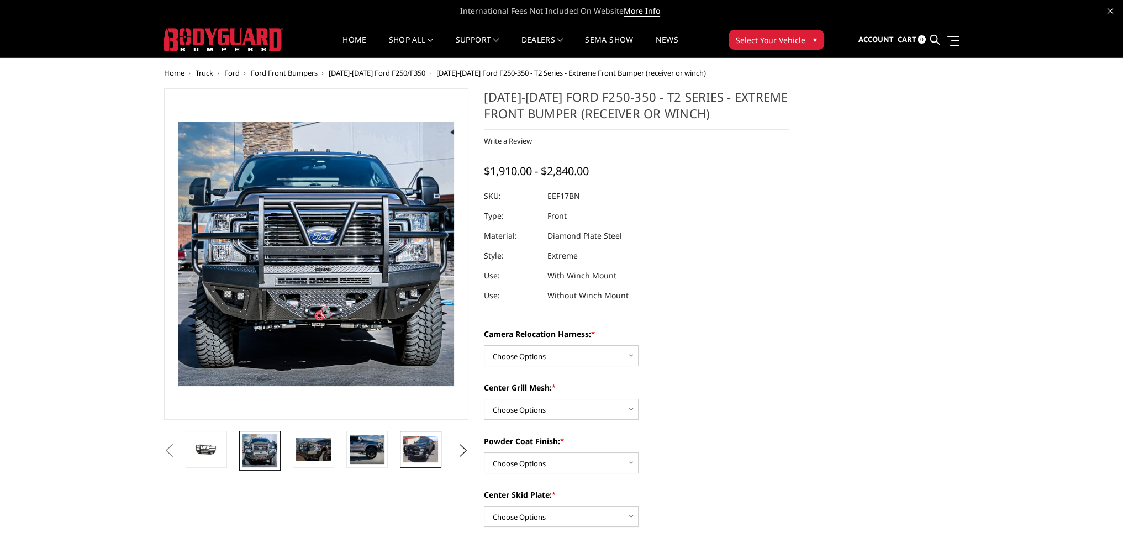
click at [424, 448] on img at bounding box center [420, 449] width 35 height 26
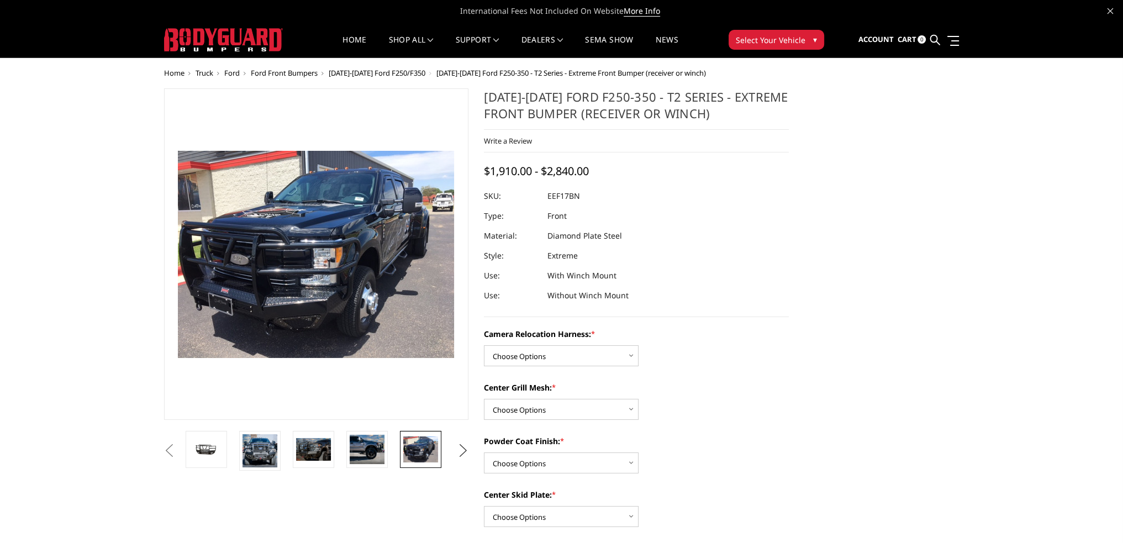
click at [464, 453] on button "Next" at bounding box center [463, 451] width 17 height 17
click at [424, 450] on img at bounding box center [420, 449] width 35 height 26
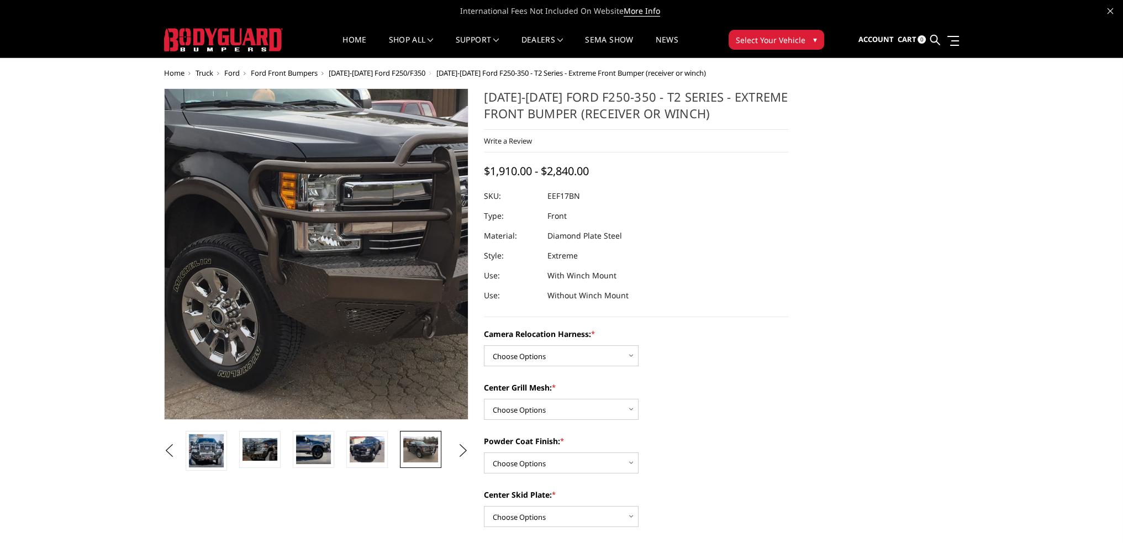
click at [367, 324] on img at bounding box center [249, 213] width 707 height 530
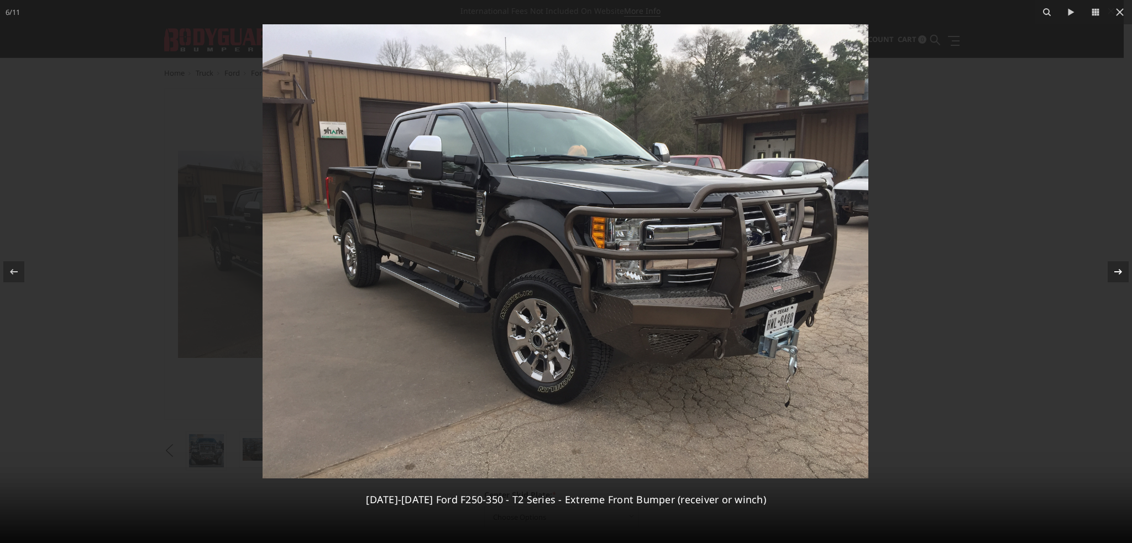
click at [1120, 270] on icon at bounding box center [1117, 271] width 13 height 13
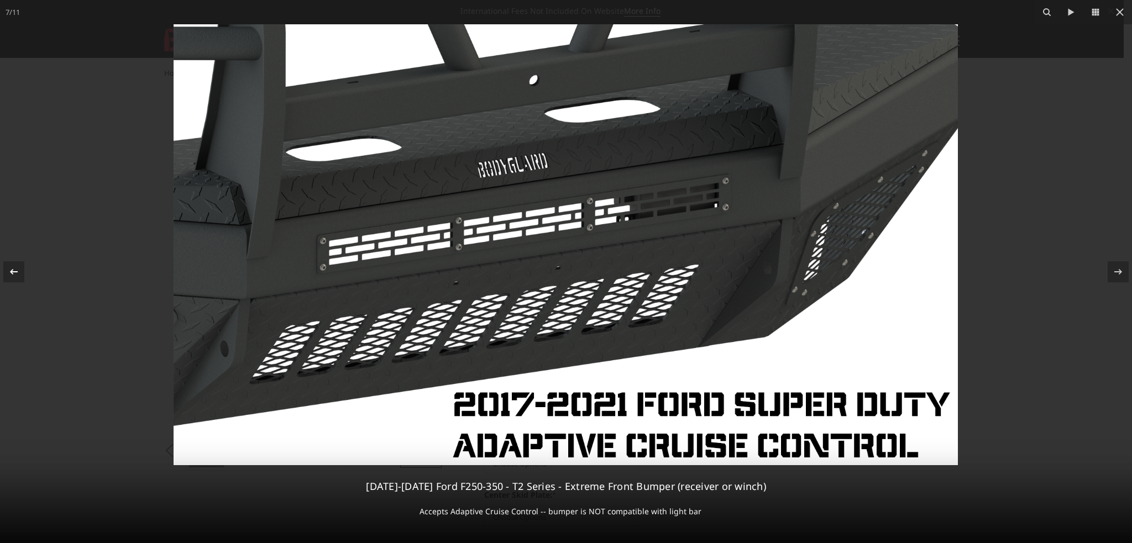
click at [15, 271] on icon at bounding box center [14, 272] width 8 height 6
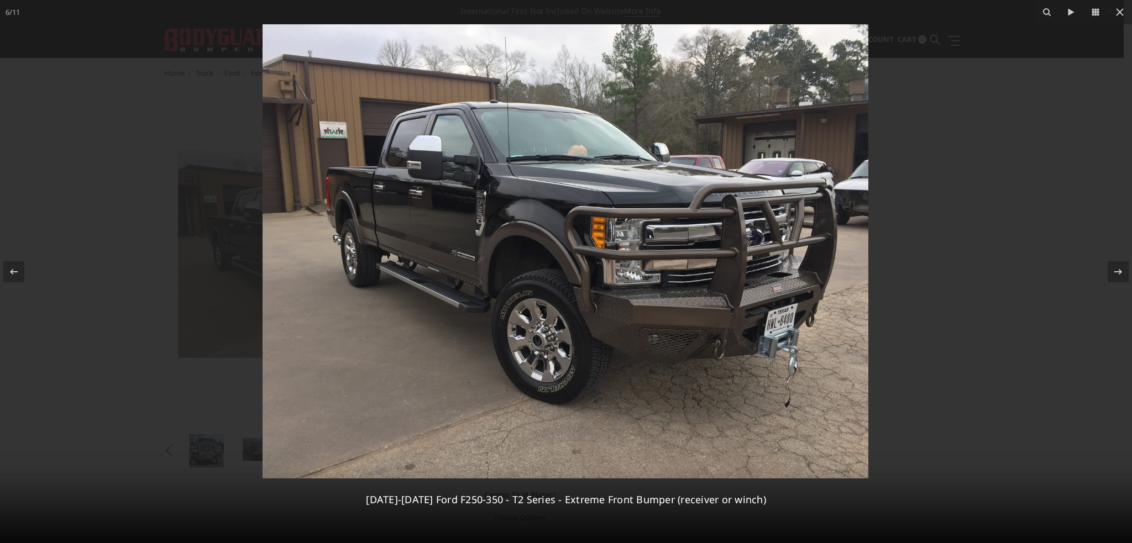
click at [666, 337] on img at bounding box center [565, 251] width 606 height 454
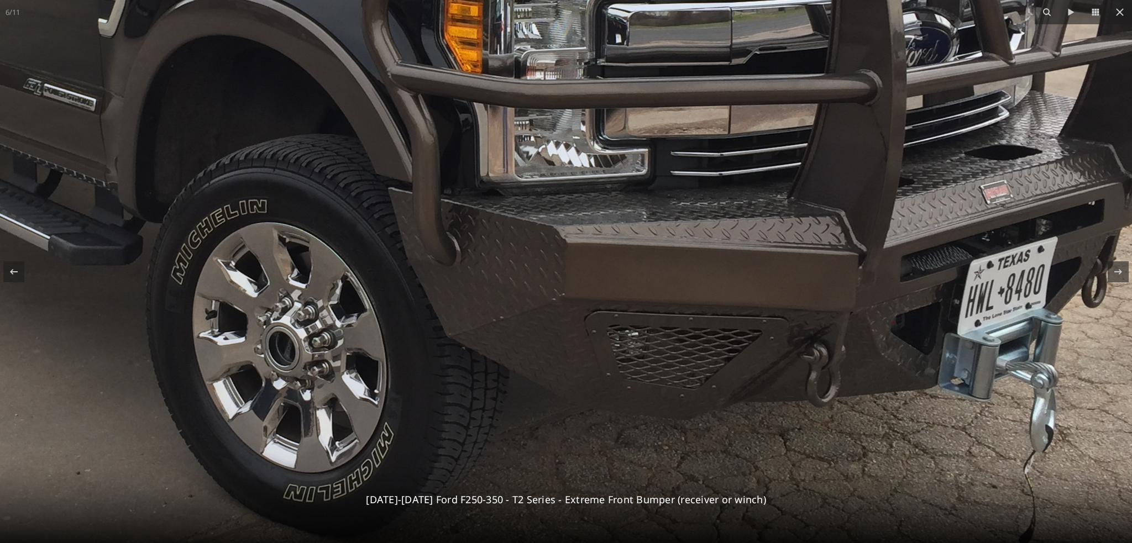
click at [678, 352] on img at bounding box center [365, 82] width 1803 height 1353
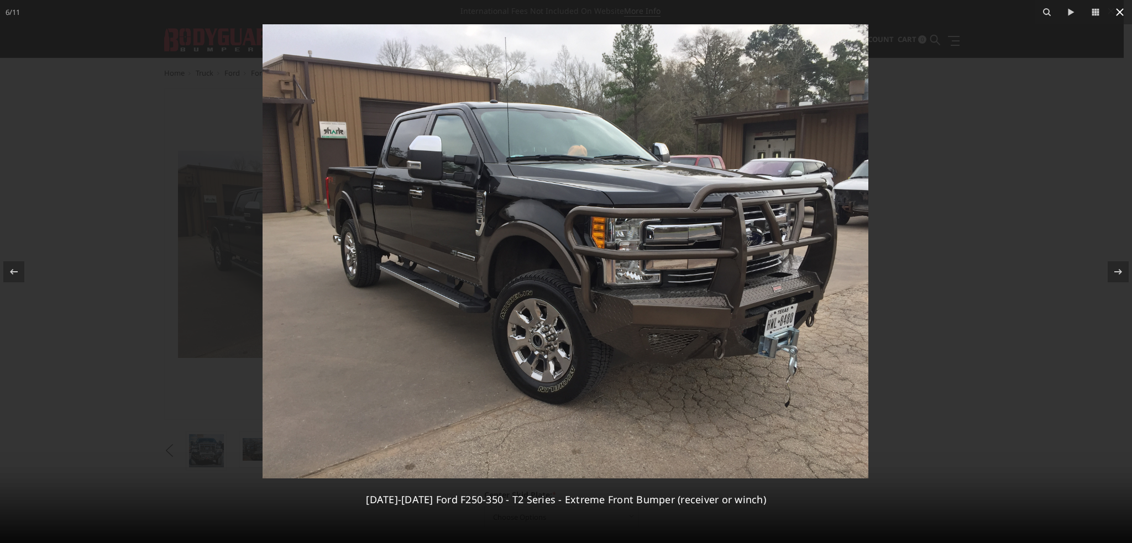
click at [1117, 13] on icon at bounding box center [1119, 12] width 13 height 13
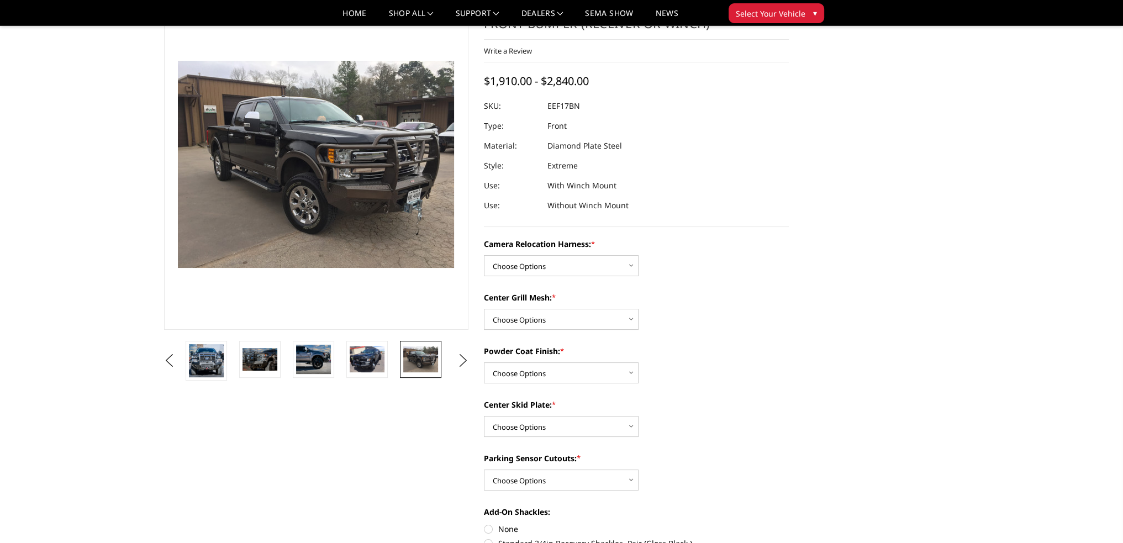
scroll to position [55, 0]
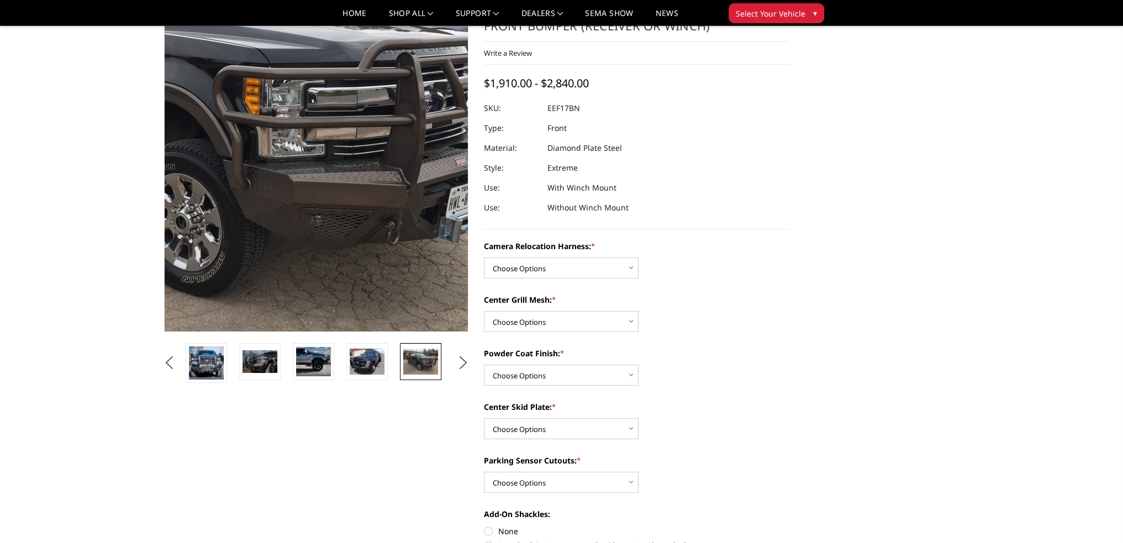
click at [394, 247] on img at bounding box center [213, 118] width 707 height 530
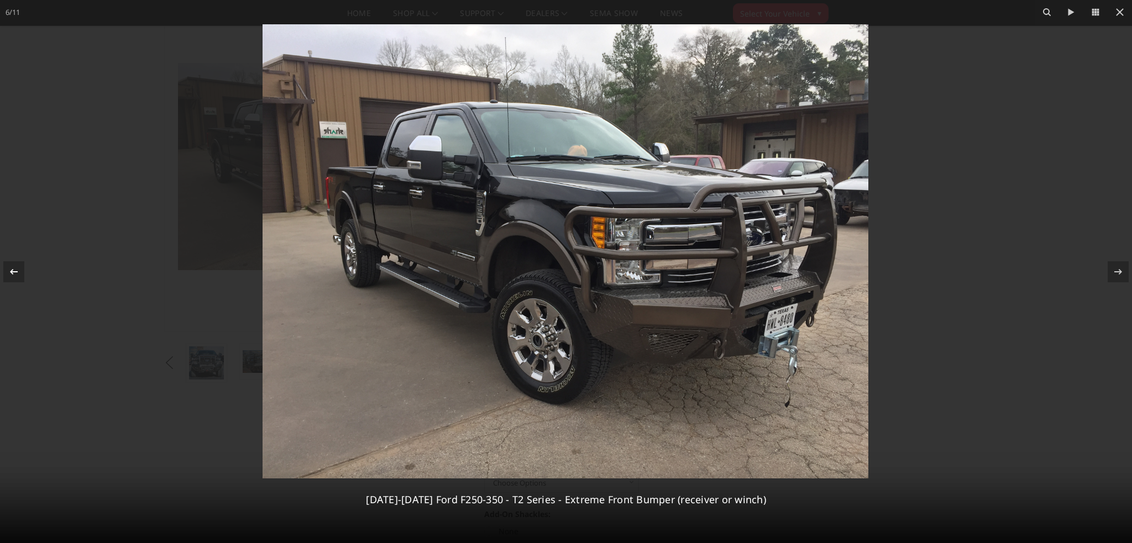
click at [15, 271] on icon at bounding box center [14, 272] width 8 height 6
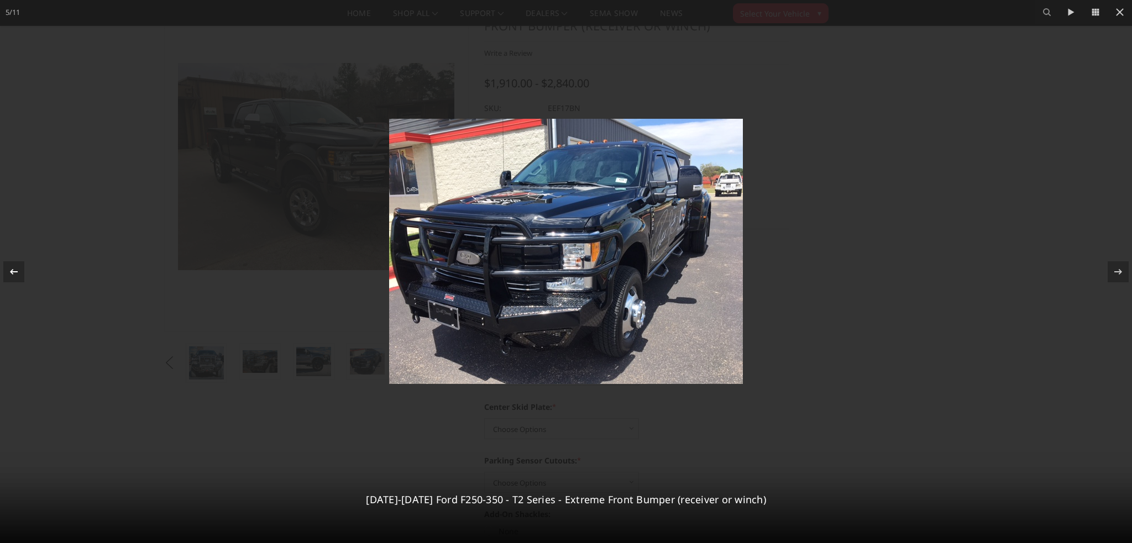
click at [15, 271] on icon at bounding box center [14, 272] width 8 height 6
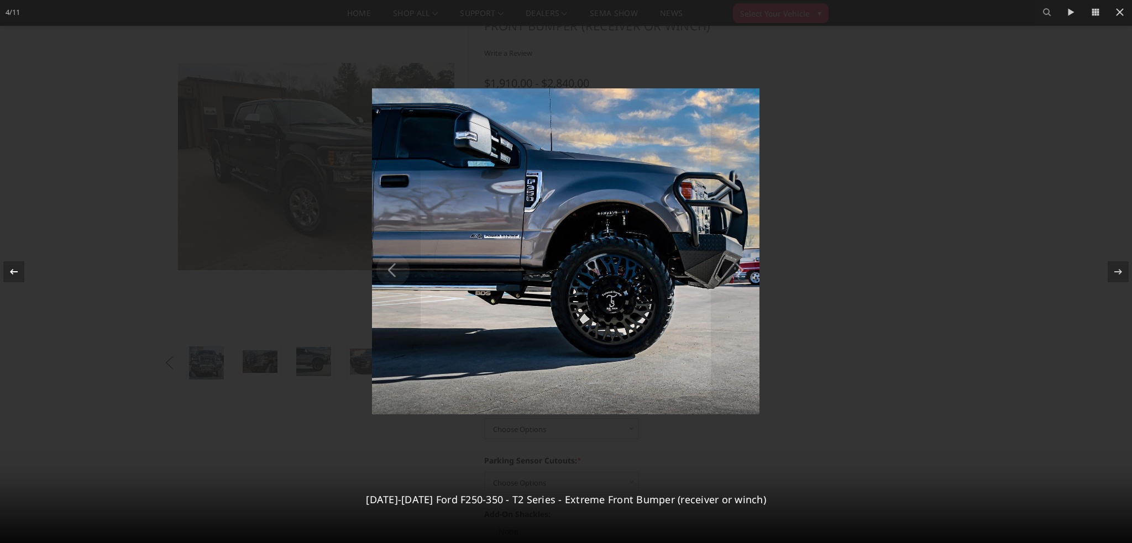
click at [15, 271] on icon at bounding box center [14, 272] width 8 height 6
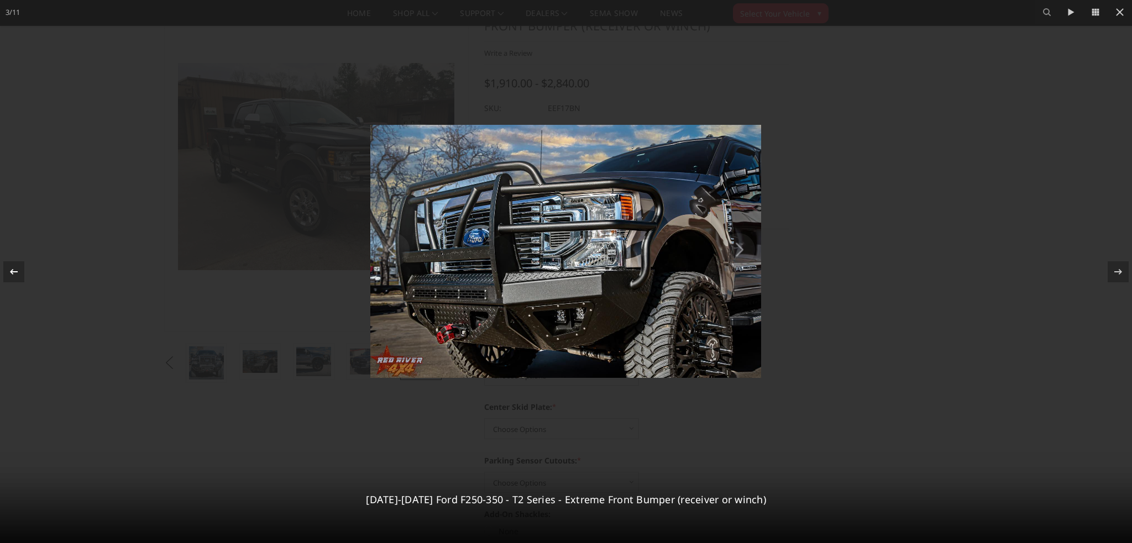
click at [15, 271] on icon at bounding box center [14, 272] width 8 height 6
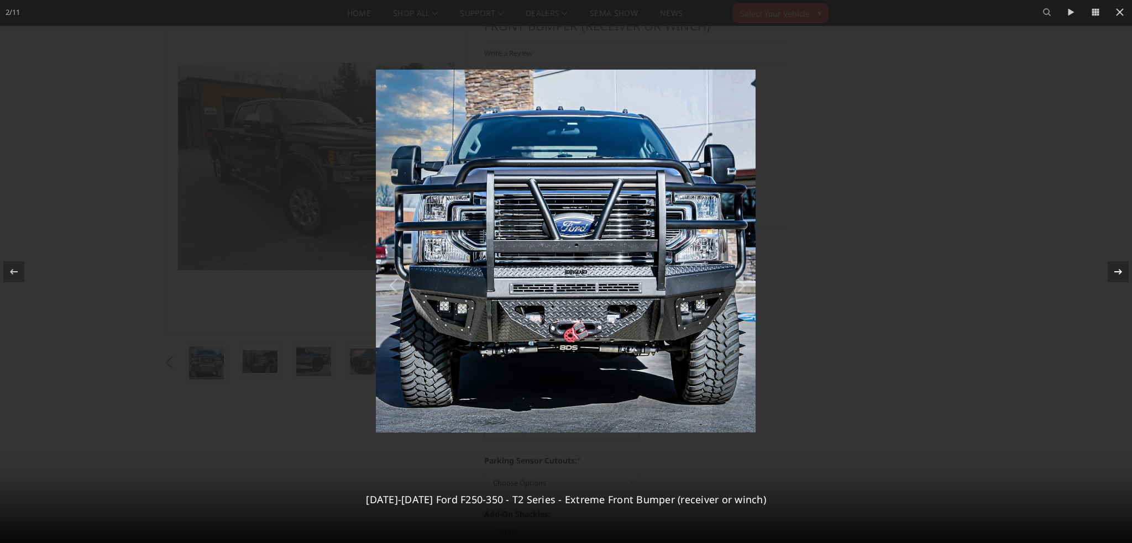
click at [1116, 275] on icon at bounding box center [1117, 271] width 13 height 13
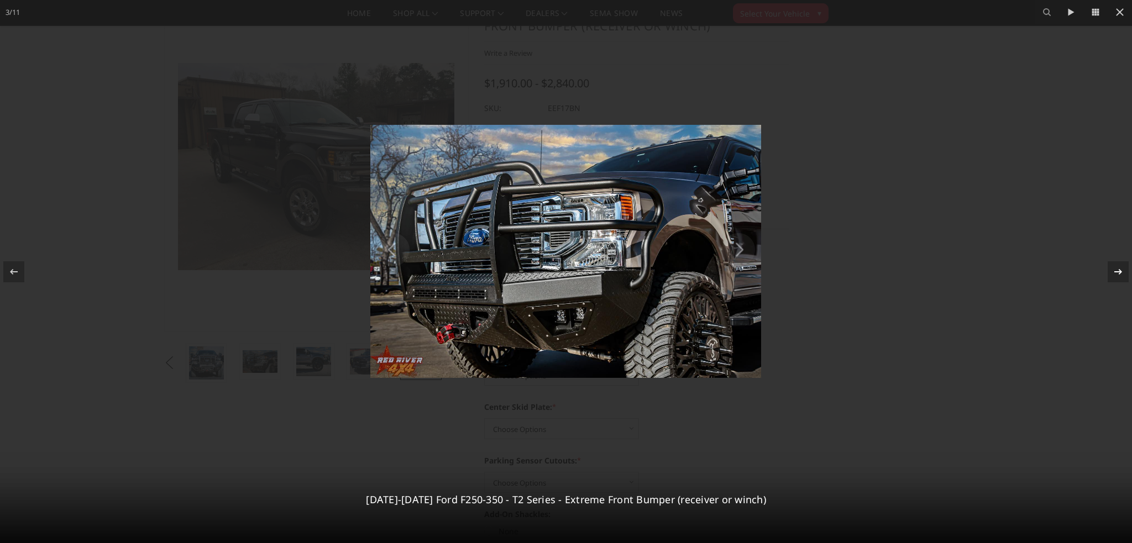
click at [1116, 274] on icon at bounding box center [1117, 271] width 13 height 13
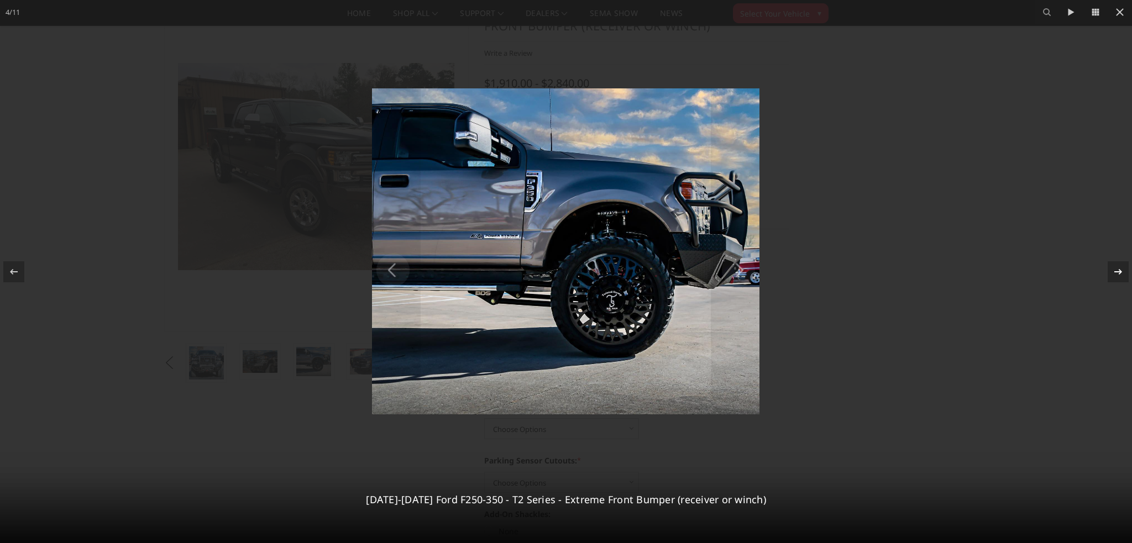
click at [1116, 273] on icon at bounding box center [1117, 271] width 13 height 13
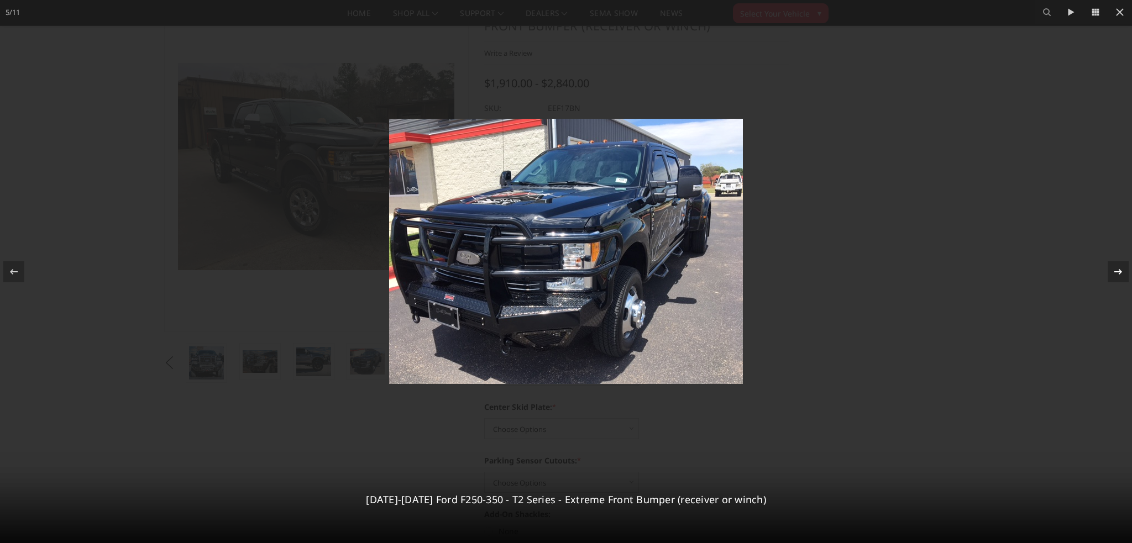
click at [1116, 272] on icon at bounding box center [1117, 271] width 13 height 13
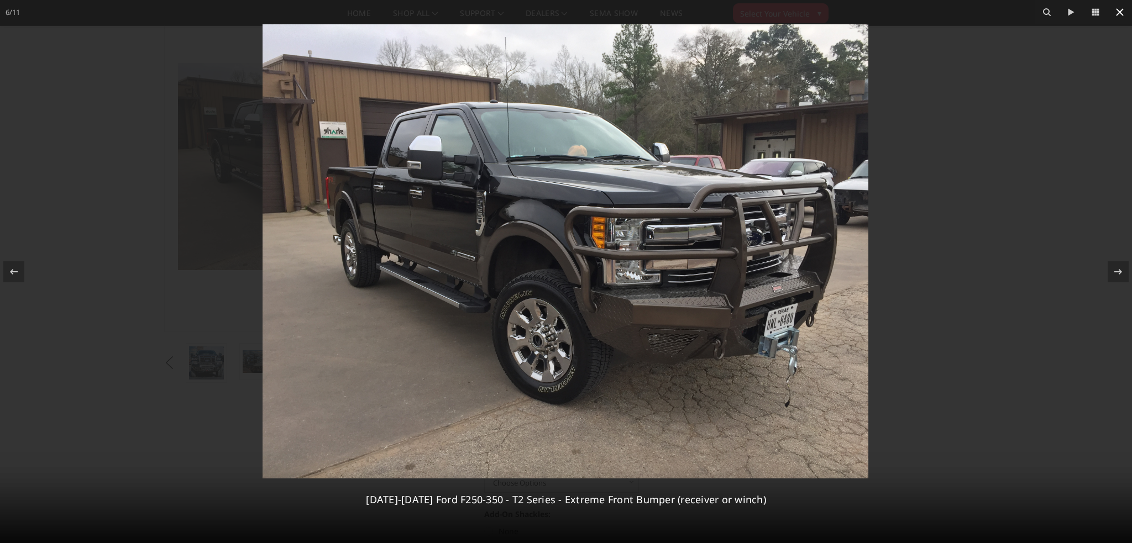
click at [1123, 9] on icon at bounding box center [1119, 12] width 13 height 13
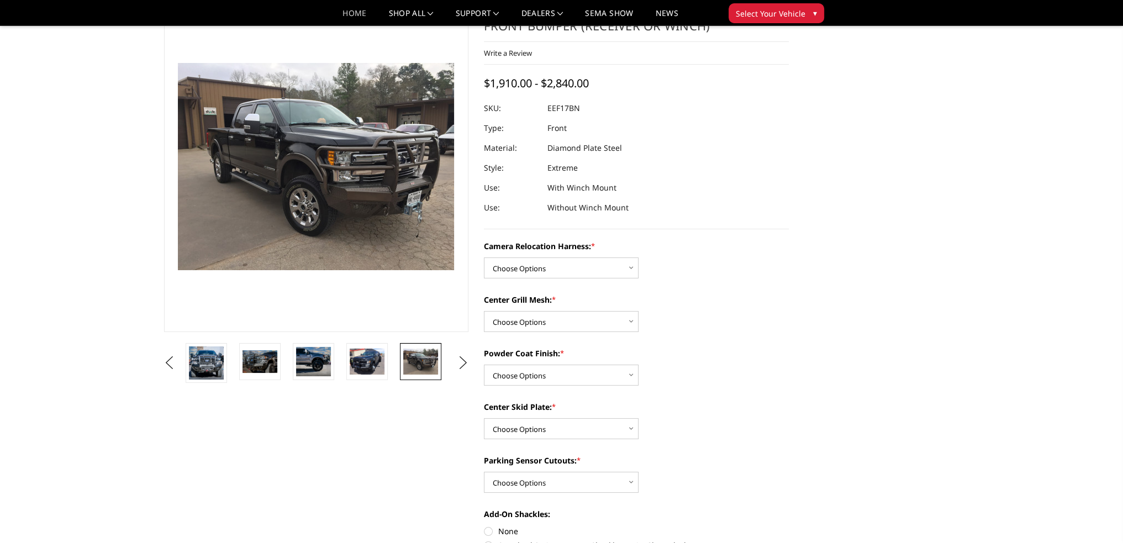
click at [360, 18] on link "Home" at bounding box center [355, 17] width 24 height 16
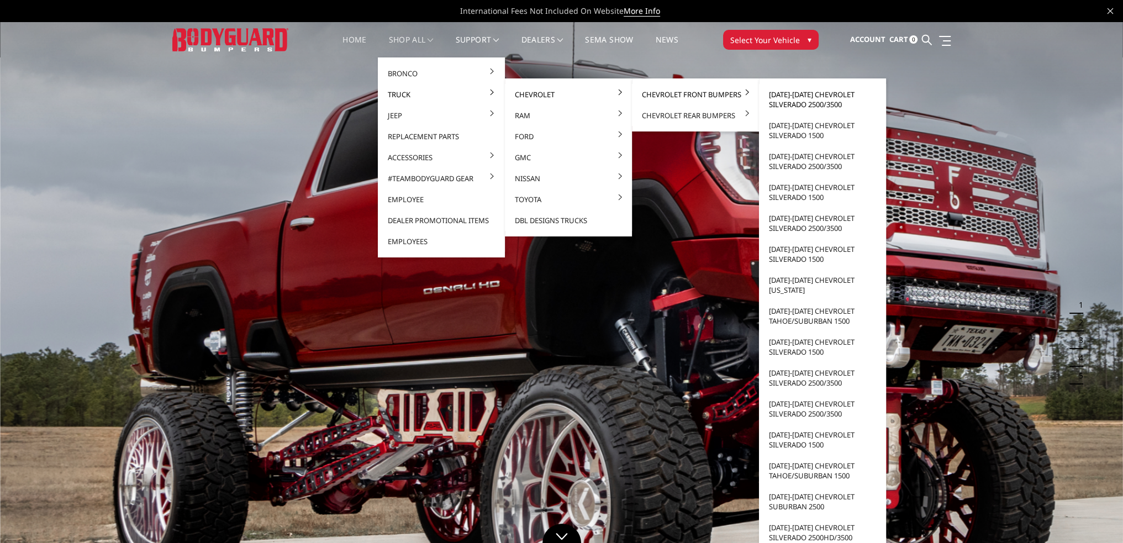
click at [811, 98] on link "[DATE]-[DATE] Chevrolet Silverado 2500/3500" at bounding box center [823, 99] width 118 height 31
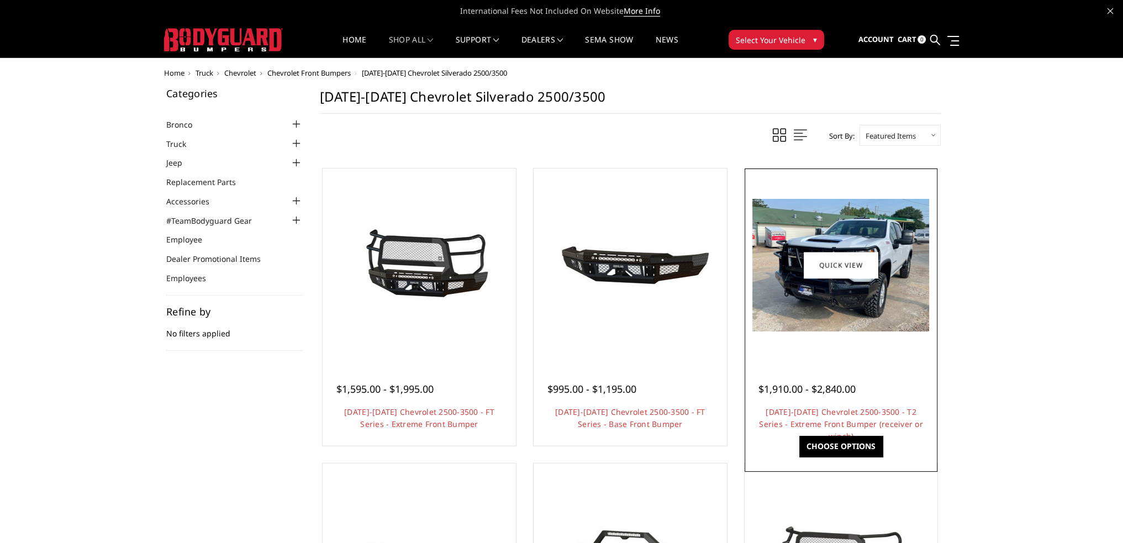
click at [852, 417] on h4 "[DATE]-[DATE] Chevrolet 2500-3500 - T2 Series - Extreme Front Bumper (receiver …" at bounding box center [842, 418] width 166 height 24
click at [850, 413] on link "[DATE]-[DATE] Chevrolet 2500-3500 - T2 Series - Extreme Front Bumper (receiver …" at bounding box center [841, 424] width 164 height 35
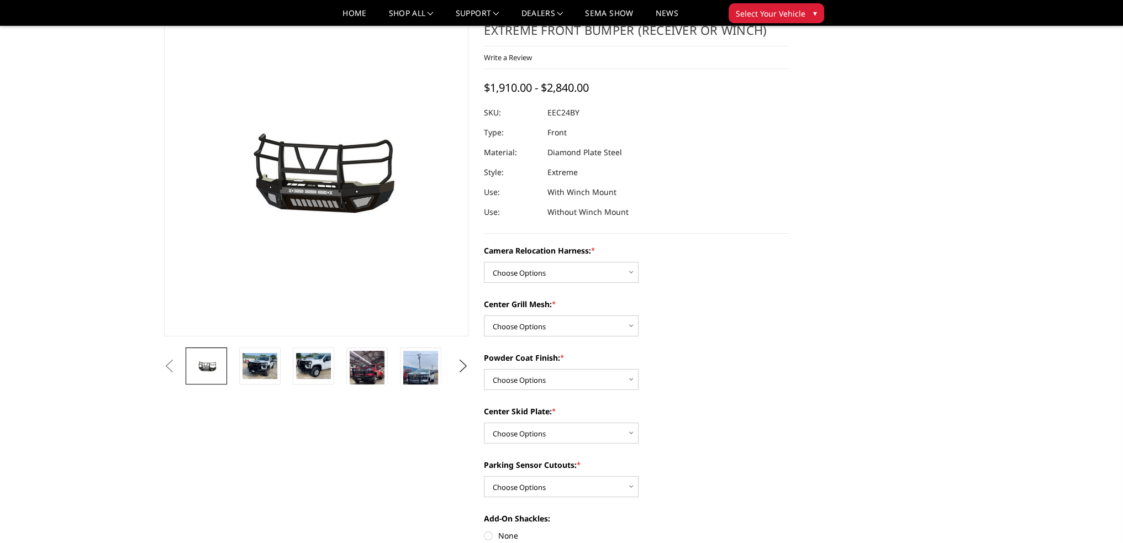
scroll to position [111, 0]
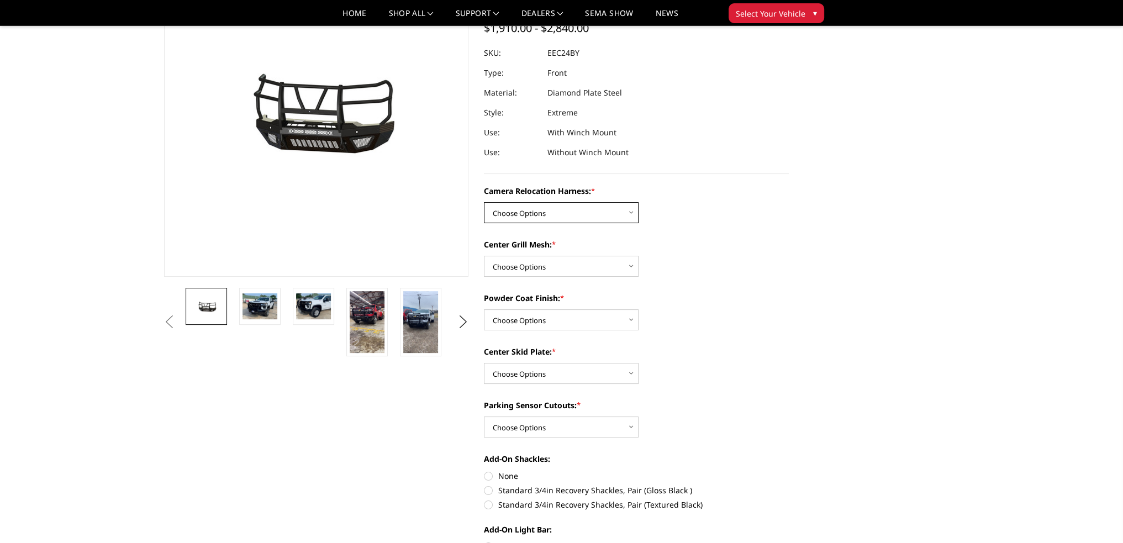
click at [538, 209] on select "Choose Options Without camera harness With camera harness" at bounding box center [561, 212] width 155 height 21
select select "3731"
click at [484, 202] on select "Choose Options Without camera harness With camera harness" at bounding box center [561, 212] width 155 height 21
click at [531, 265] on select "Choose Options Without expanded metal With expanded metal" at bounding box center [561, 266] width 155 height 21
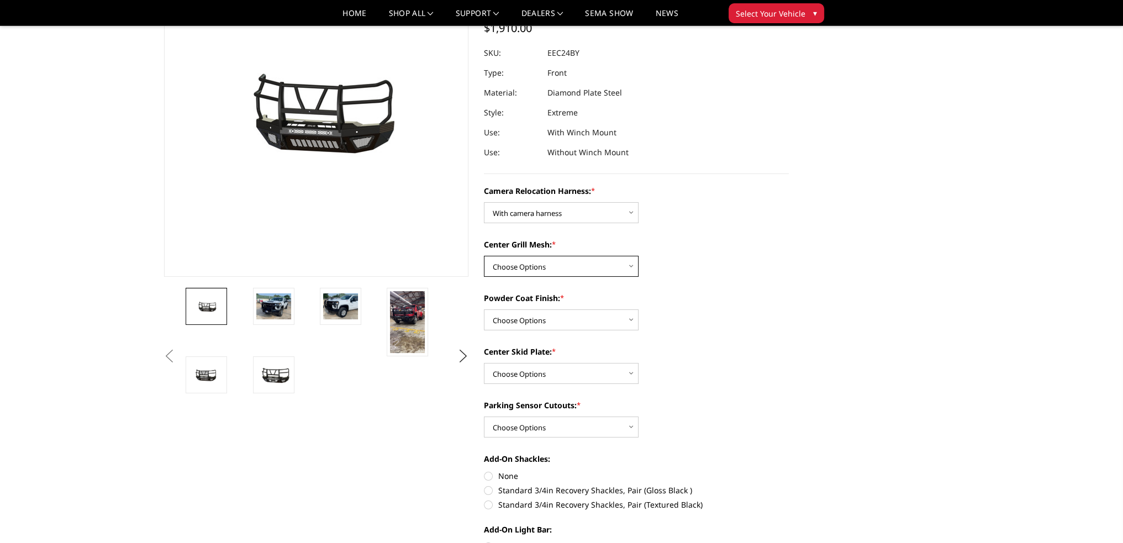
select select "3730"
click at [484, 256] on select "Choose Options Without expanded metal With expanded metal" at bounding box center [561, 266] width 155 height 21
drag, startPoint x: 532, startPoint y: 320, endPoint x: 532, endPoint y: 329, distance: 8.9
click at [532, 320] on select "Choose Options Textured Black Powder Coat Gloss Black Powder Coat Bare Metal" at bounding box center [561, 319] width 155 height 21
select select "3727"
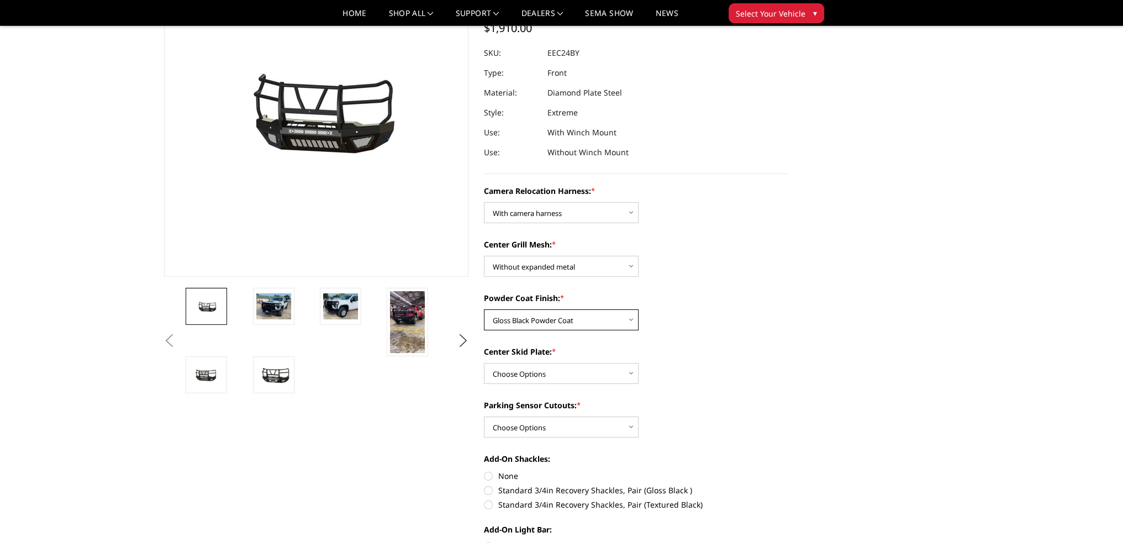
click at [484, 309] on select "Choose Options Textured Black Powder Coat Gloss Black Powder Coat Bare Metal" at bounding box center [561, 319] width 155 height 21
drag, startPoint x: 528, startPoint y: 375, endPoint x: 528, endPoint y: 382, distance: 7.2
click at [528, 375] on select "Choose Options Winch Mount Skid Plate Standard Skid Plate (included) 2" Receive…" at bounding box center [561, 373] width 155 height 21
select select "3723"
click at [484, 363] on select "Choose Options Winch Mount Skid Plate Standard Skid Plate (included) 2" Receive…" at bounding box center [561, 373] width 155 height 21
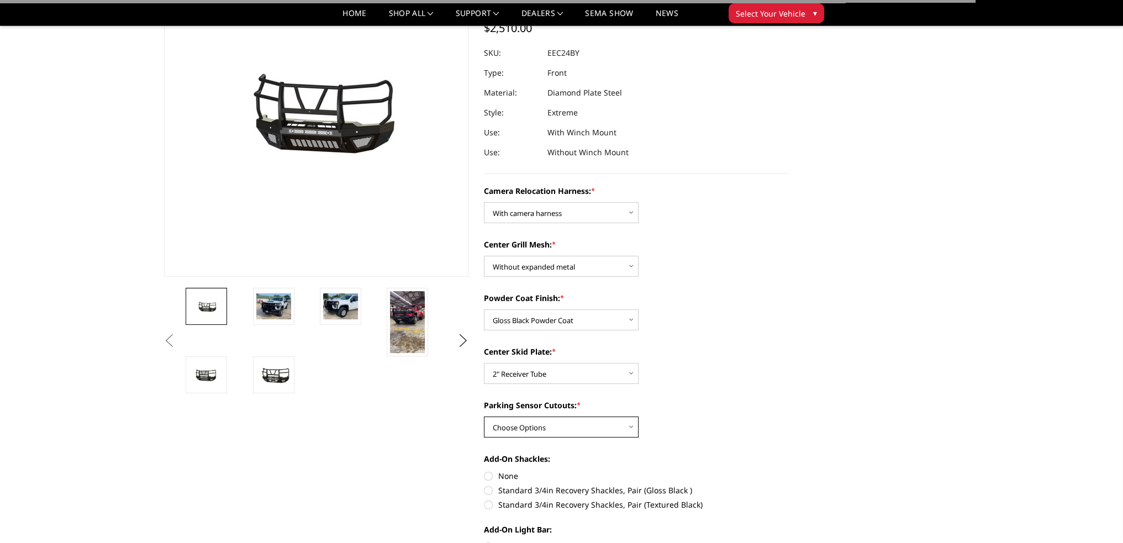
click at [524, 433] on select "Choose Options Yes - With Parking Sensor Cutouts" at bounding box center [561, 427] width 155 height 21
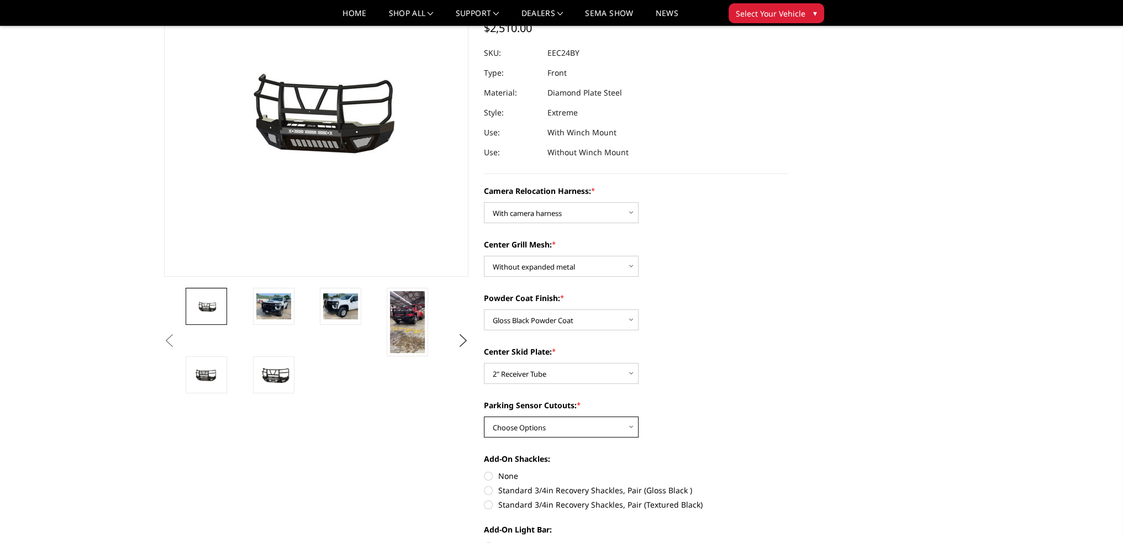
select select "3722"
click at [484, 417] on select "Choose Options Yes - With Parking Sensor Cutouts" at bounding box center [561, 427] width 155 height 21
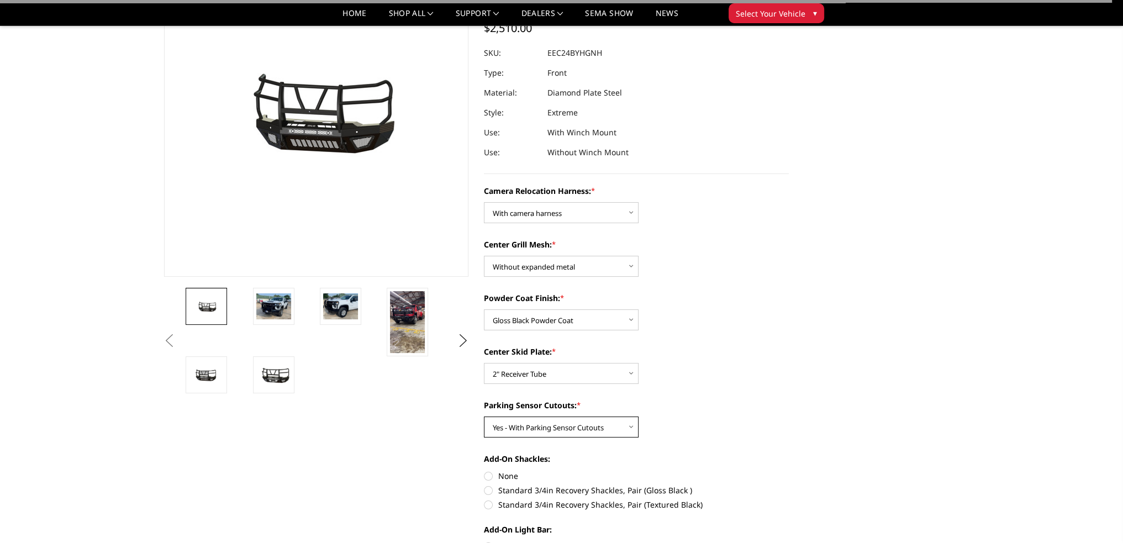
scroll to position [55, 0]
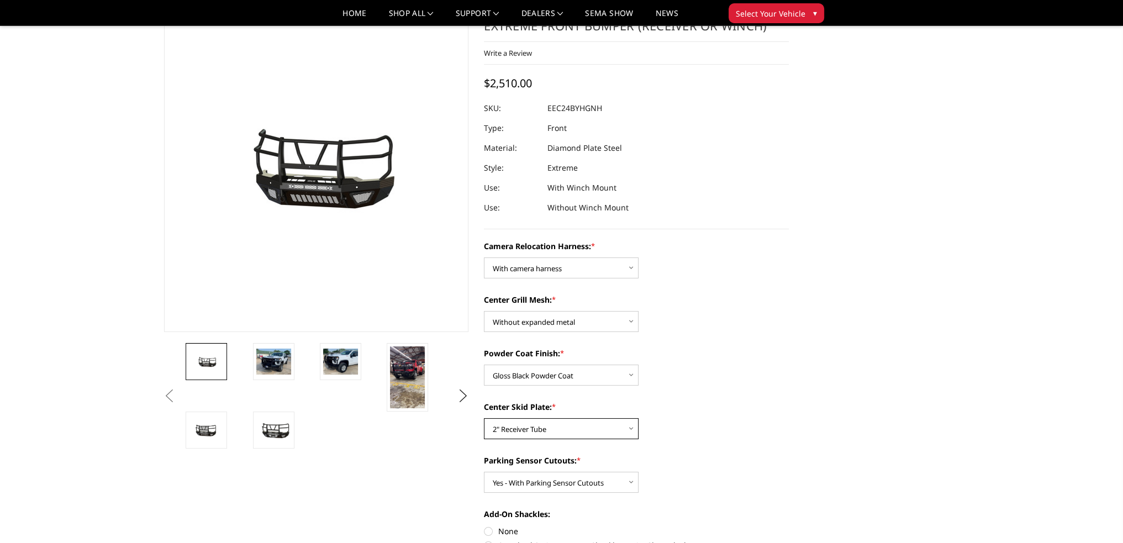
click at [539, 430] on select "Choose Options Winch Mount Skid Plate Standard Skid Plate (included) 2" Receive…" at bounding box center [561, 428] width 155 height 21
select select "3725"
click at [484, 418] on select "Choose Options Winch Mount Skid Plate Standard Skid Plate (included) 2" Receive…" at bounding box center [561, 428] width 155 height 21
